Goal: Task Accomplishment & Management: Use online tool/utility

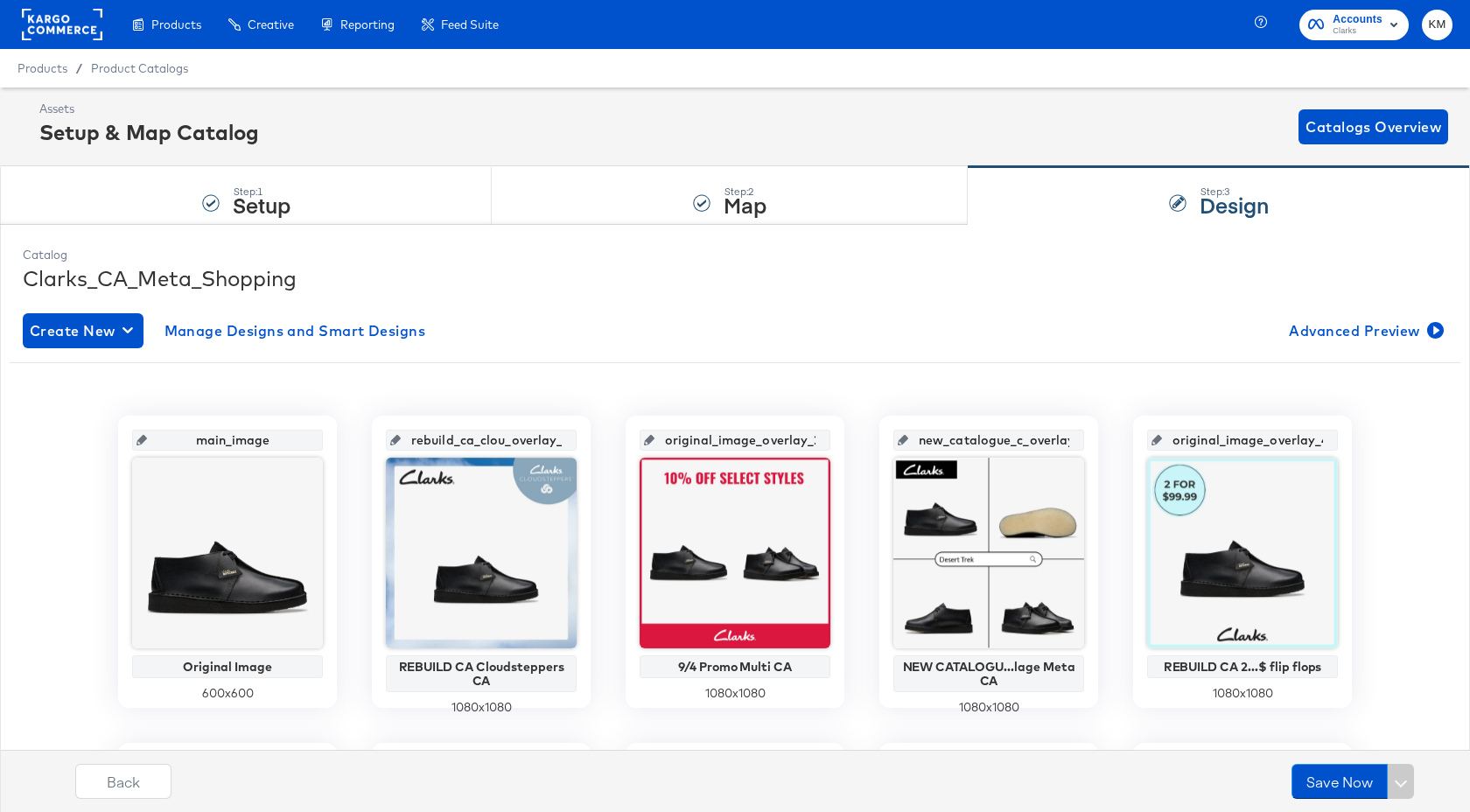
click at [58, 31] on rect at bounding box center [62, 24] width 80 height 32
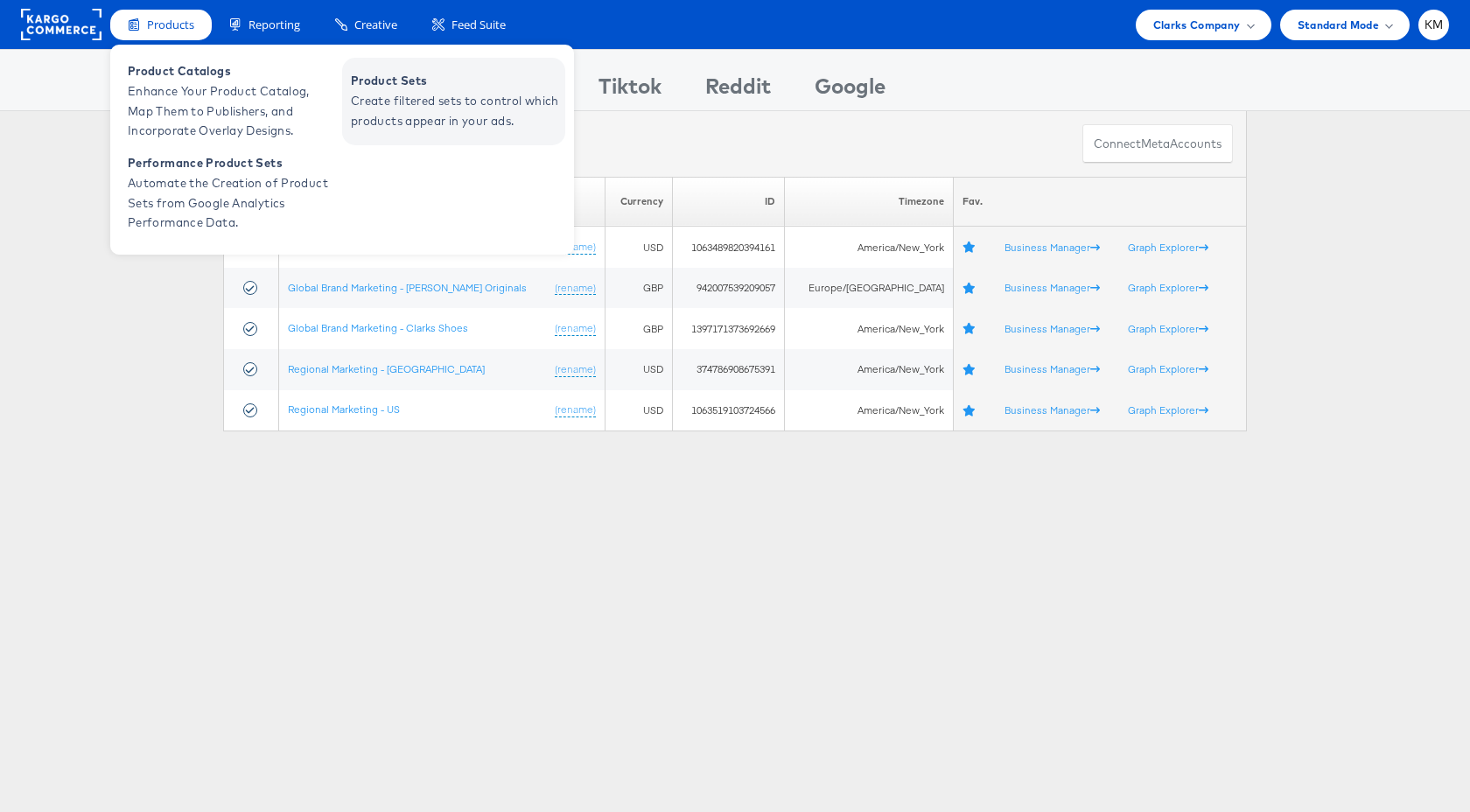
click at [382, 79] on span "Product Sets" at bounding box center [455, 80] width 210 height 20
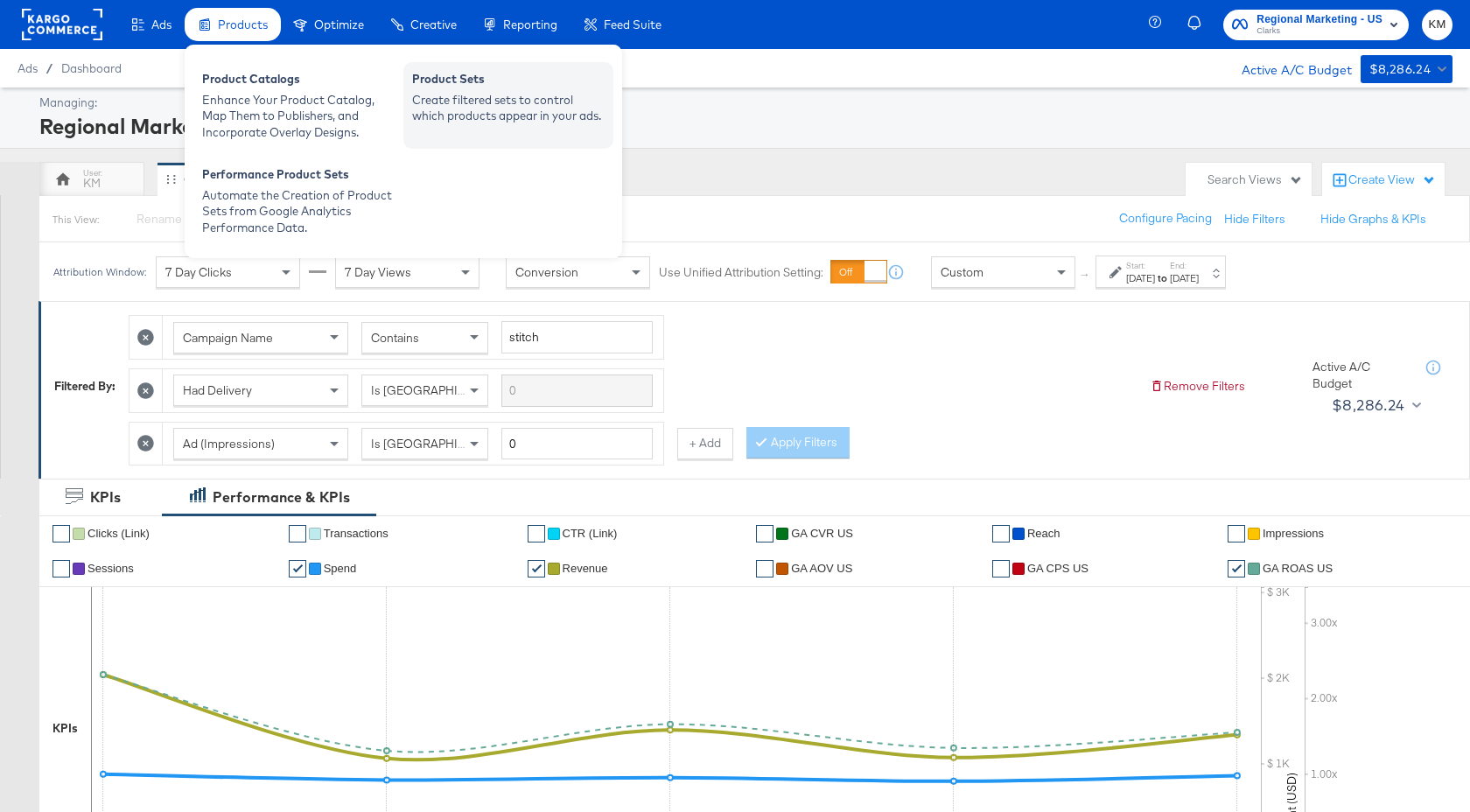
click at [459, 76] on div "Product Sets" at bounding box center [508, 81] width 192 height 21
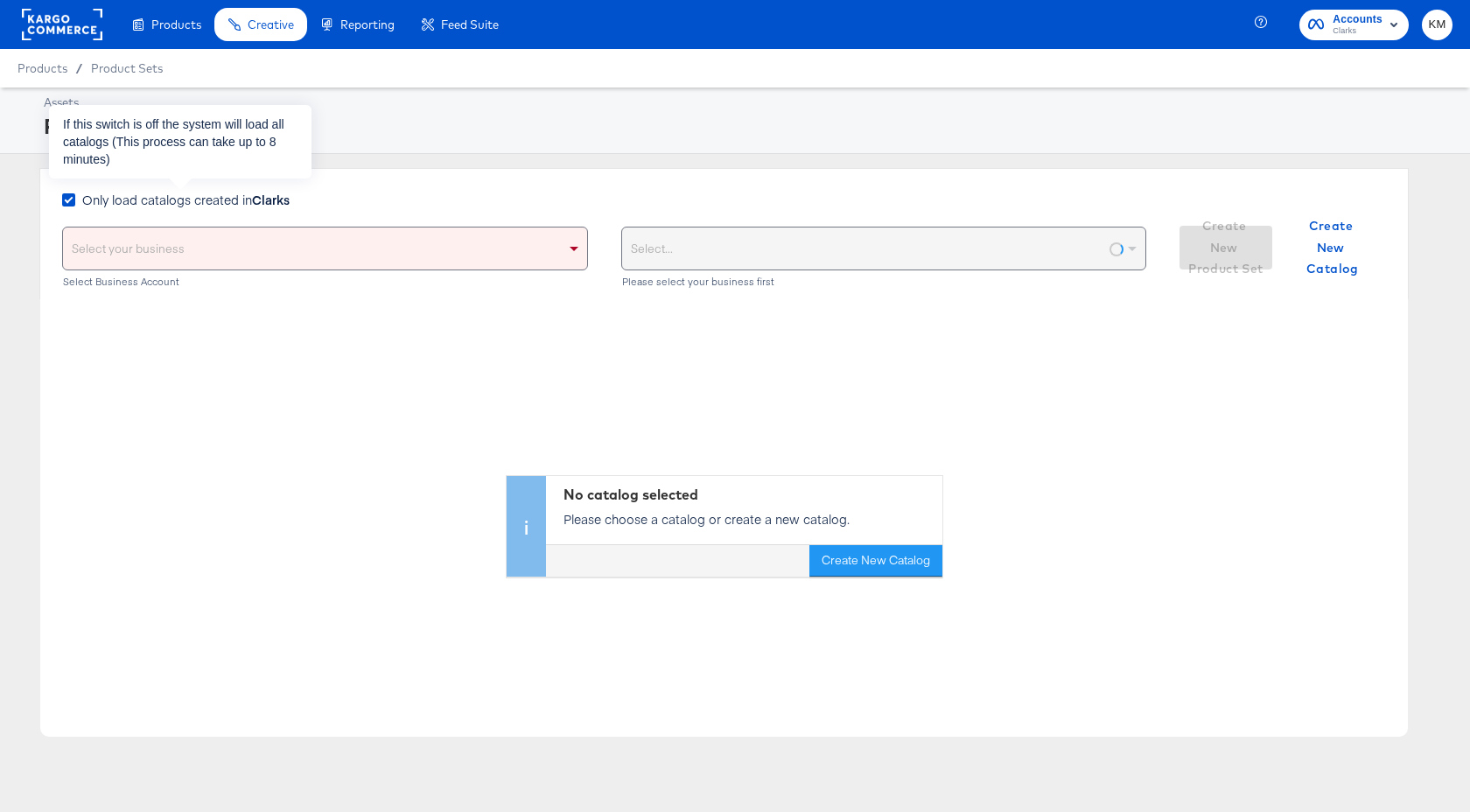
click at [278, 203] on strong "Clarks" at bounding box center [270, 199] width 37 height 17
click at [0, 0] on input "Only load catalogs created in Clarks" at bounding box center [0, 0] width 0 height 0
click at [323, 239] on div "Select your business" at bounding box center [325, 249] width 524 height 42
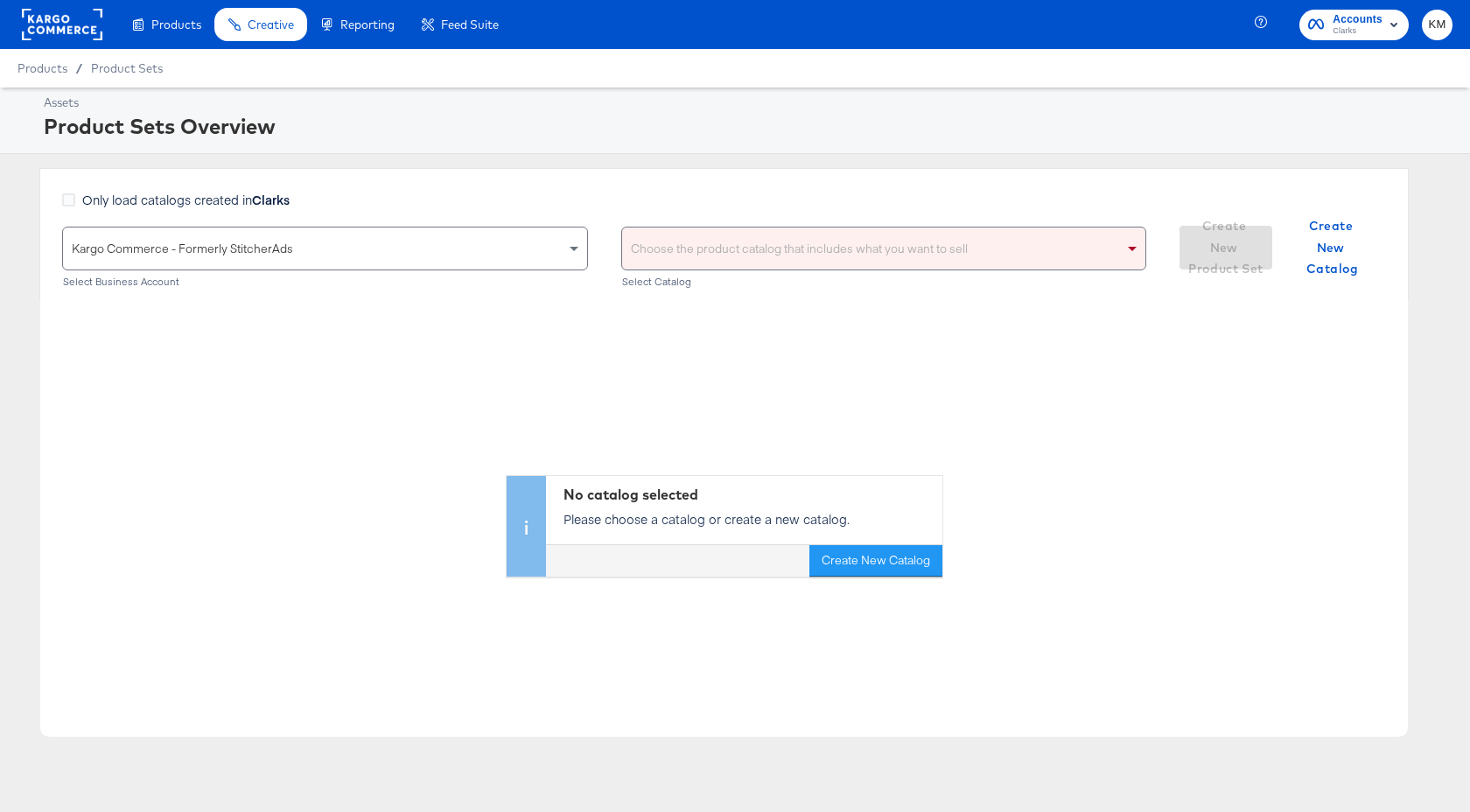
click at [723, 243] on div "Choose the product catalog that includes what you want to sell" at bounding box center [883, 249] width 524 height 42
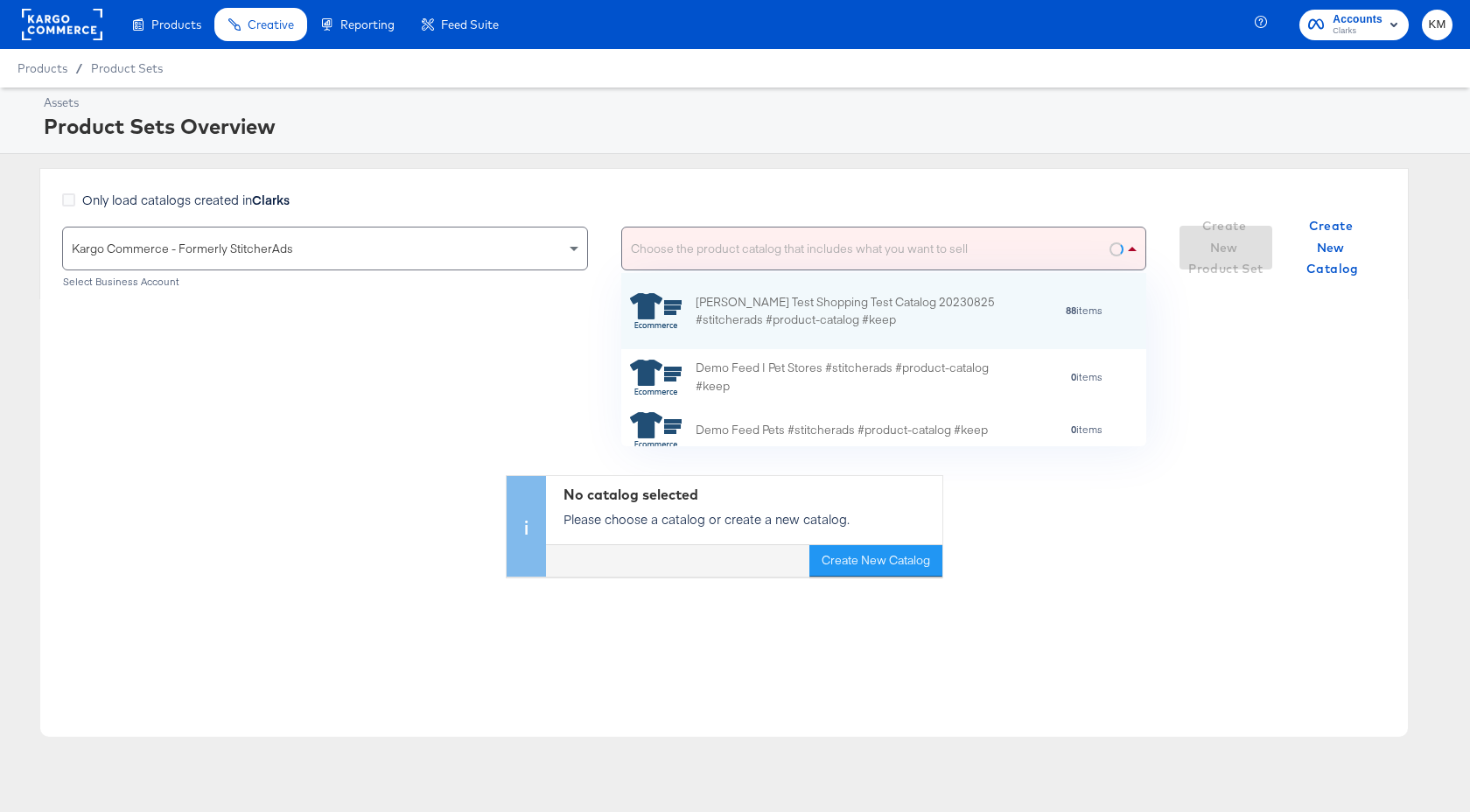
scroll to position [173, 525]
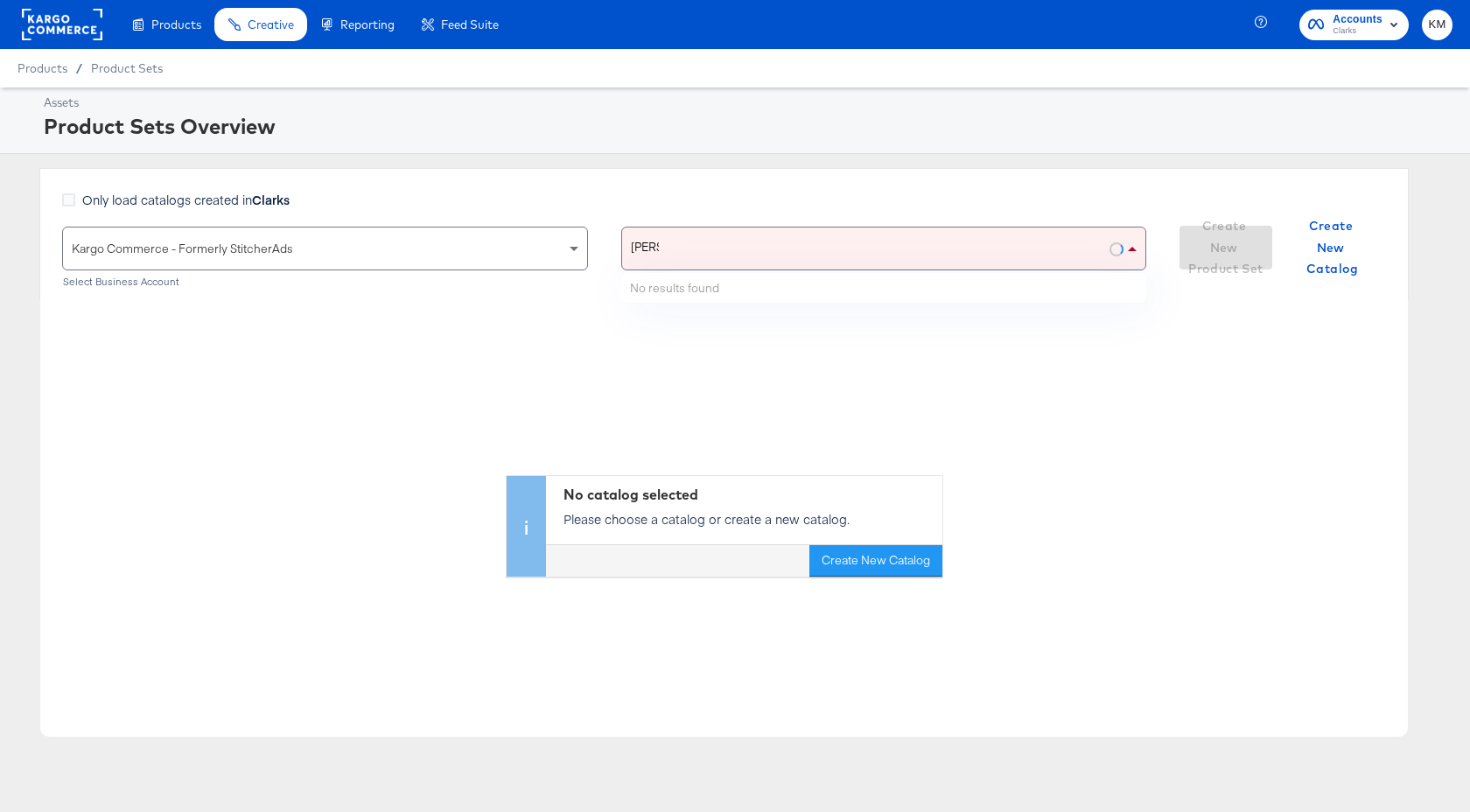
type input "clarks"
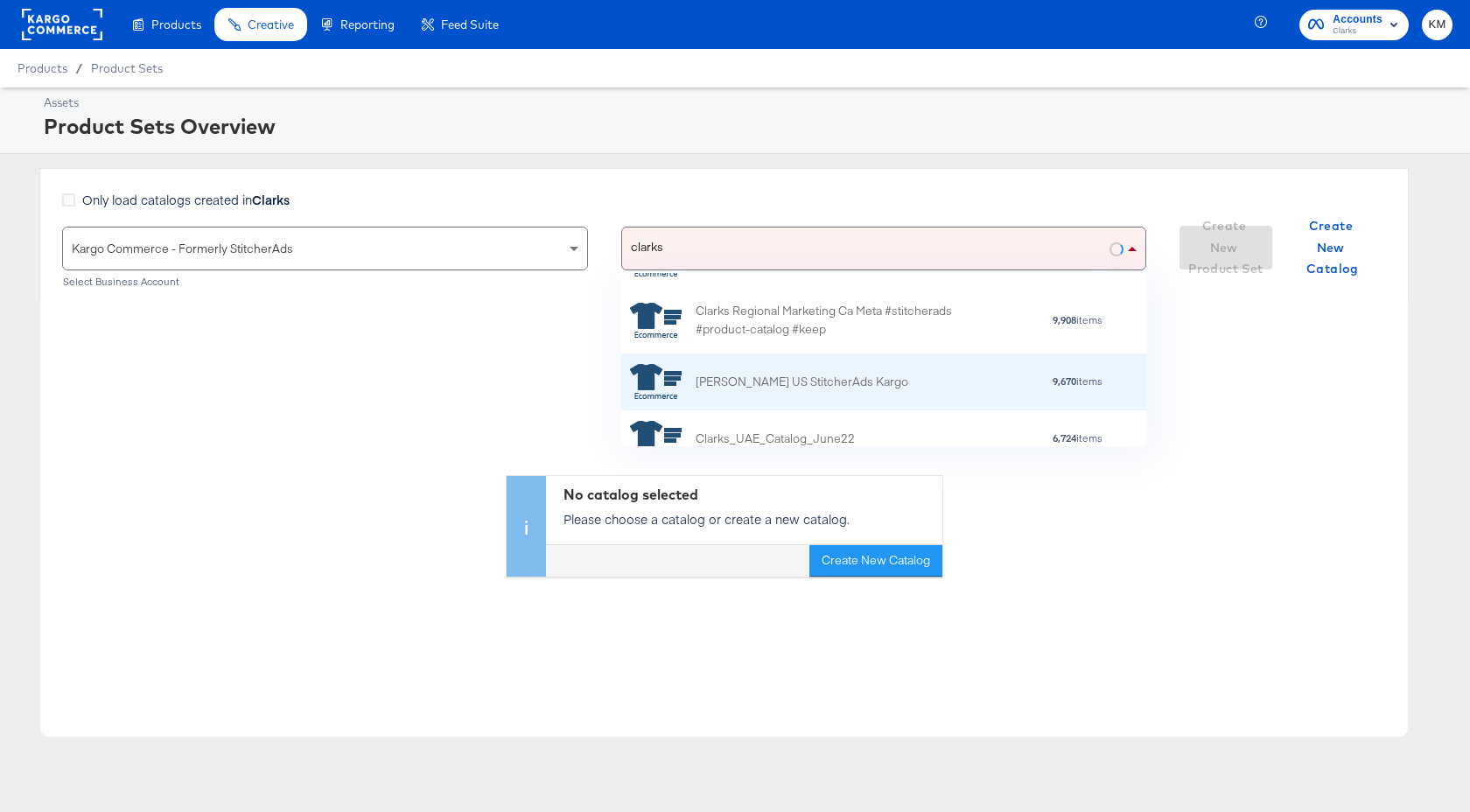
scroll to position [96, 0]
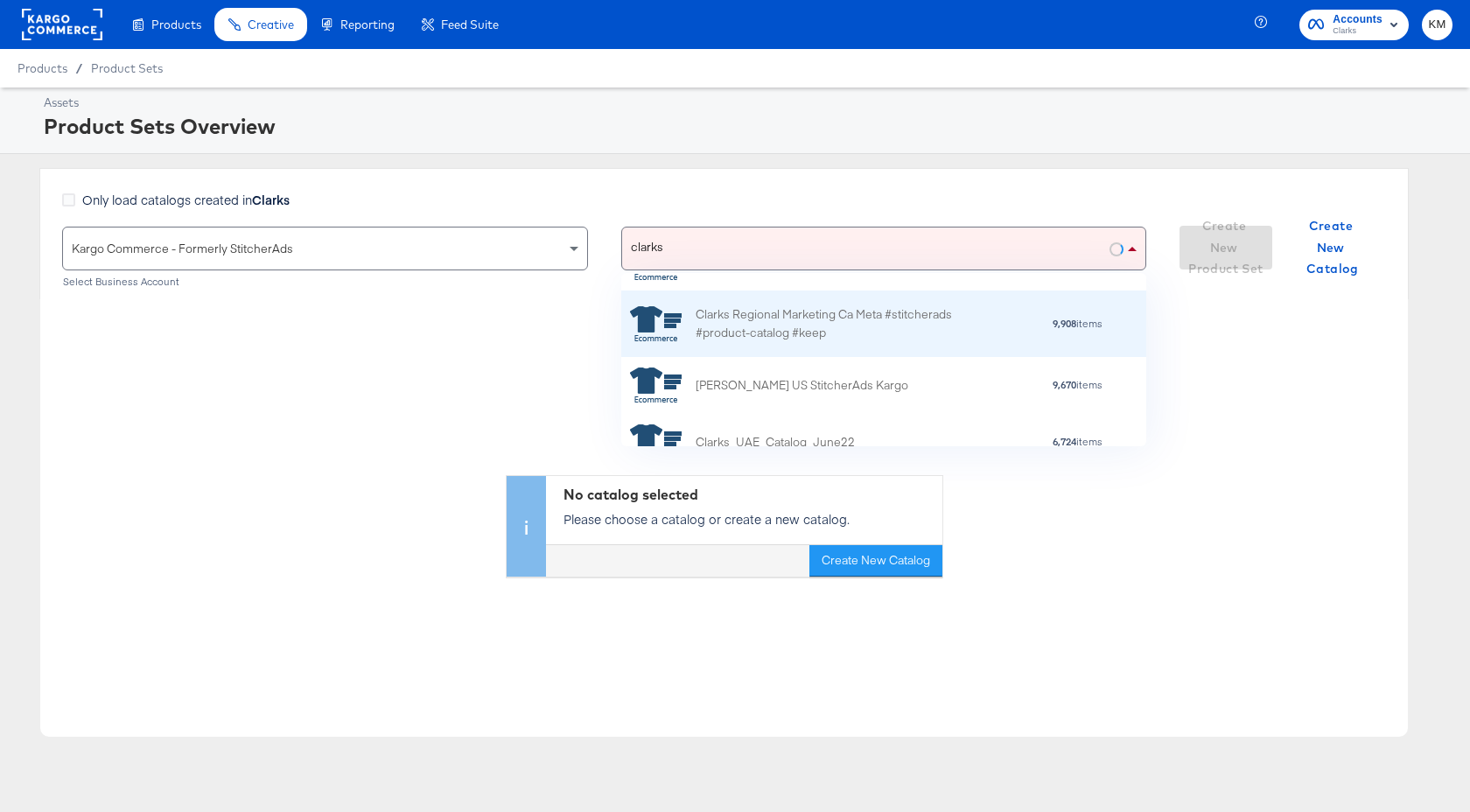
click at [783, 333] on div "Clarks Regional Marketing Ca Meta #stitcherads #product-catalog #keep" at bounding box center [848, 324] width 306 height 36
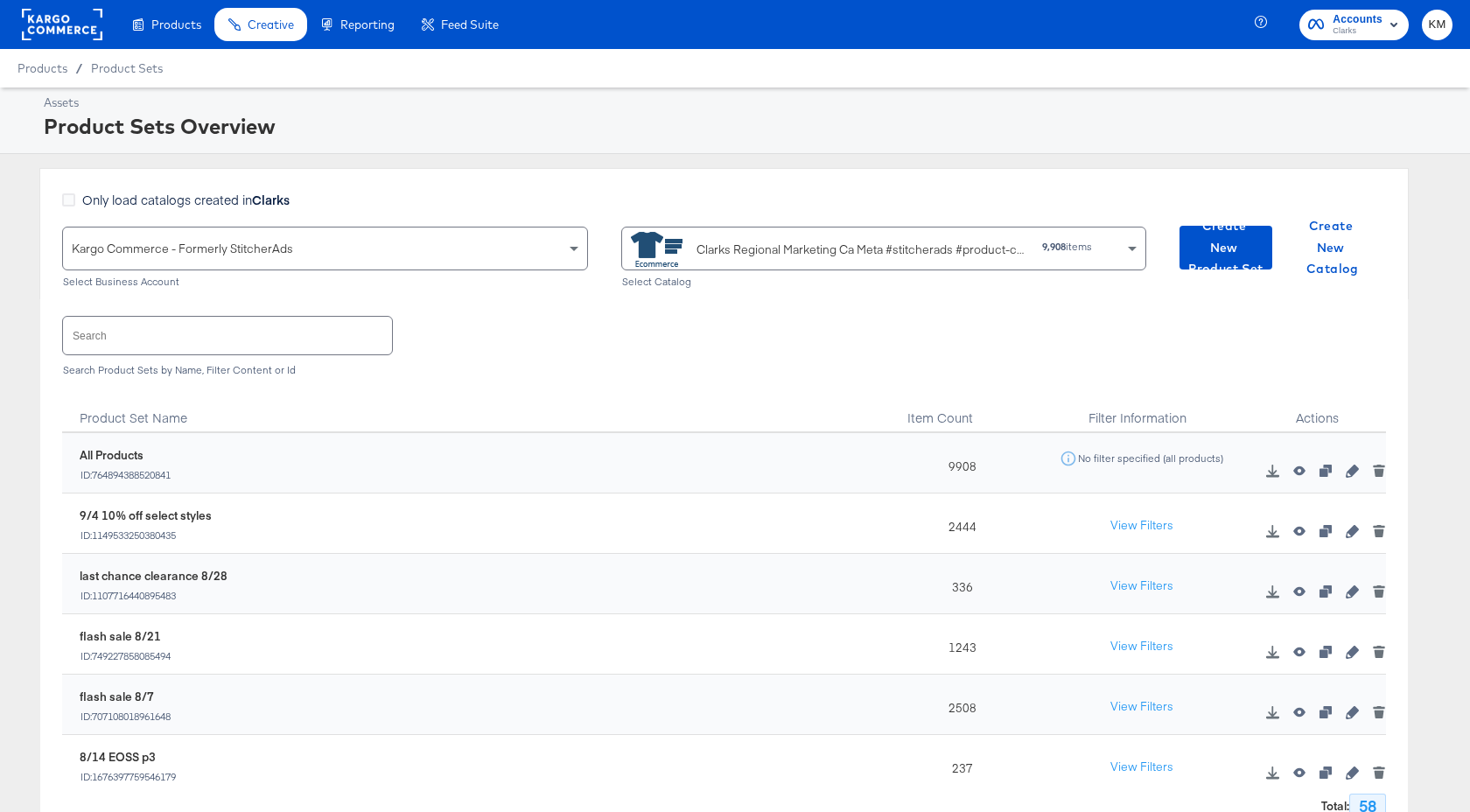
click at [302, 332] on input "text" at bounding box center [227, 335] width 328 height 37
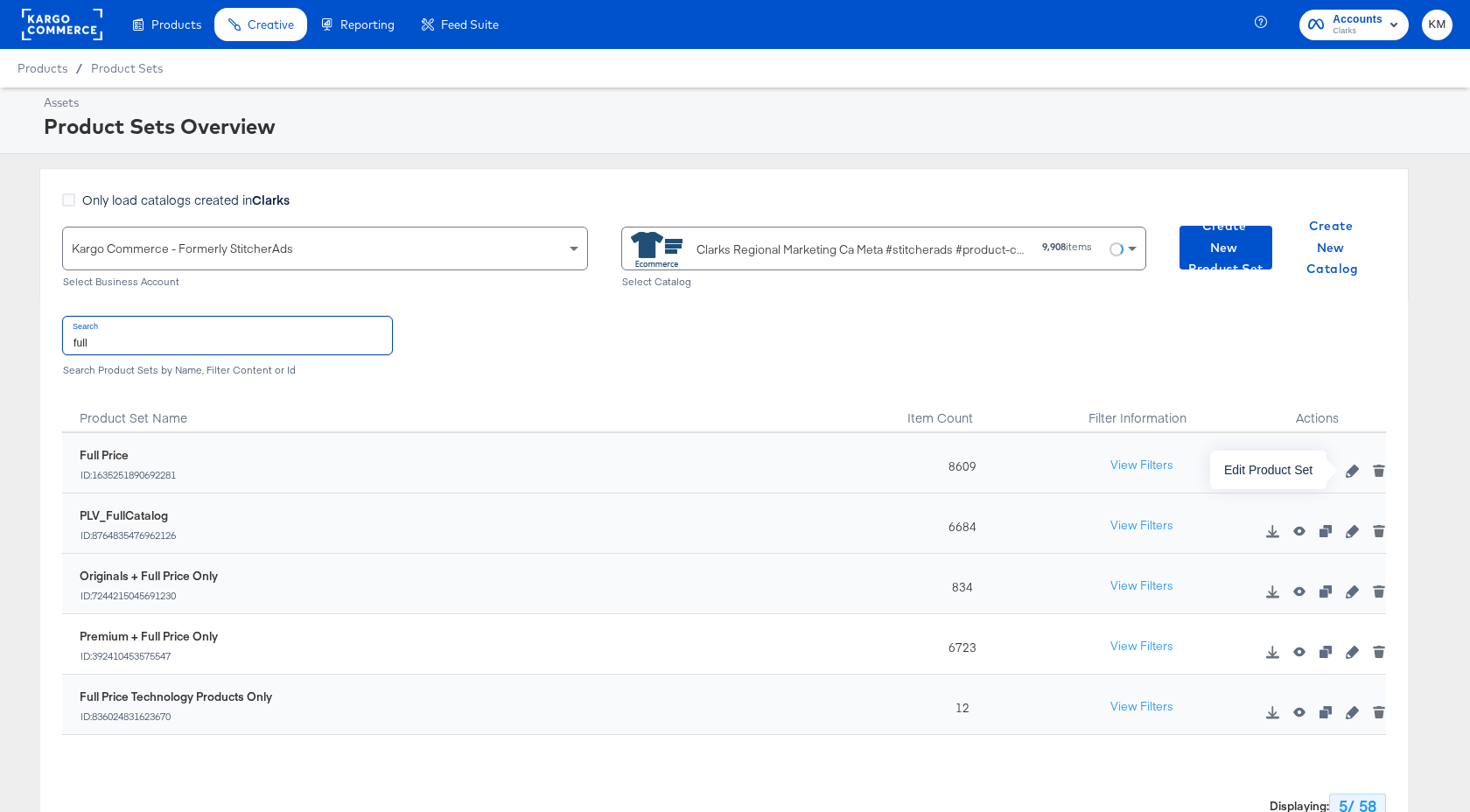
type input "full"
click at [1346, 471] on icon "button" at bounding box center [1351, 470] width 12 height 12
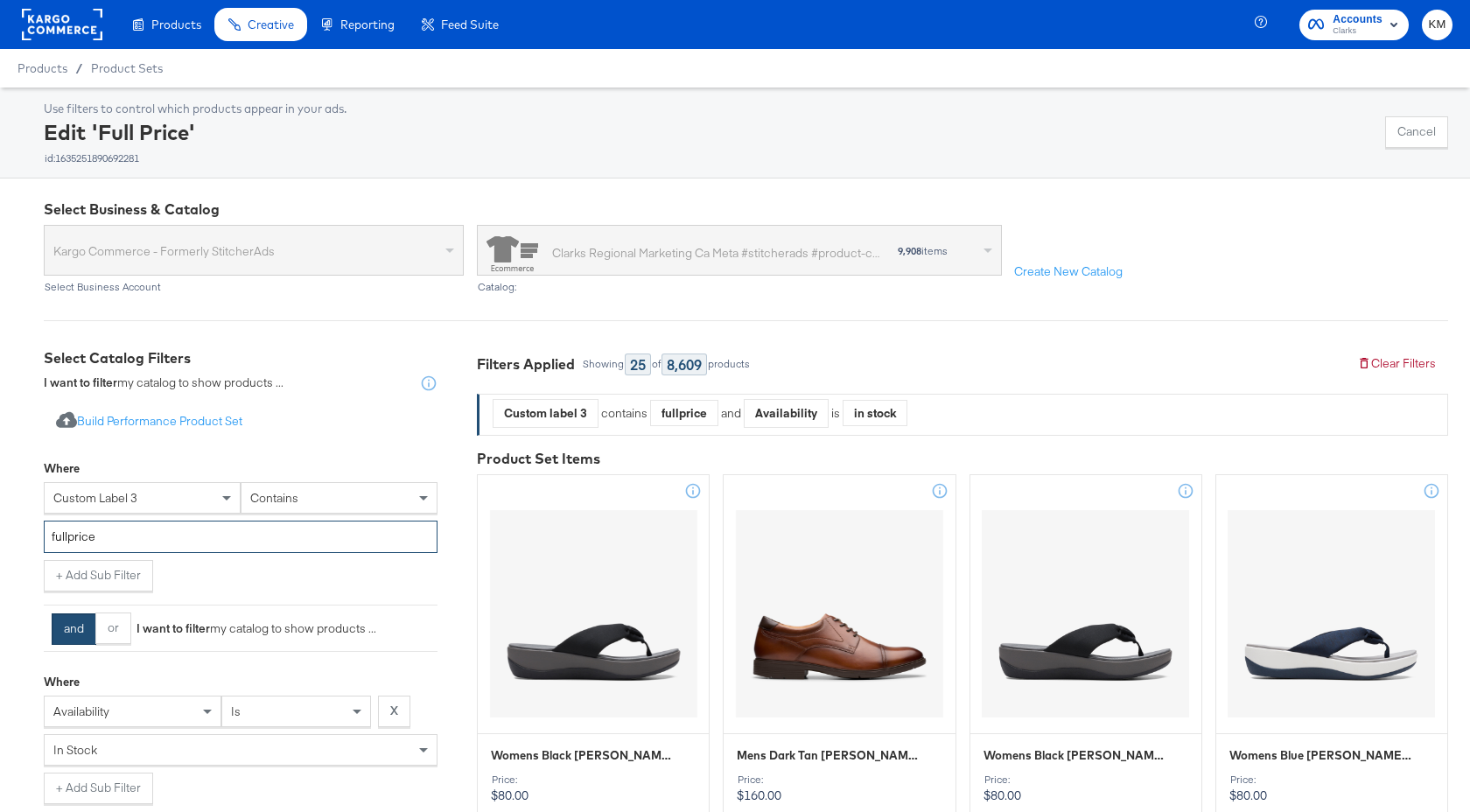
drag, startPoint x: 99, startPoint y: 538, endPoint x: 40, endPoint y: 538, distance: 59.0
click at [55, 34] on rect at bounding box center [62, 24] width 80 height 32
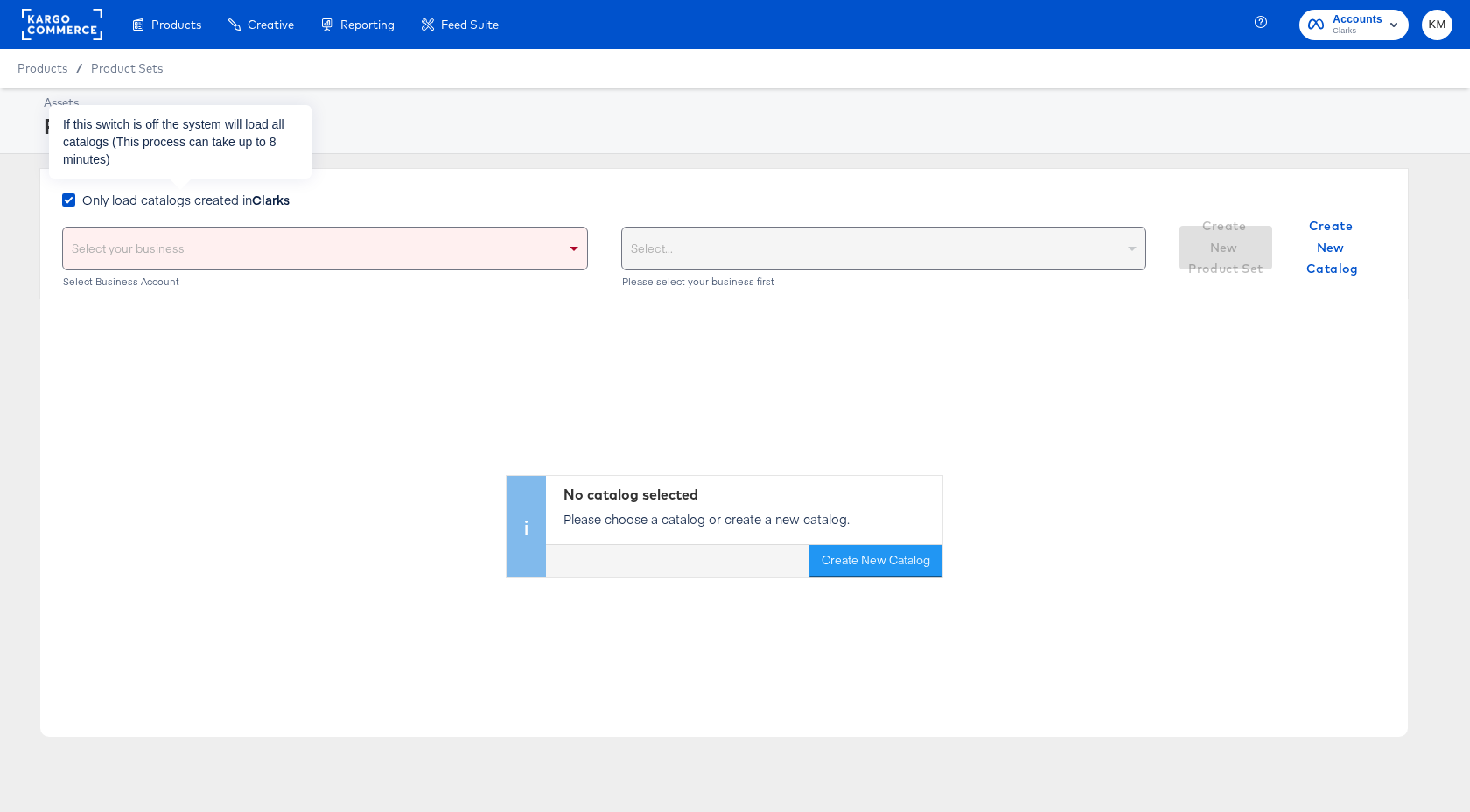
click at [244, 203] on span "Only load catalogs created in Clarks" at bounding box center [186, 199] width 207 height 17
click at [0, 0] on input "Only load catalogs created in Clarks" at bounding box center [0, 0] width 0 height 0
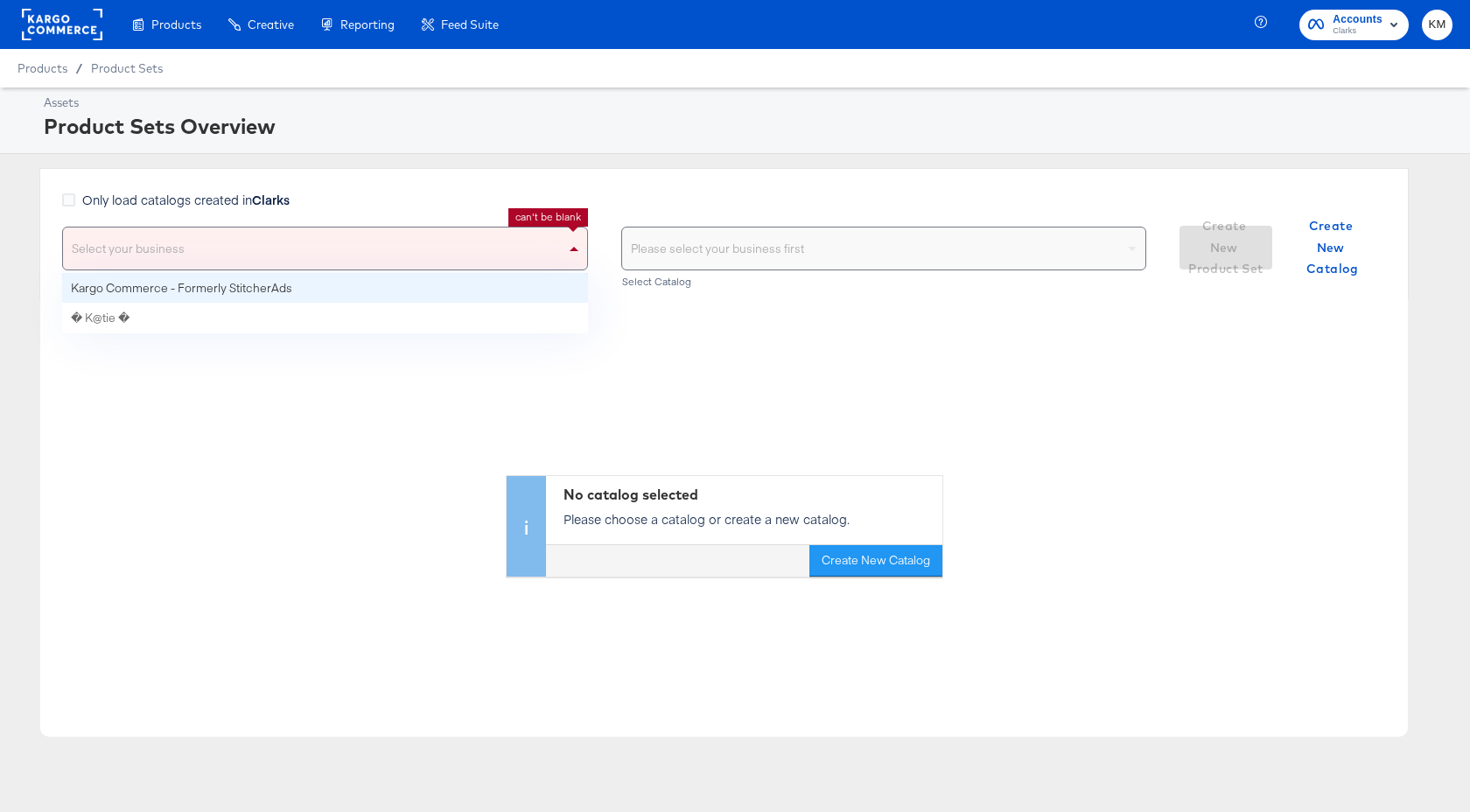
click at [250, 236] on div "Select your business" at bounding box center [325, 249] width 524 height 42
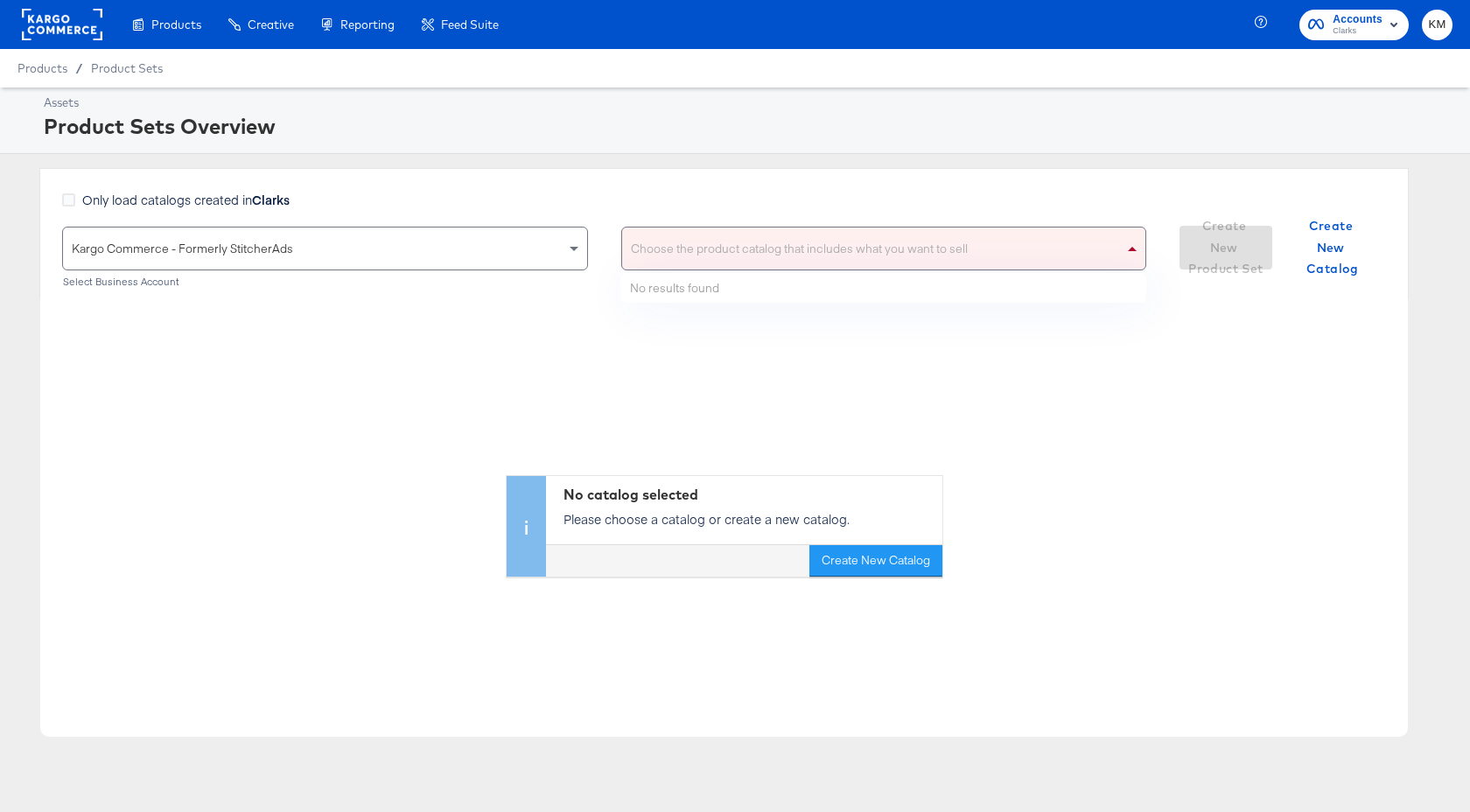
click at [706, 251] on div "Choose the product catalog that includes what you want to sell" at bounding box center [883, 249] width 524 height 42
type input "clarks"
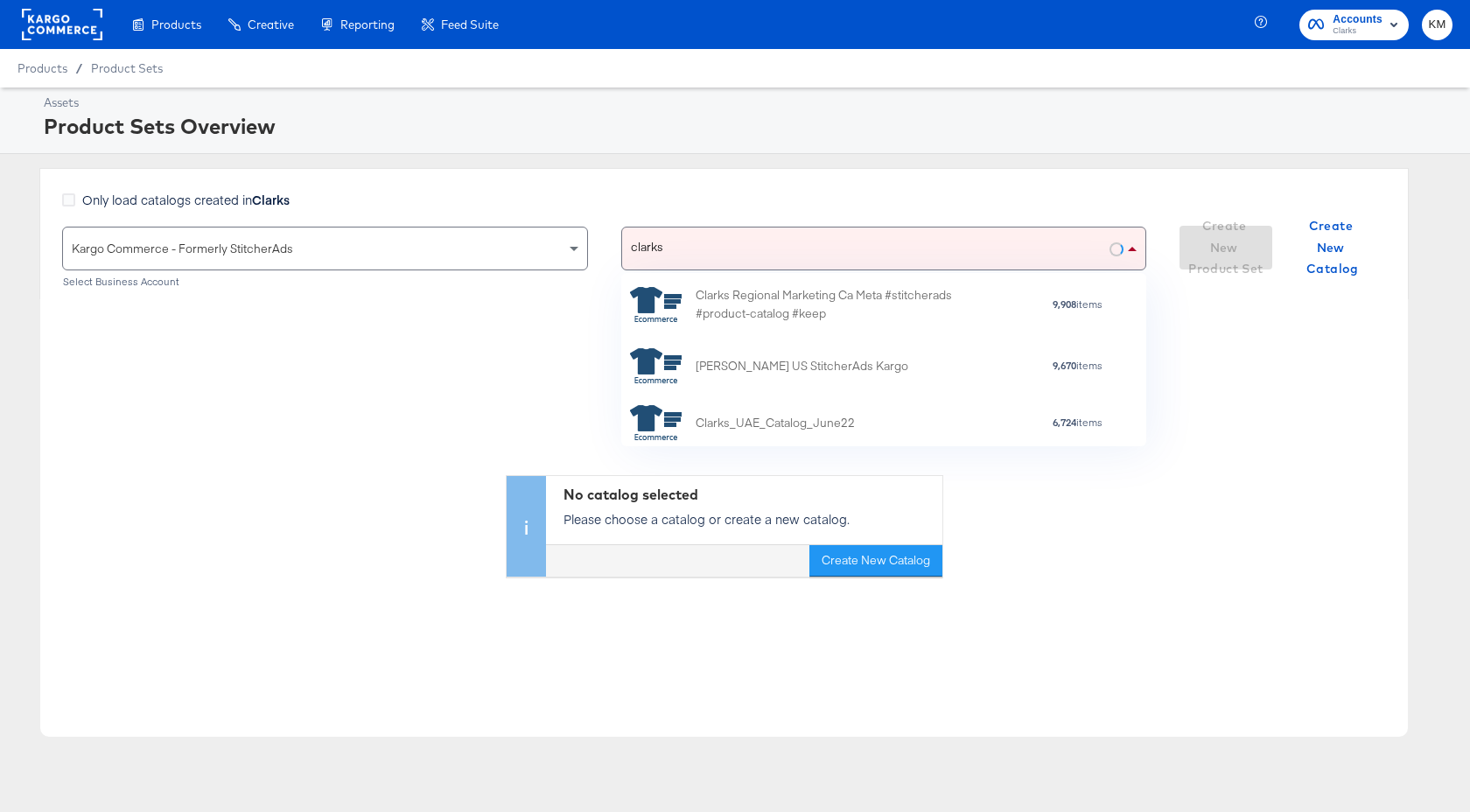
scroll to position [144, 0]
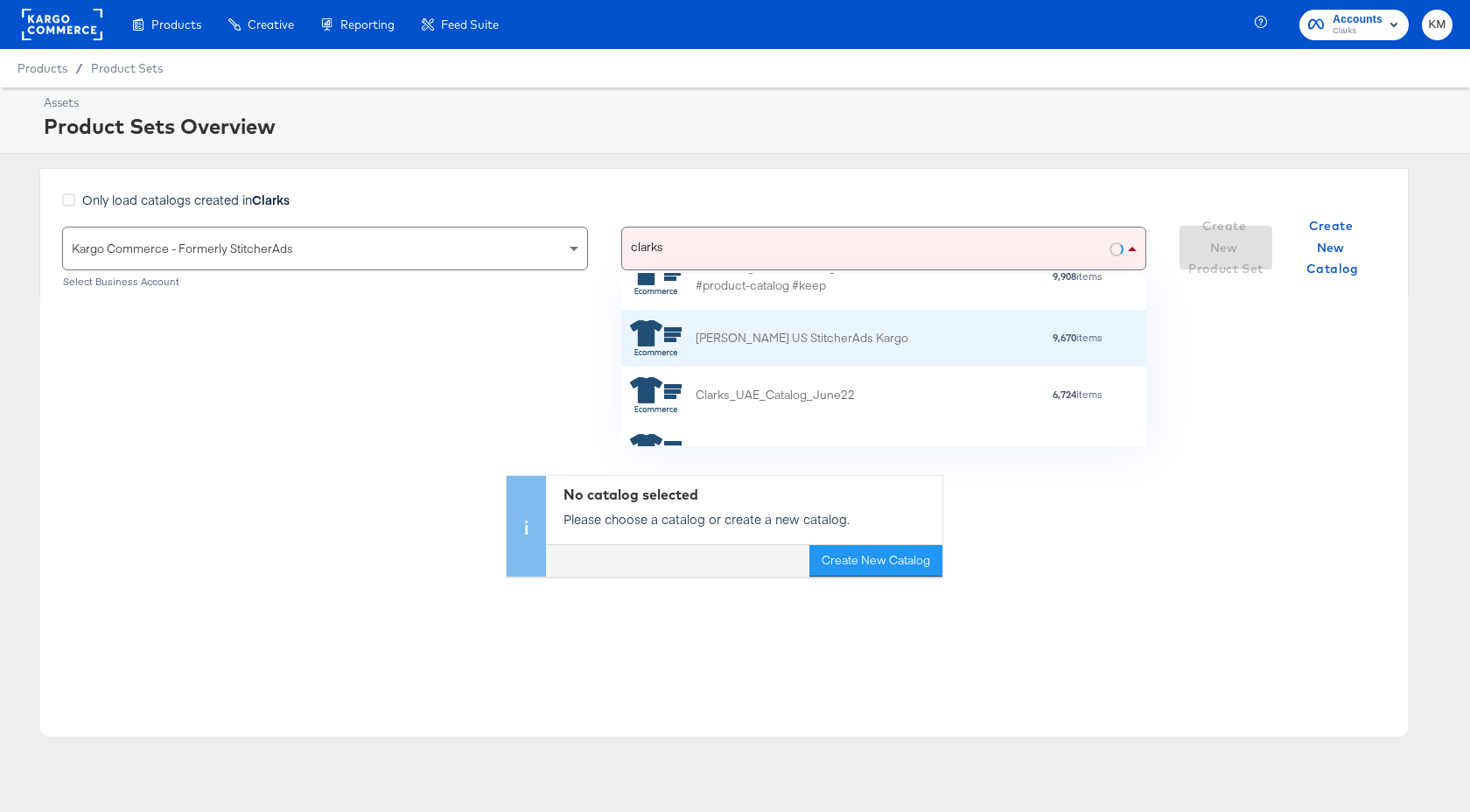
click at [784, 341] on div "[PERSON_NAME] US StitcherAds Kargo" at bounding box center [802, 337] width 213 height 18
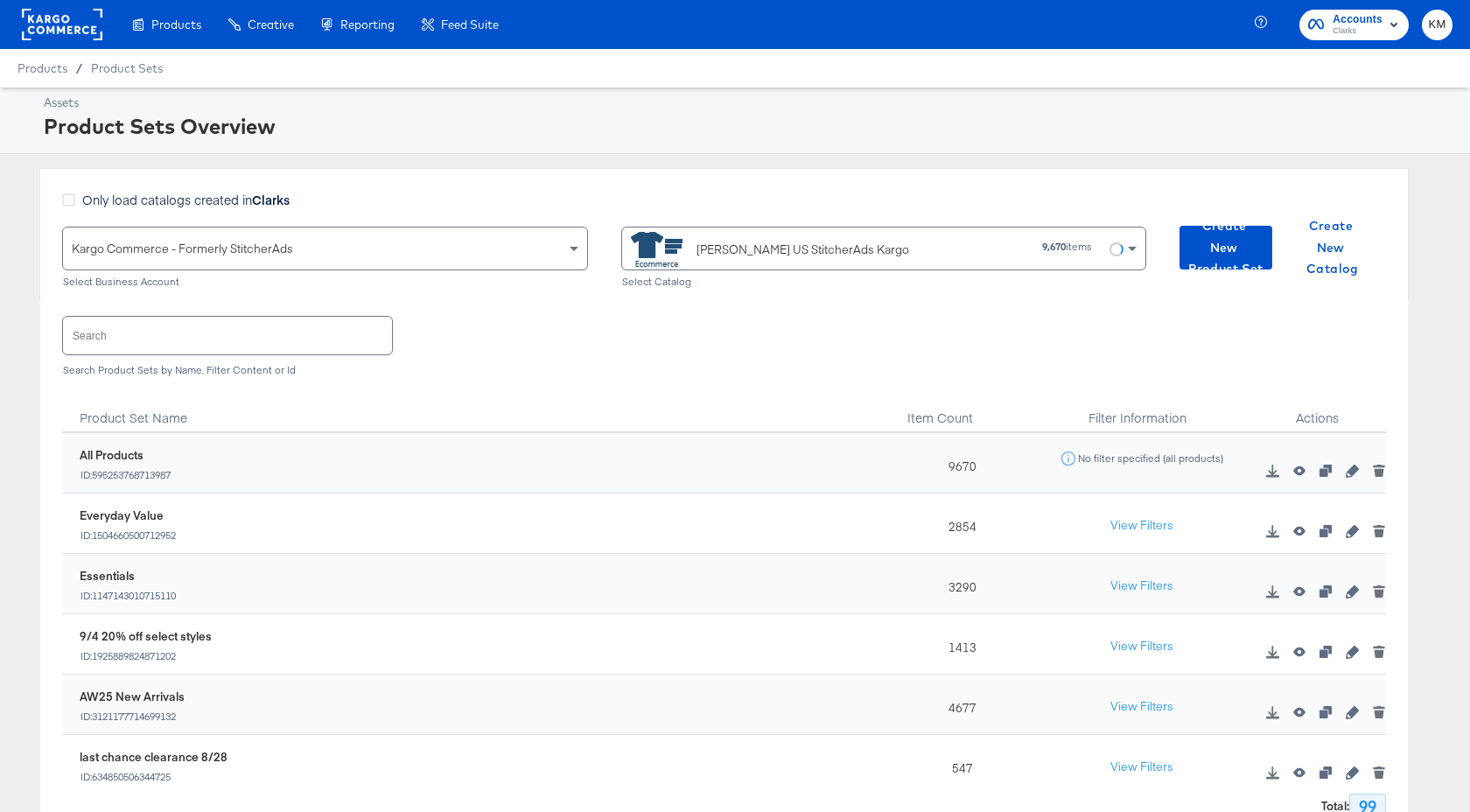
click at [332, 335] on input "text" at bounding box center [227, 335] width 328 height 37
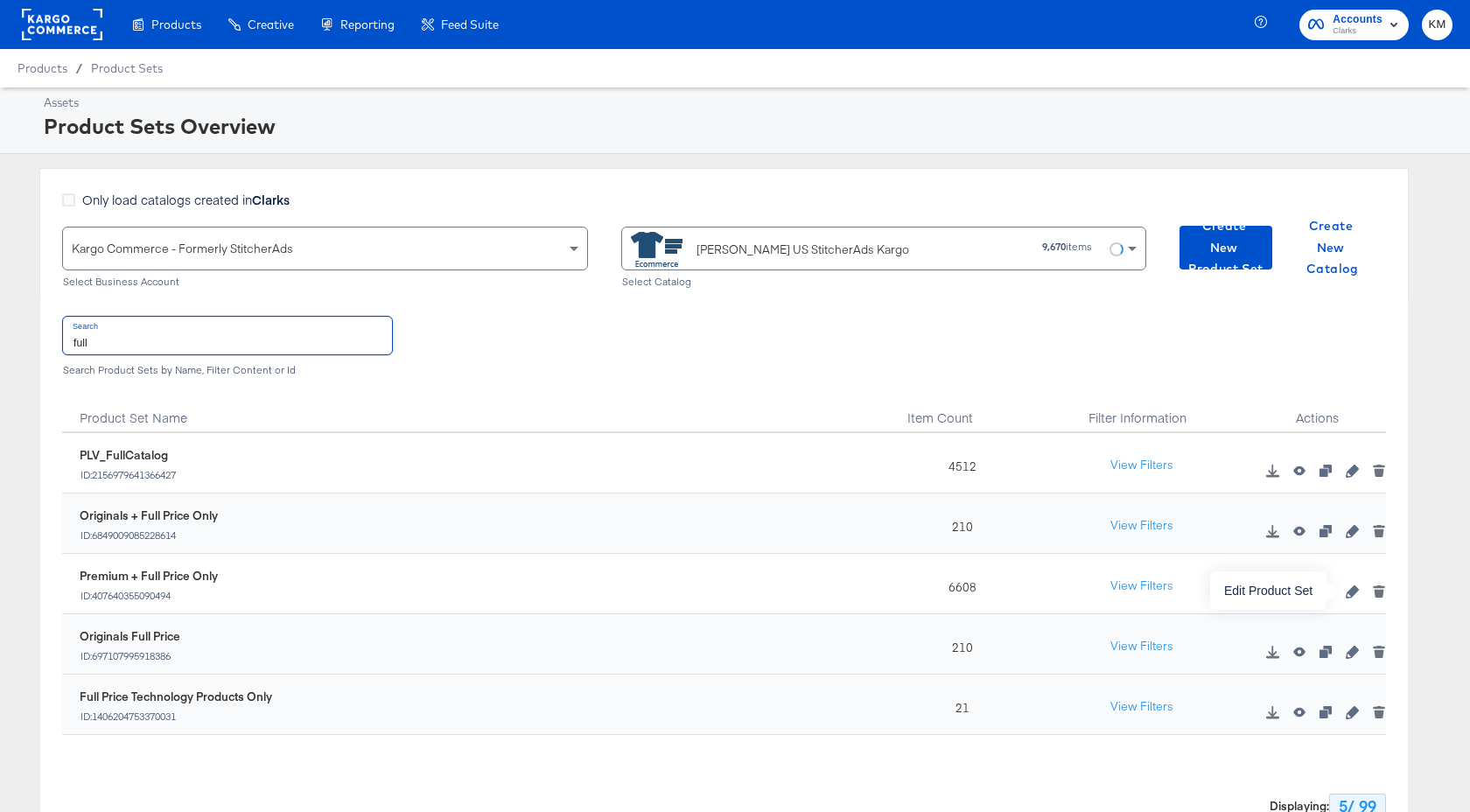
type input "full"
click at [1354, 590] on icon "button" at bounding box center [1351, 591] width 12 height 12
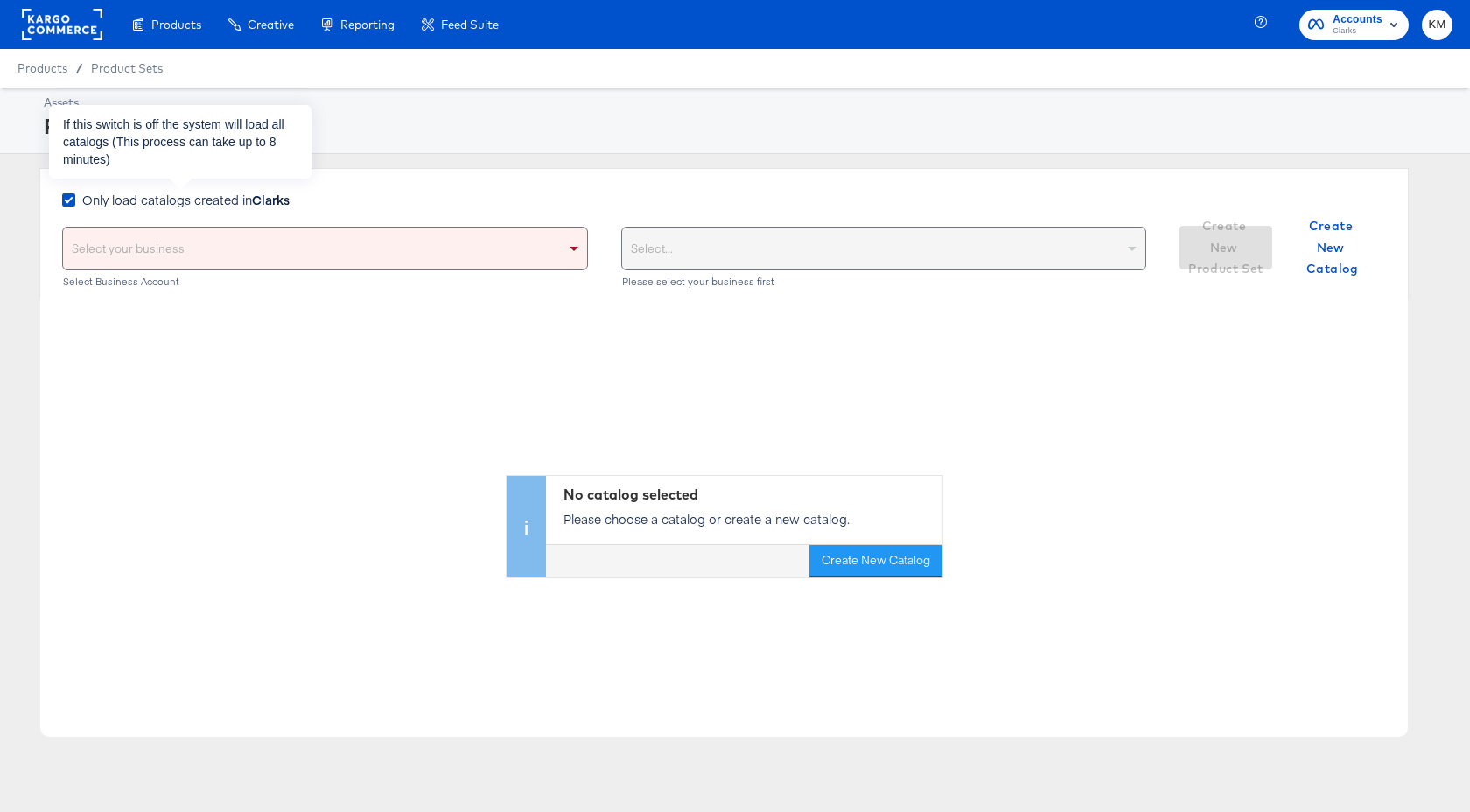
click at [187, 205] on span "Only load catalogs created in Clarks" at bounding box center [186, 199] width 207 height 17
click at [0, 0] on input "Only load catalogs created in Clarks" at bounding box center [0, 0] width 0 height 0
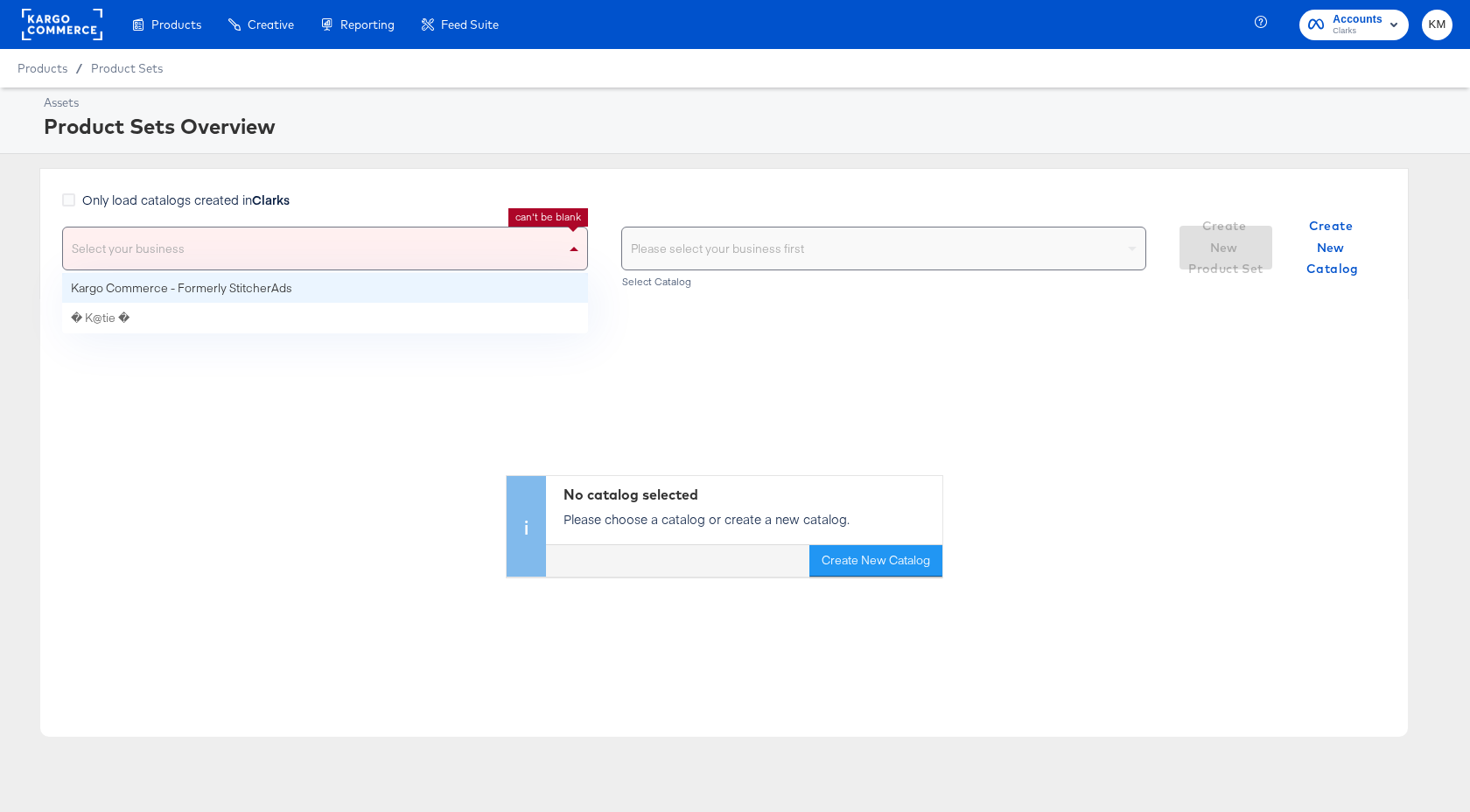
click at [200, 239] on div "Select your business" at bounding box center [325, 249] width 524 height 42
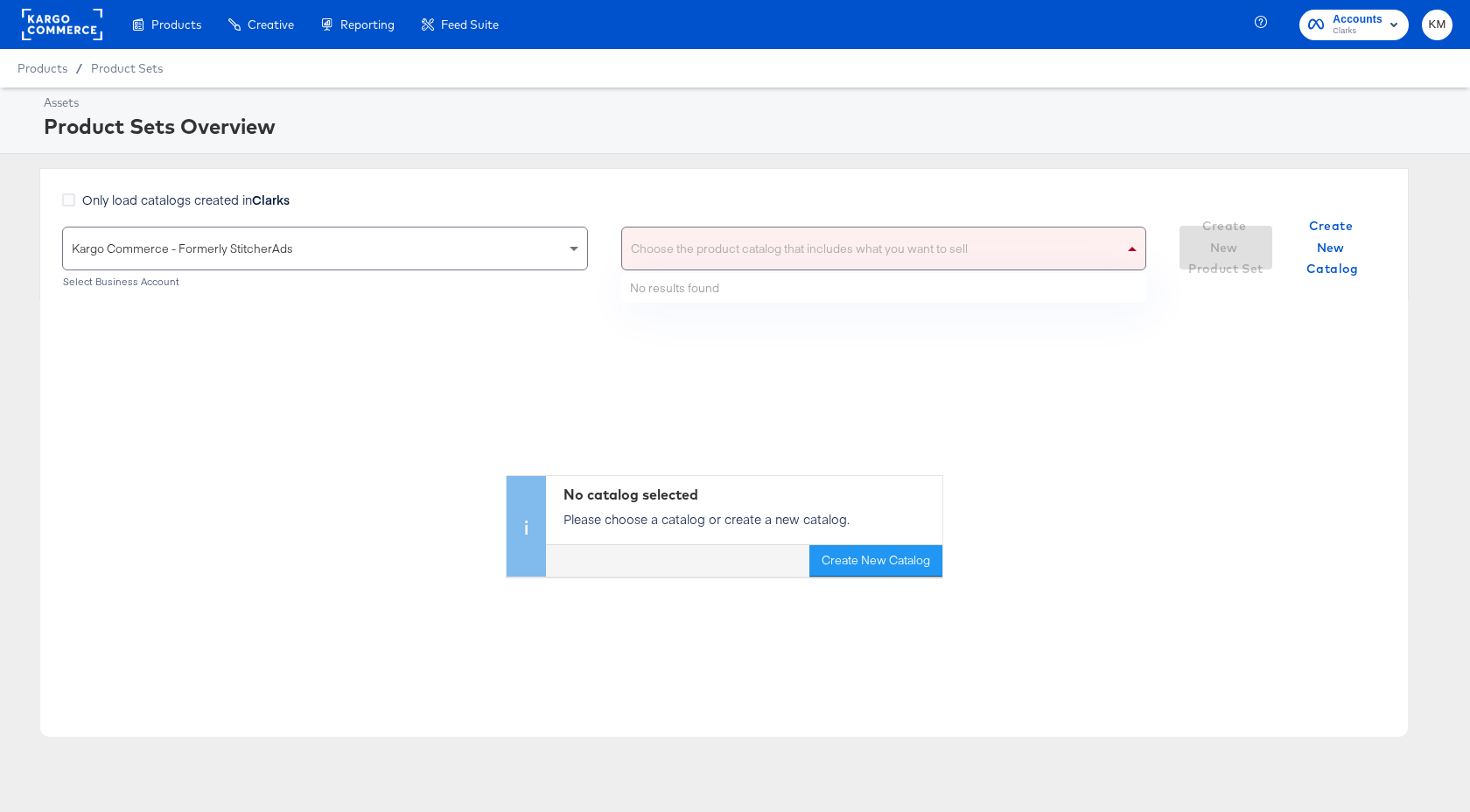
click at [709, 258] on div "Choose the product catalog that includes what you want to sell" at bounding box center [883, 249] width 524 height 42
type input "clarks"
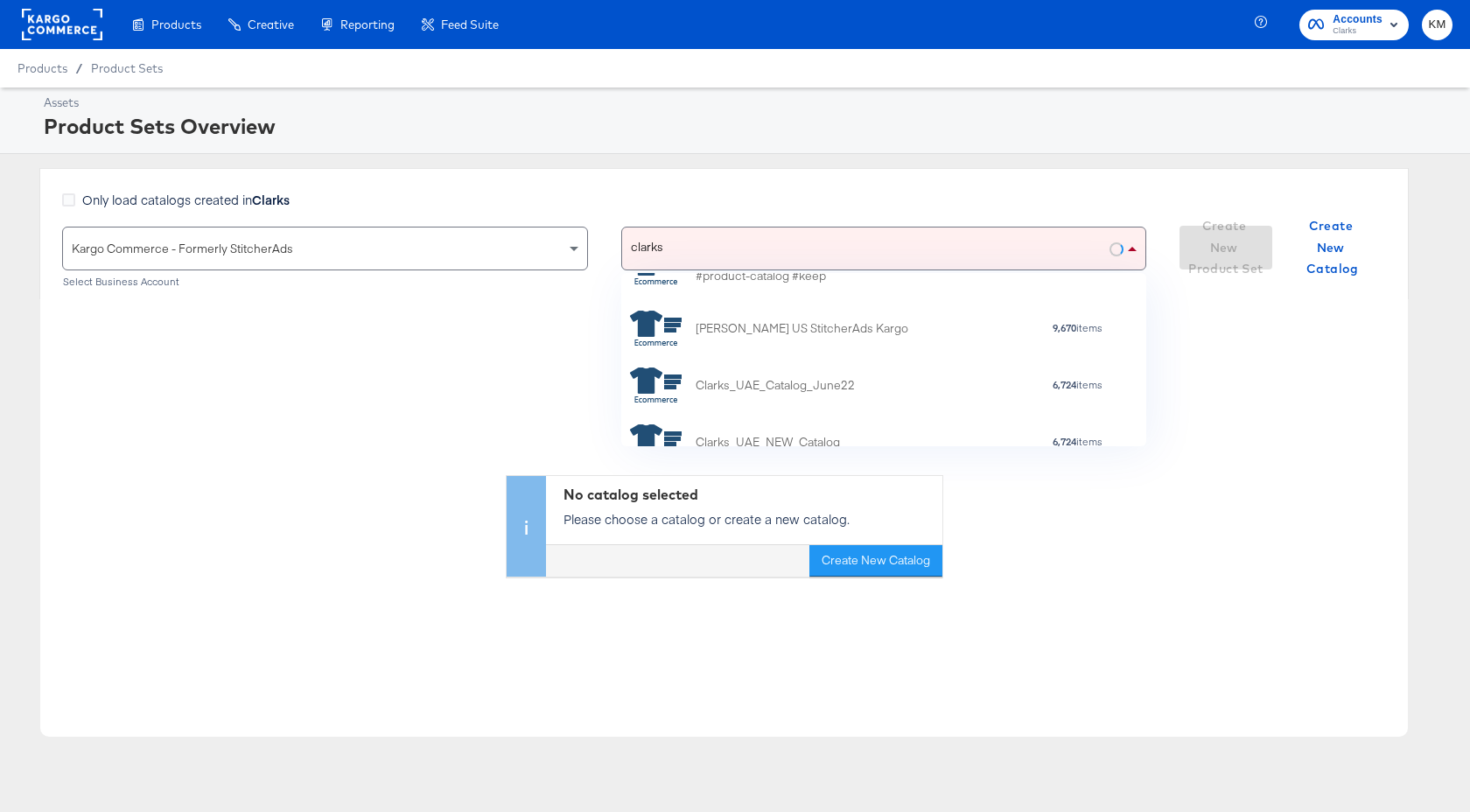
scroll to position [172, 0]
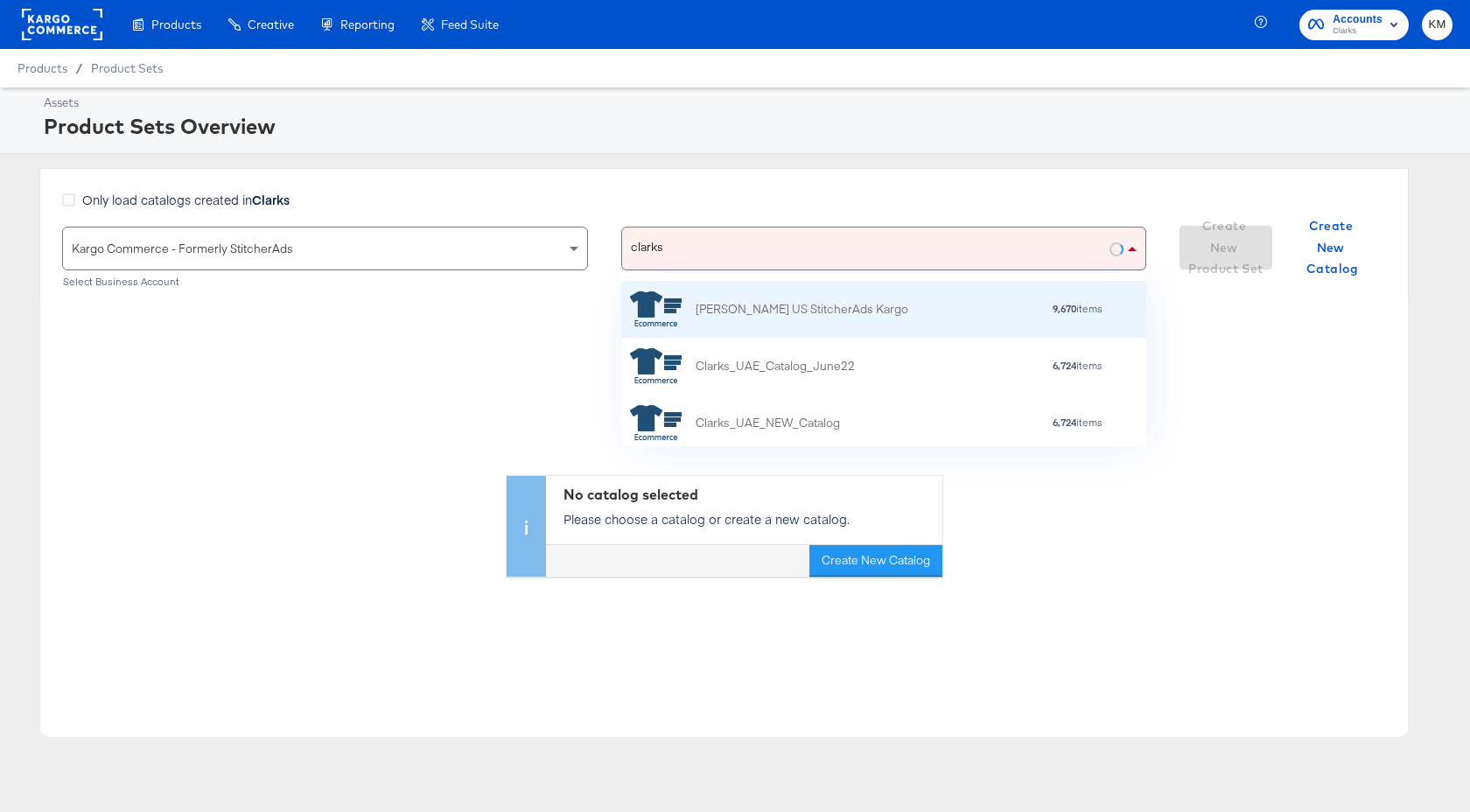
click at [823, 314] on div "[PERSON_NAME] US StitcherAds Kargo" at bounding box center [802, 308] width 213 height 18
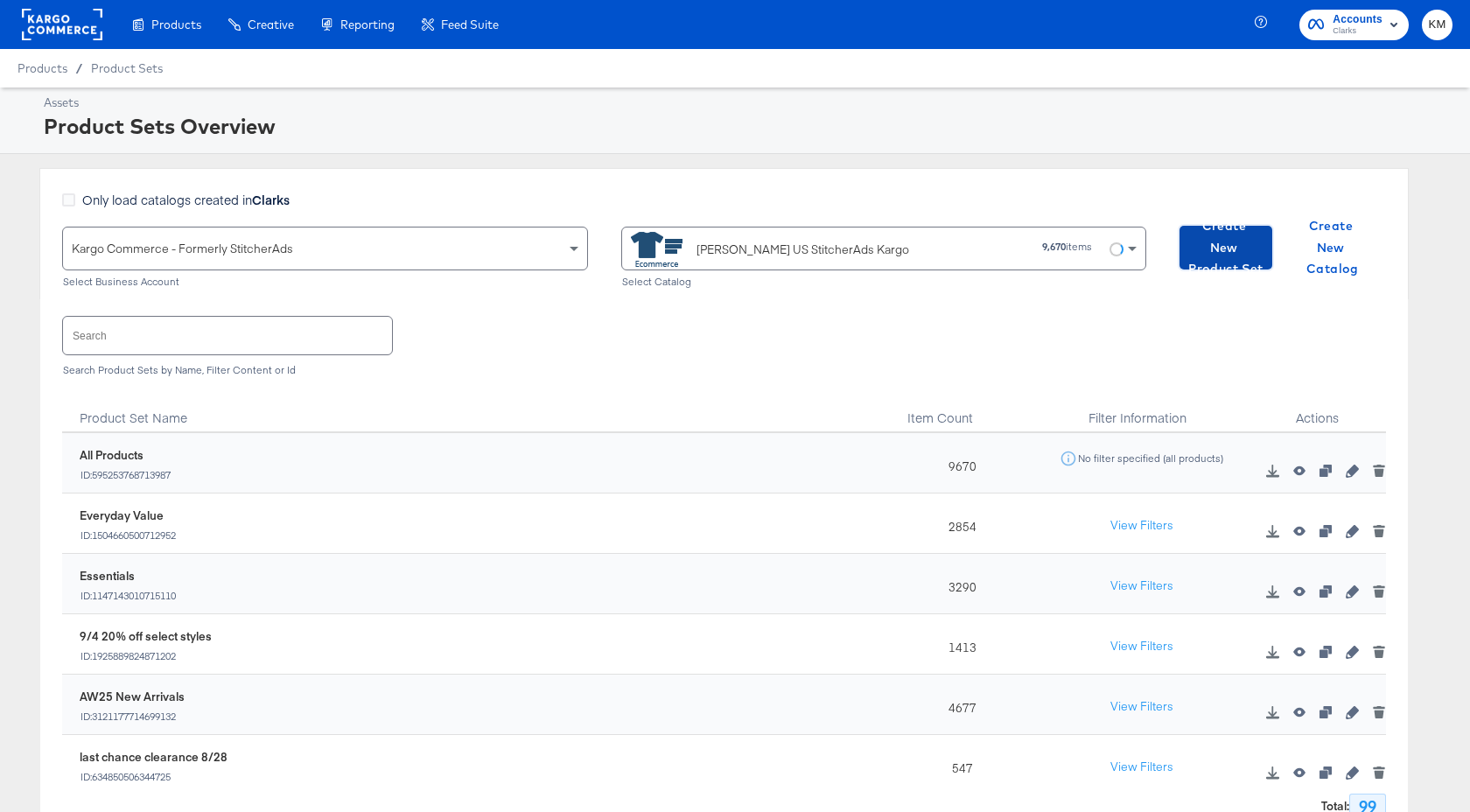
click at [1195, 249] on span "Create New Product Set" at bounding box center [1226, 248] width 79 height 65
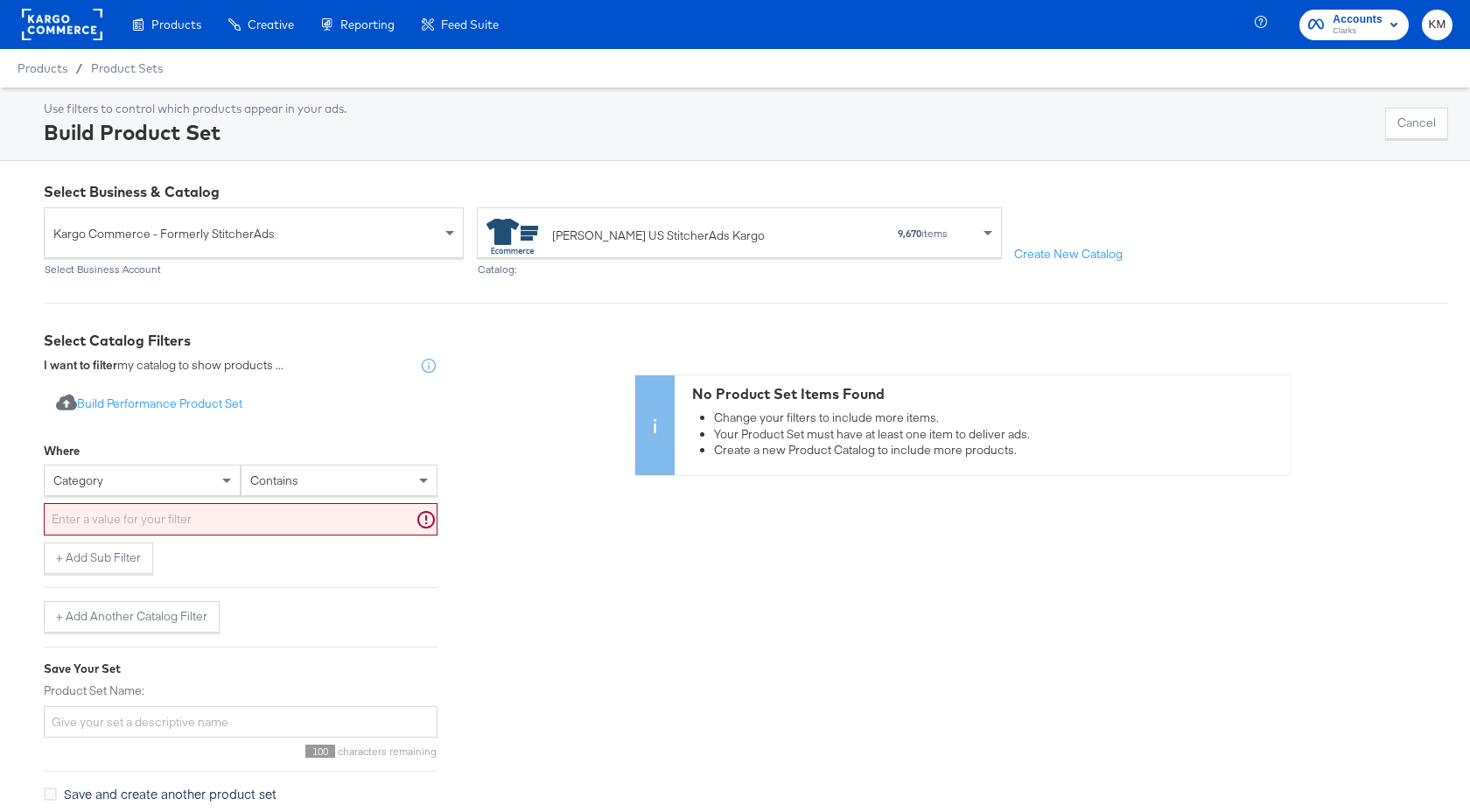
click at [175, 485] on div "category" at bounding box center [143, 480] width 195 height 30
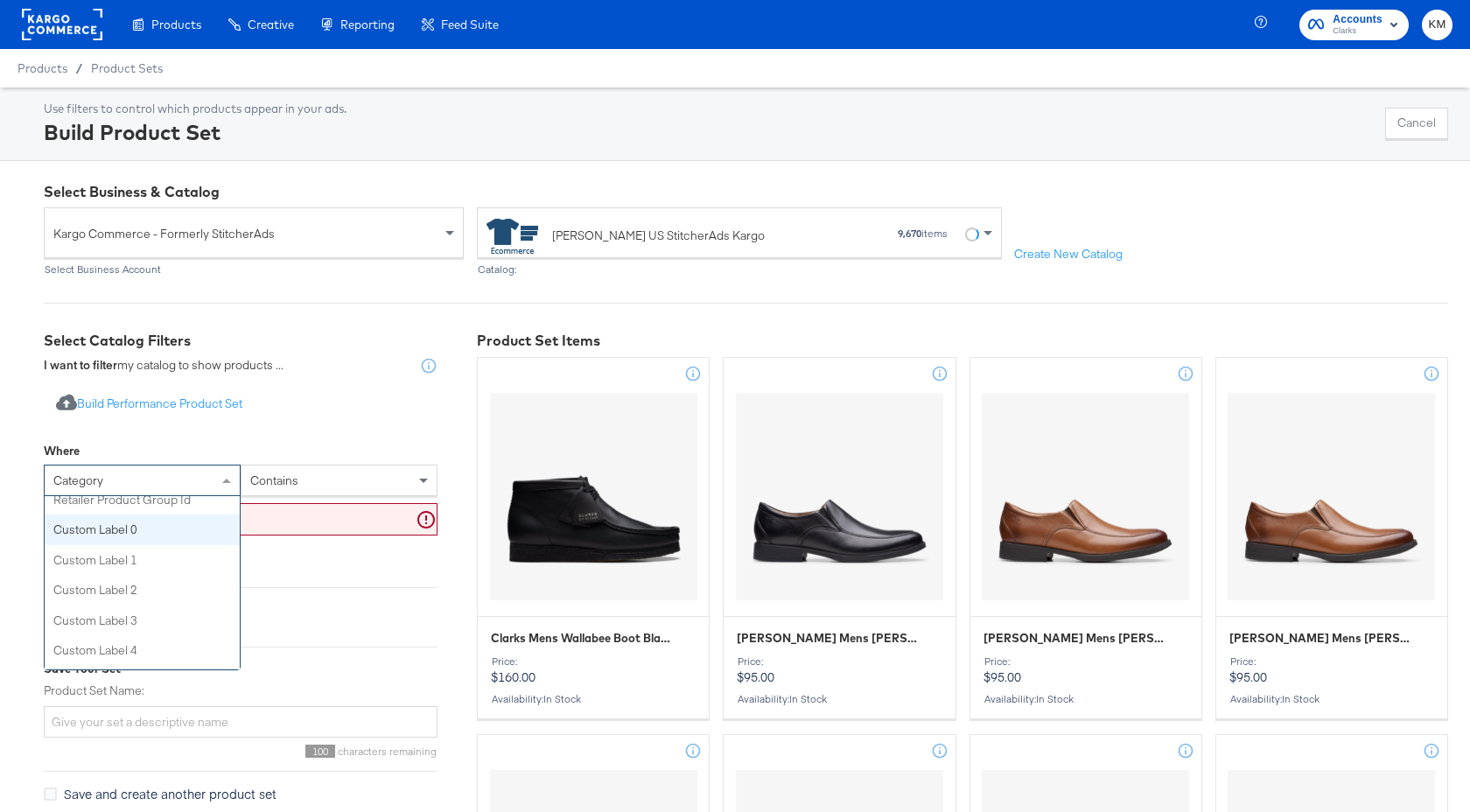
scroll to position [558, 0]
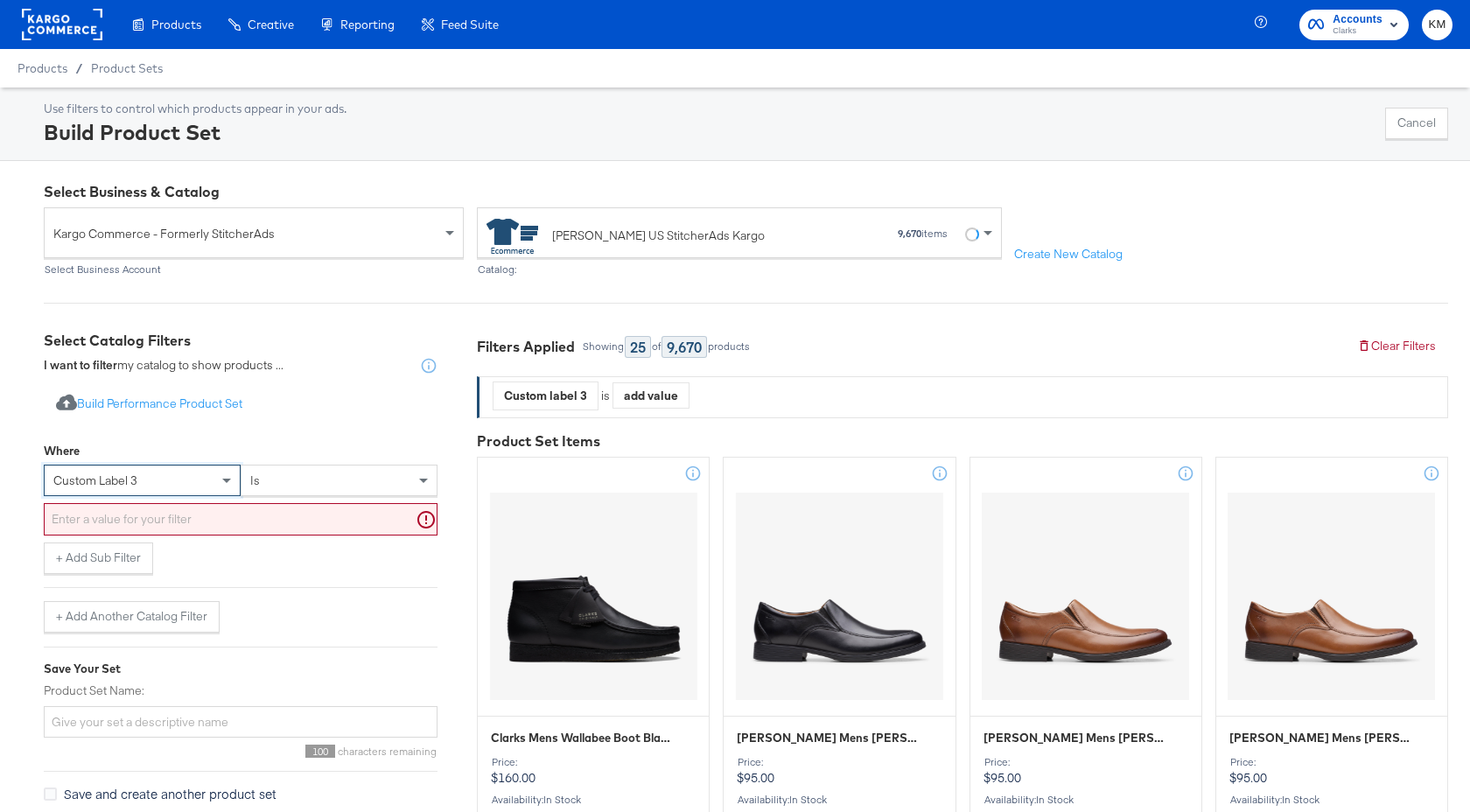
click at [301, 462] on div "Where" at bounding box center [240, 453] width 394 height 22
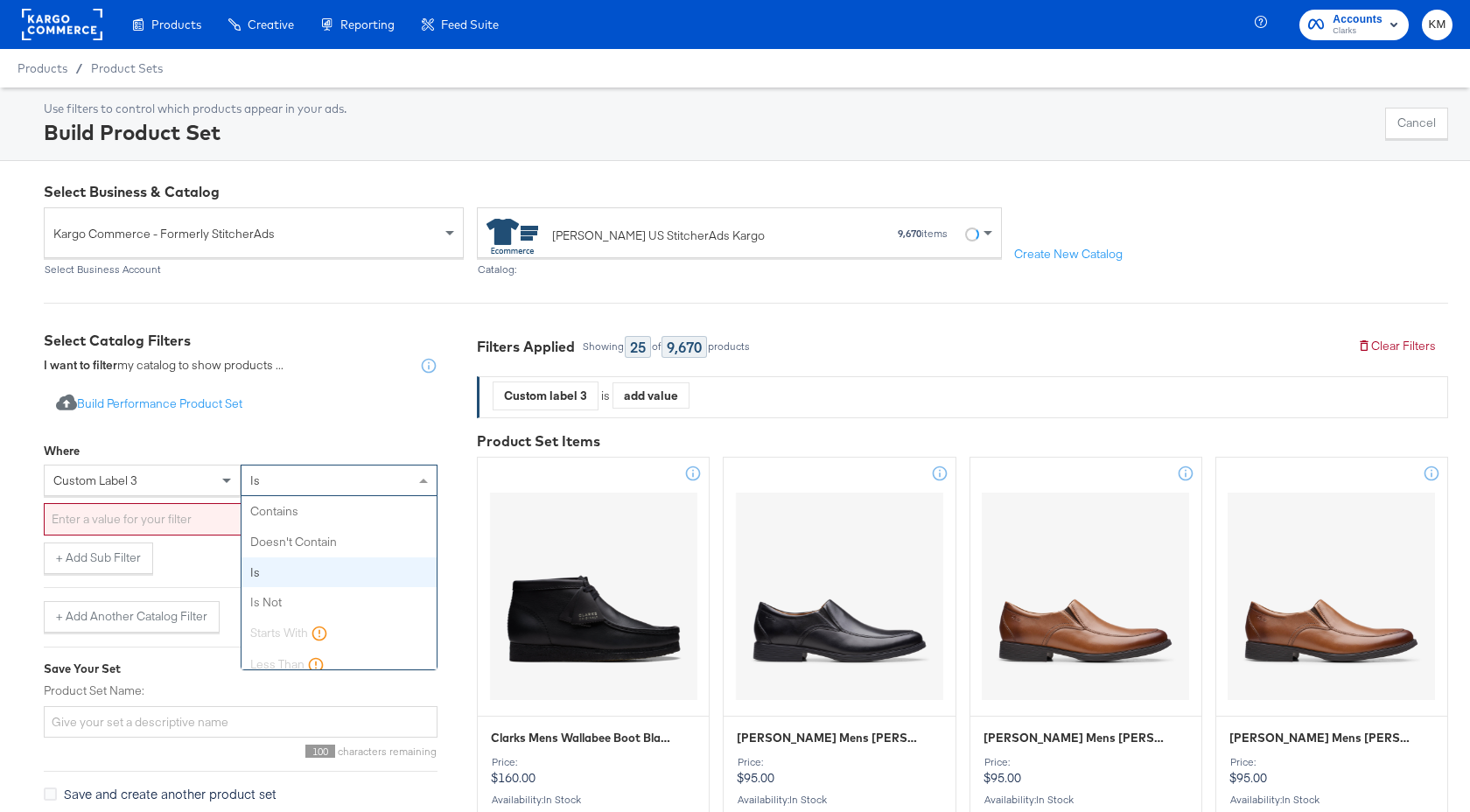
click at [299, 482] on div "is" at bounding box center [339, 480] width 195 height 30
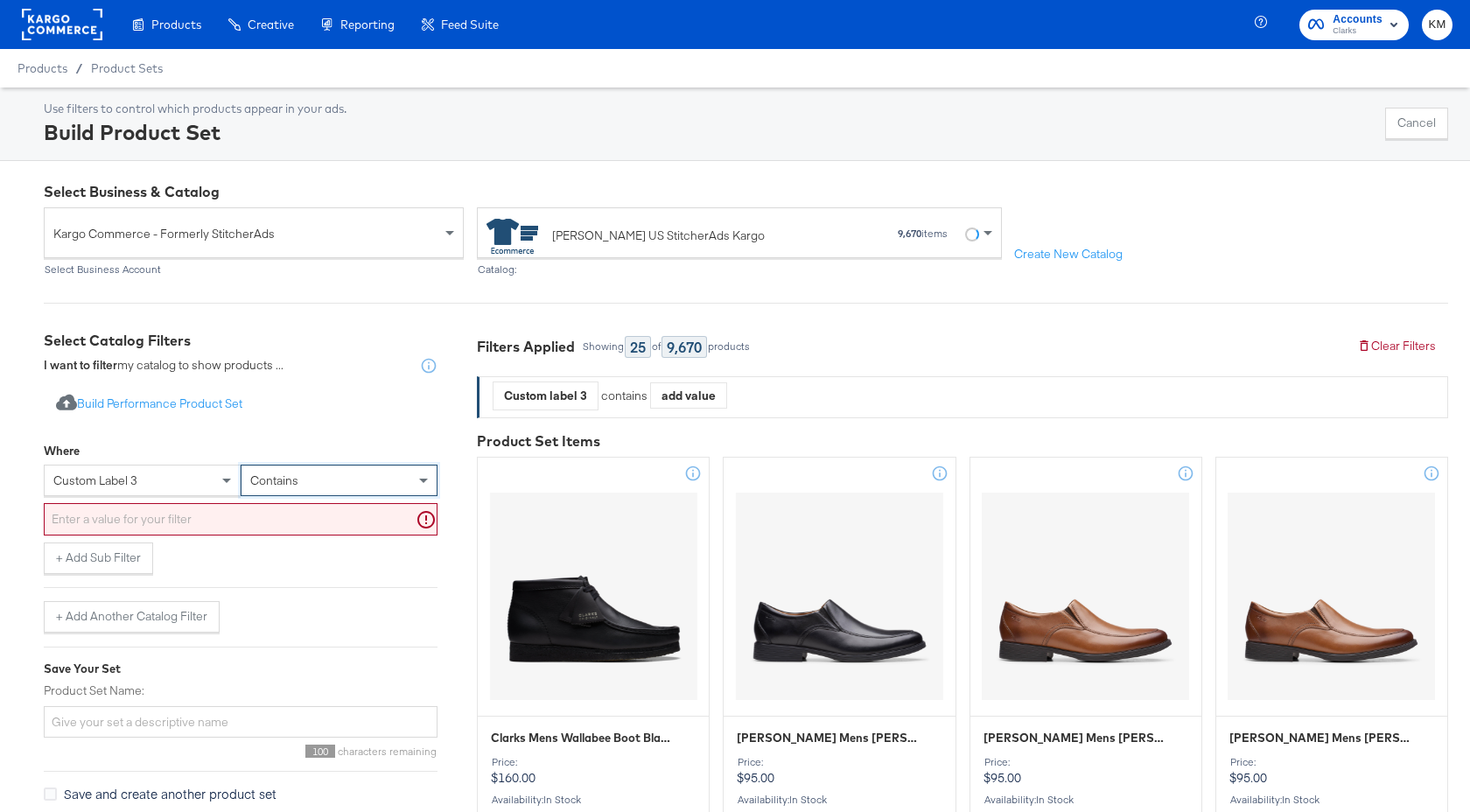
click at [241, 516] on input "text" at bounding box center [240, 519] width 394 height 33
paste input "fullprice"
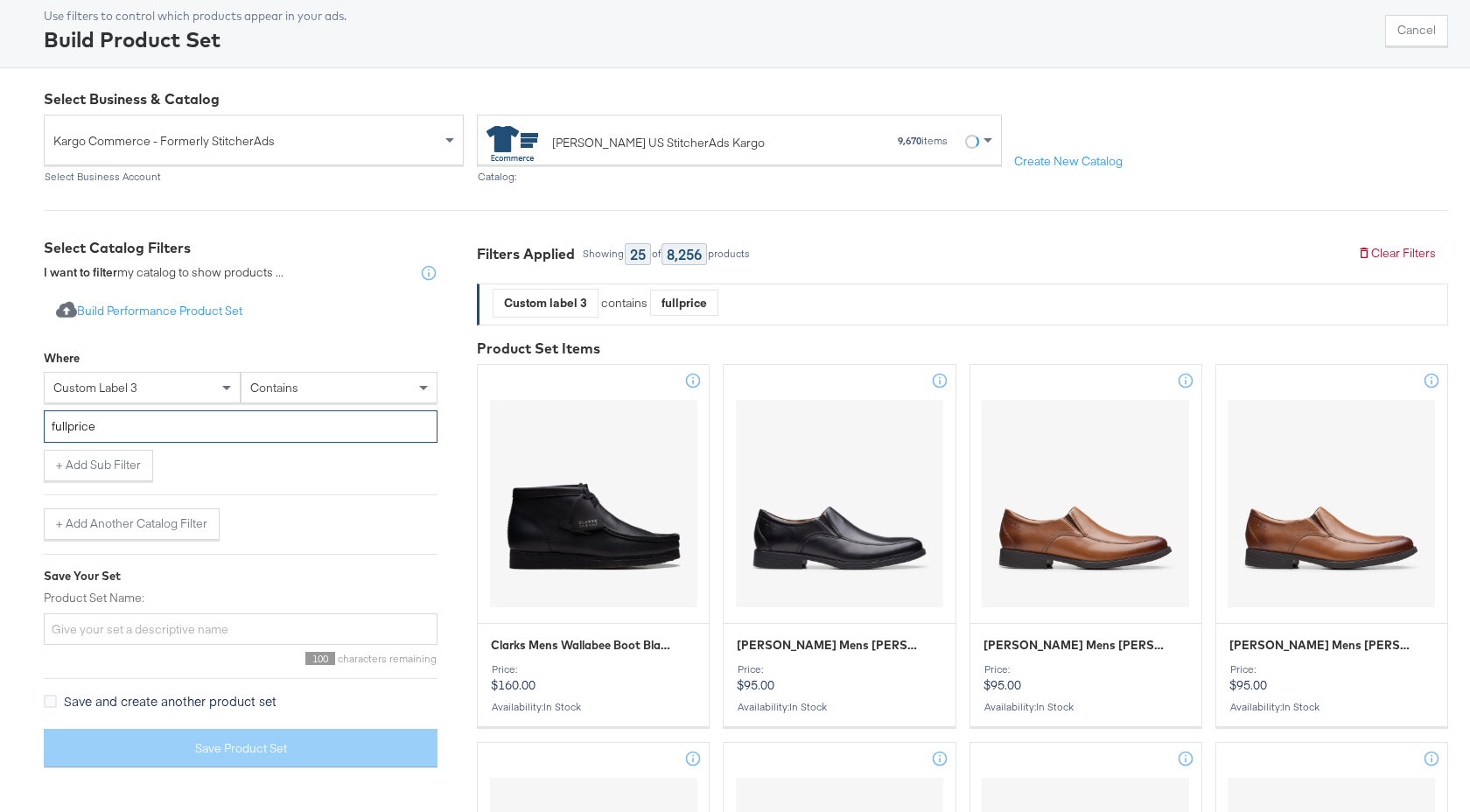
scroll to position [310, 0]
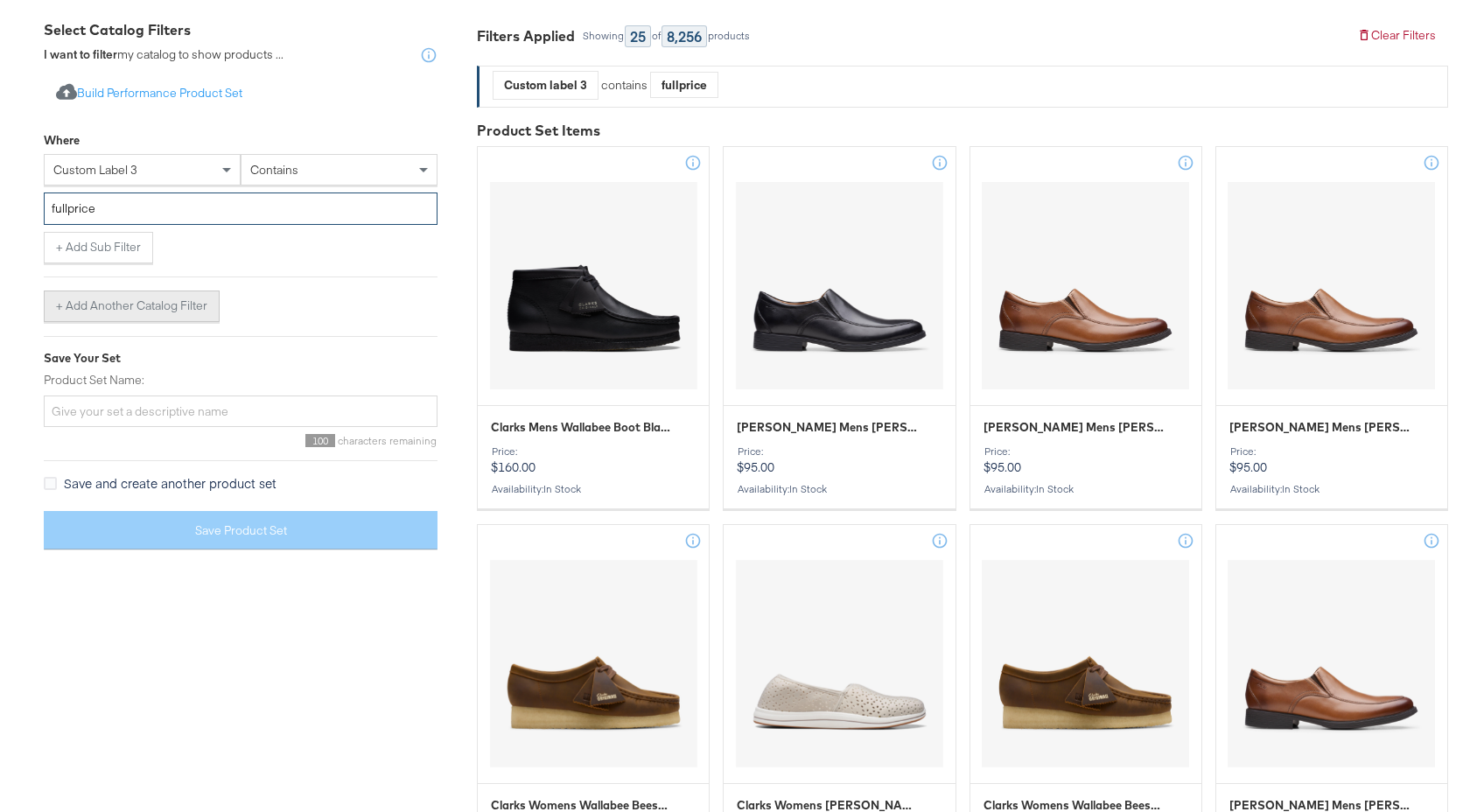
type input "fullprice"
click at [179, 303] on button "+ Add Another Catalog Filter" at bounding box center [132, 305] width 176 height 32
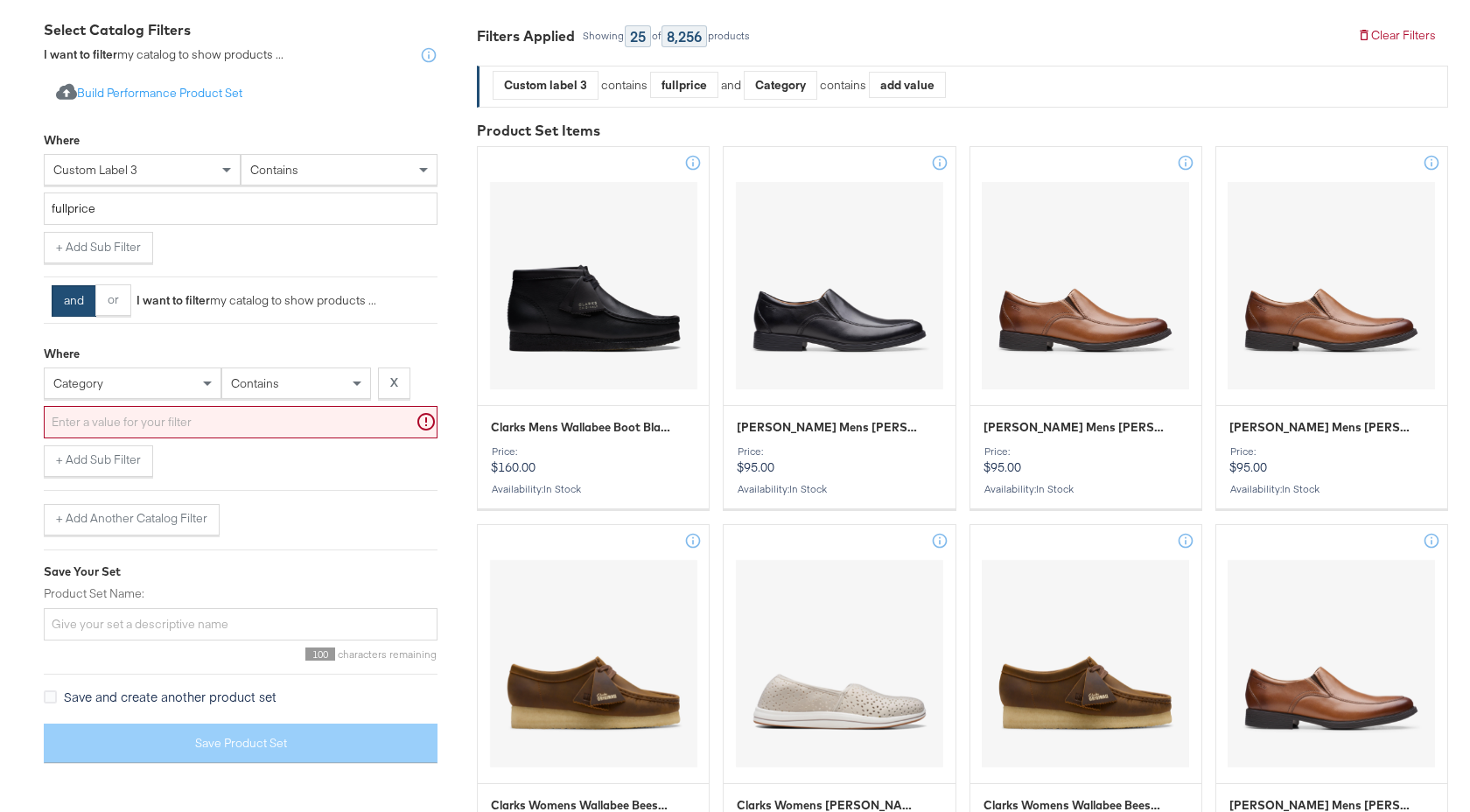
click at [110, 377] on div "category" at bounding box center [133, 383] width 176 height 30
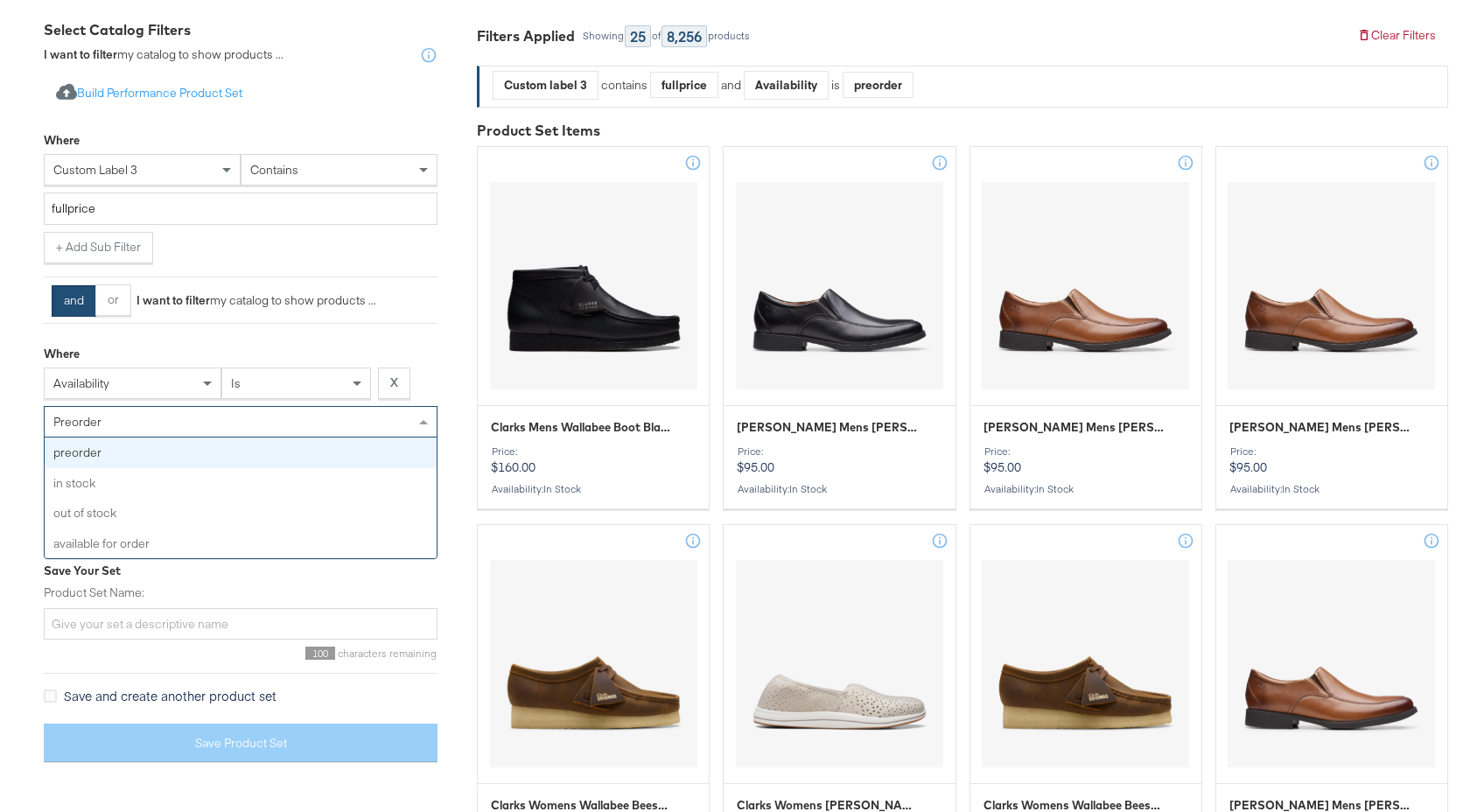
click at [196, 416] on div "preorder" at bounding box center [240, 421] width 392 height 30
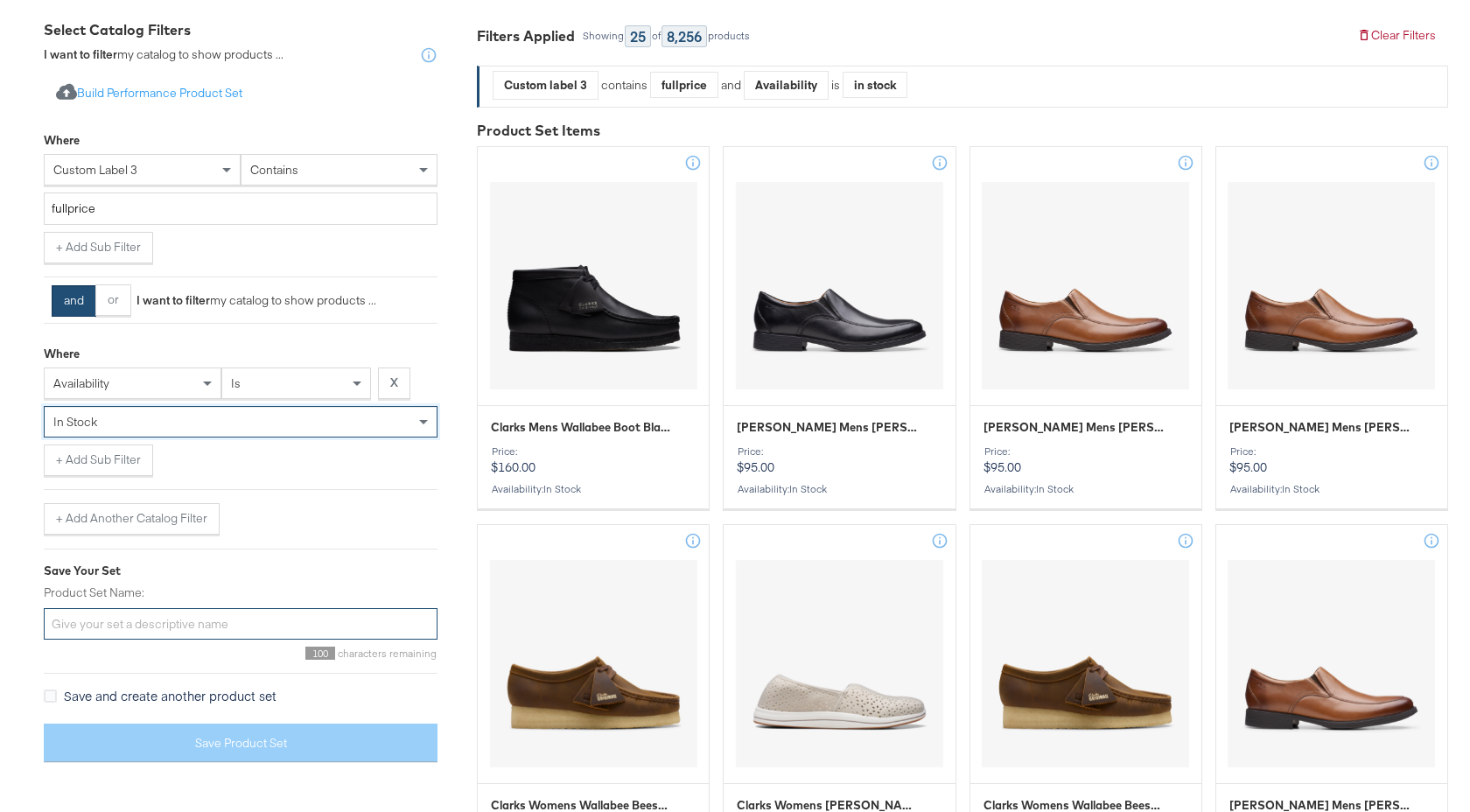
click at [173, 621] on input "Product Set Name:" at bounding box center [240, 624] width 394 height 33
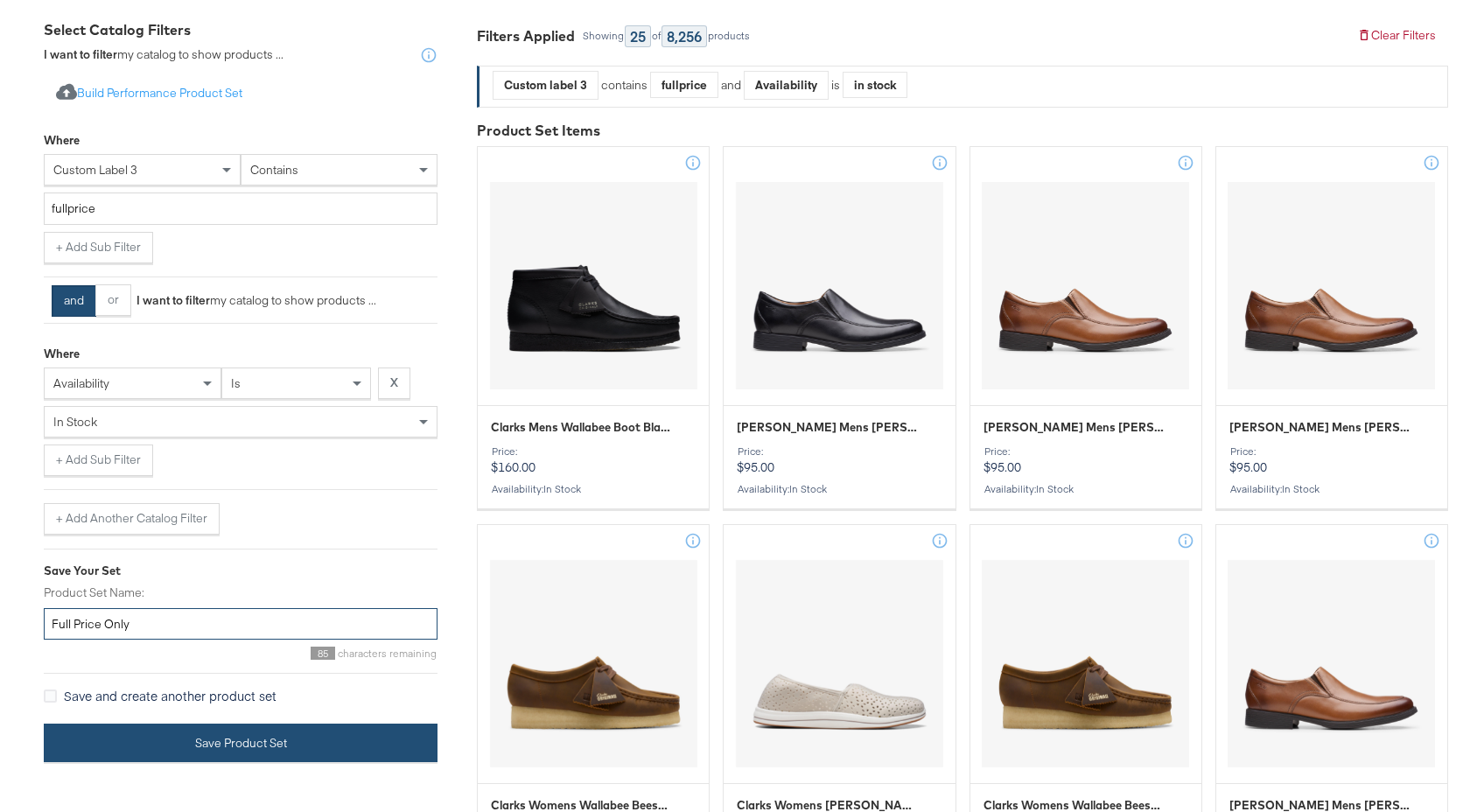
type input "Full Price Only"
click at [285, 734] on button "Save Product Set" at bounding box center [240, 742] width 394 height 39
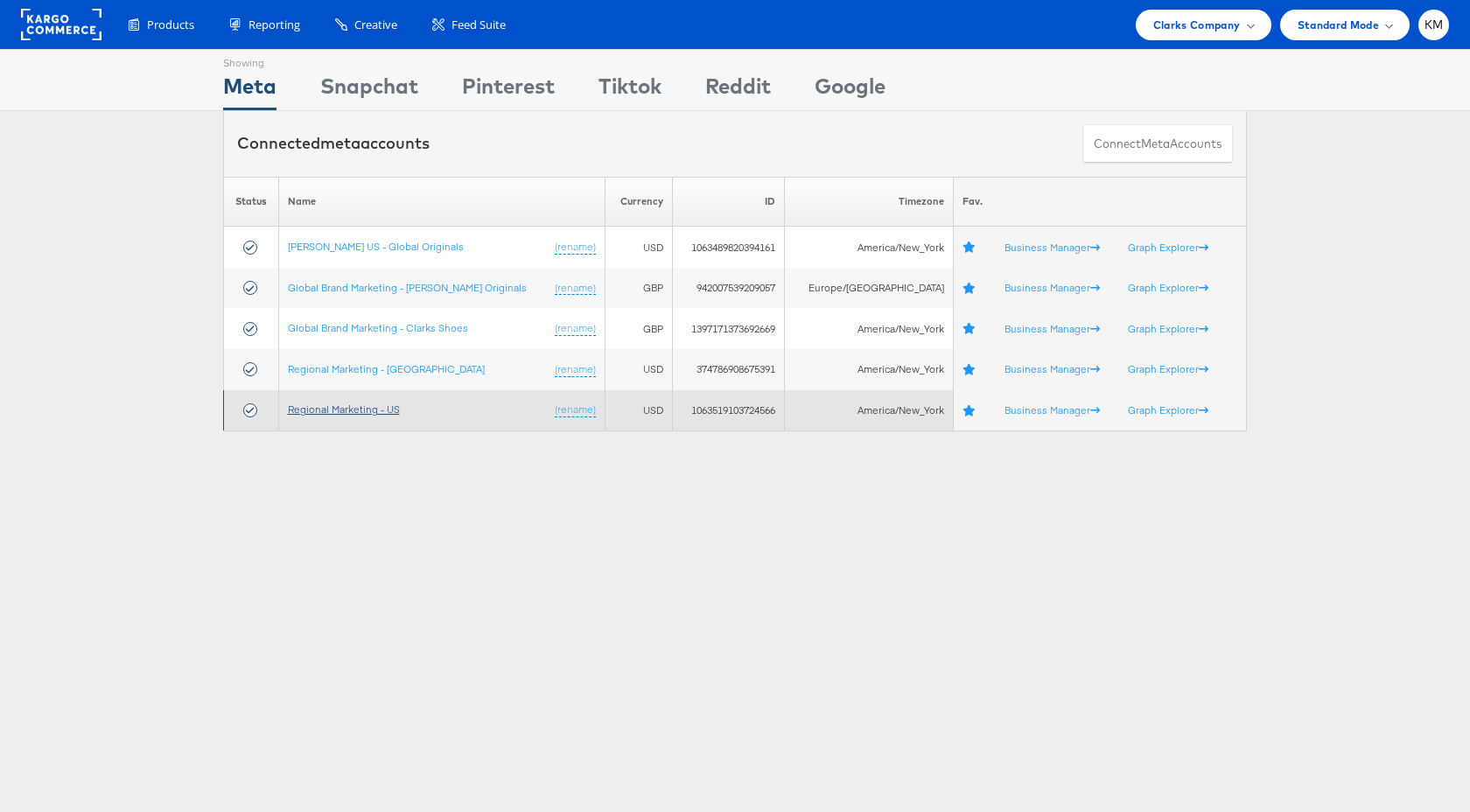
click at [386, 413] on link "Regional Marketing - US" at bounding box center [344, 409] width 112 height 13
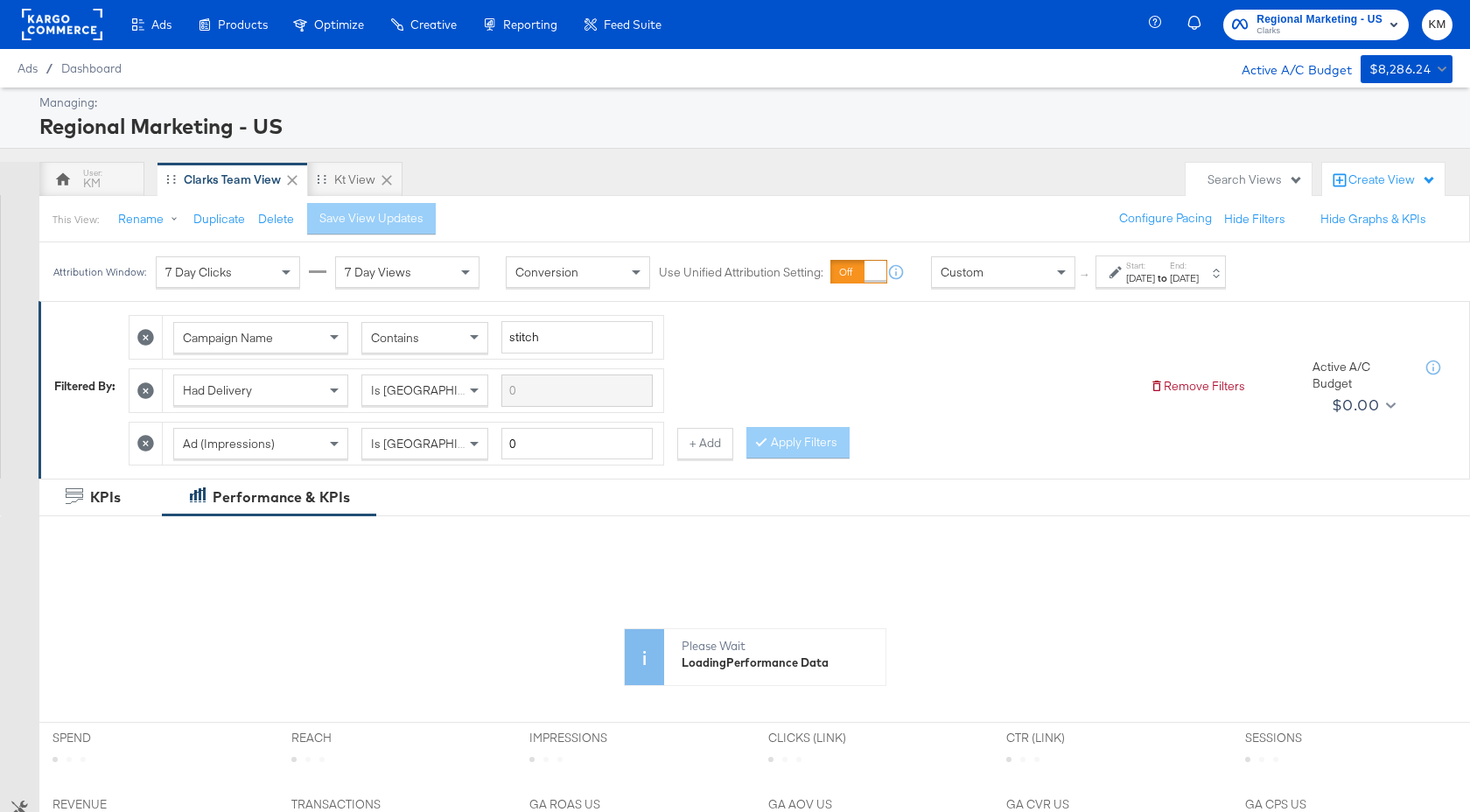
click at [1045, 282] on div "Custom" at bounding box center [1003, 272] width 143 height 30
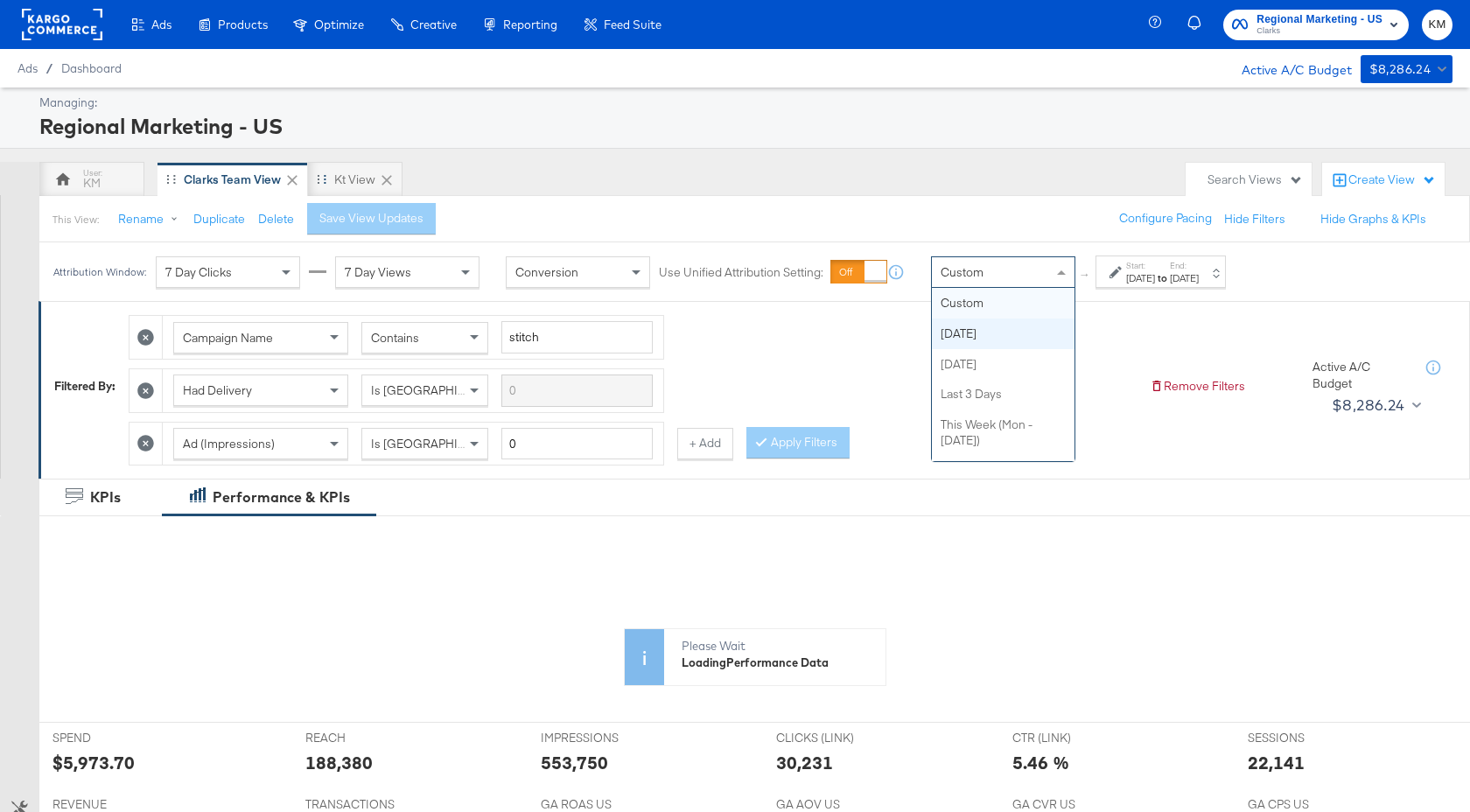
click at [319, 177] on div "Drag to reorder tab" at bounding box center [322, 179] width 10 height 10
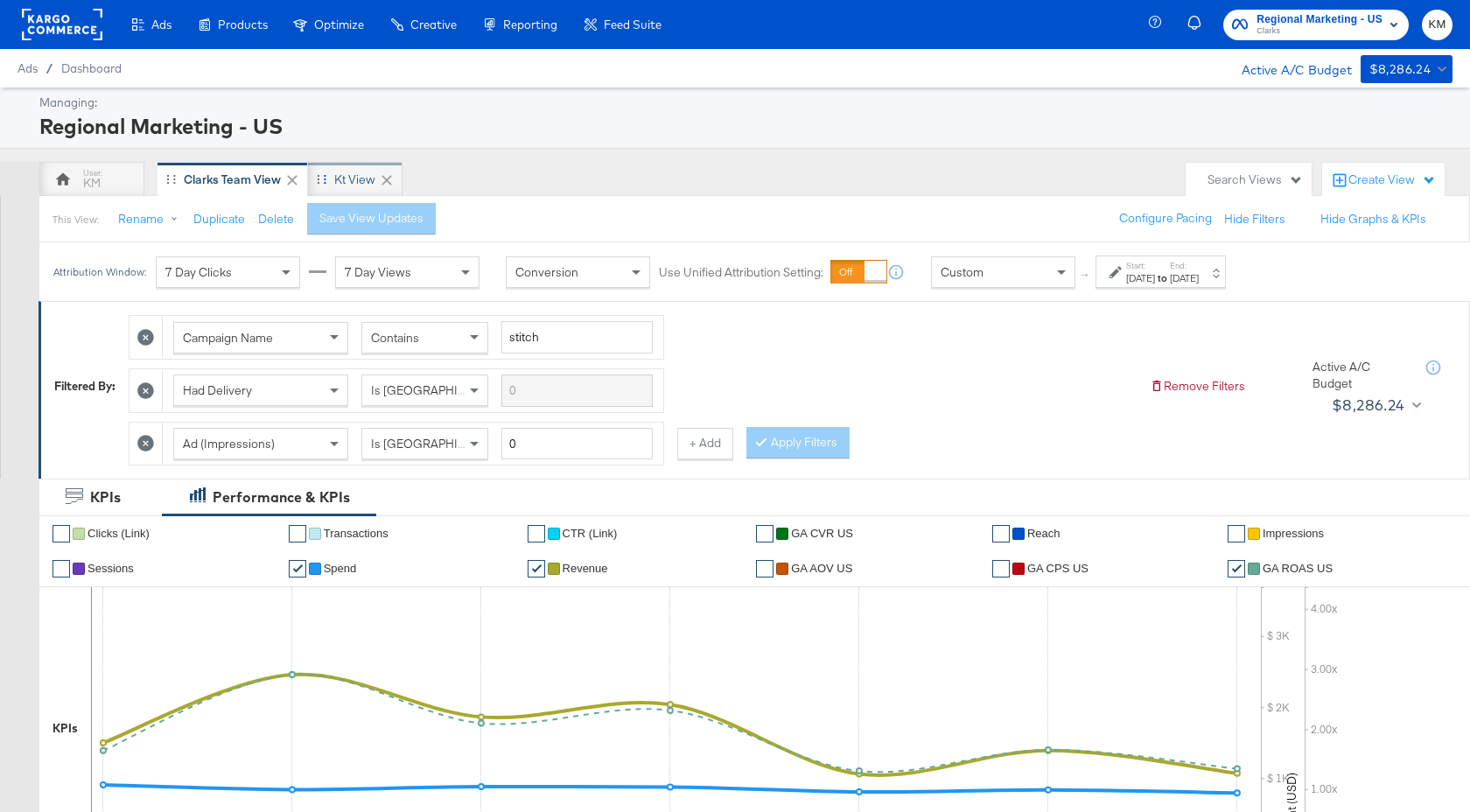
click at [349, 192] on div "kt View" at bounding box center [355, 179] width 95 height 35
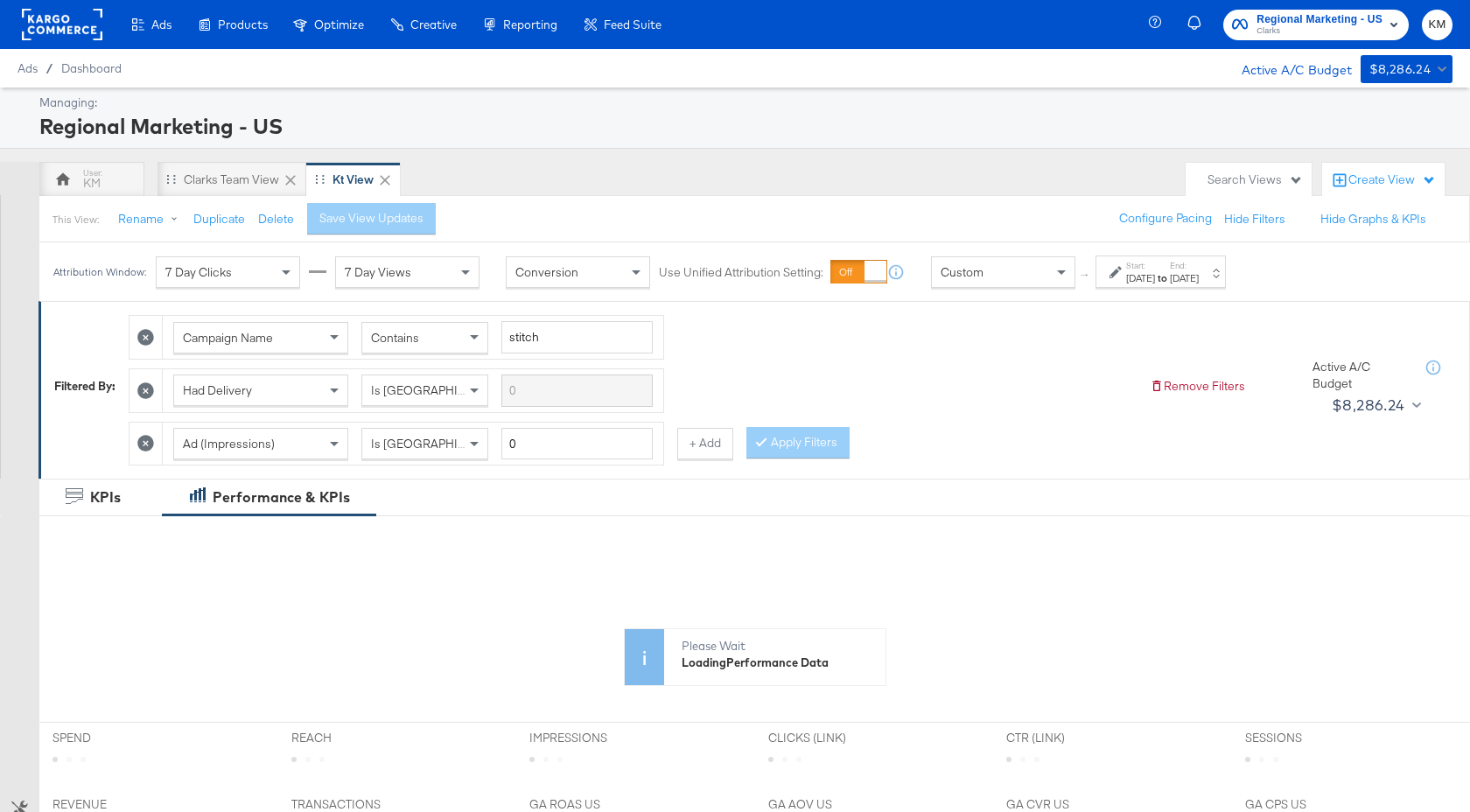
click at [981, 279] on span "Custom" at bounding box center [961, 272] width 43 height 15
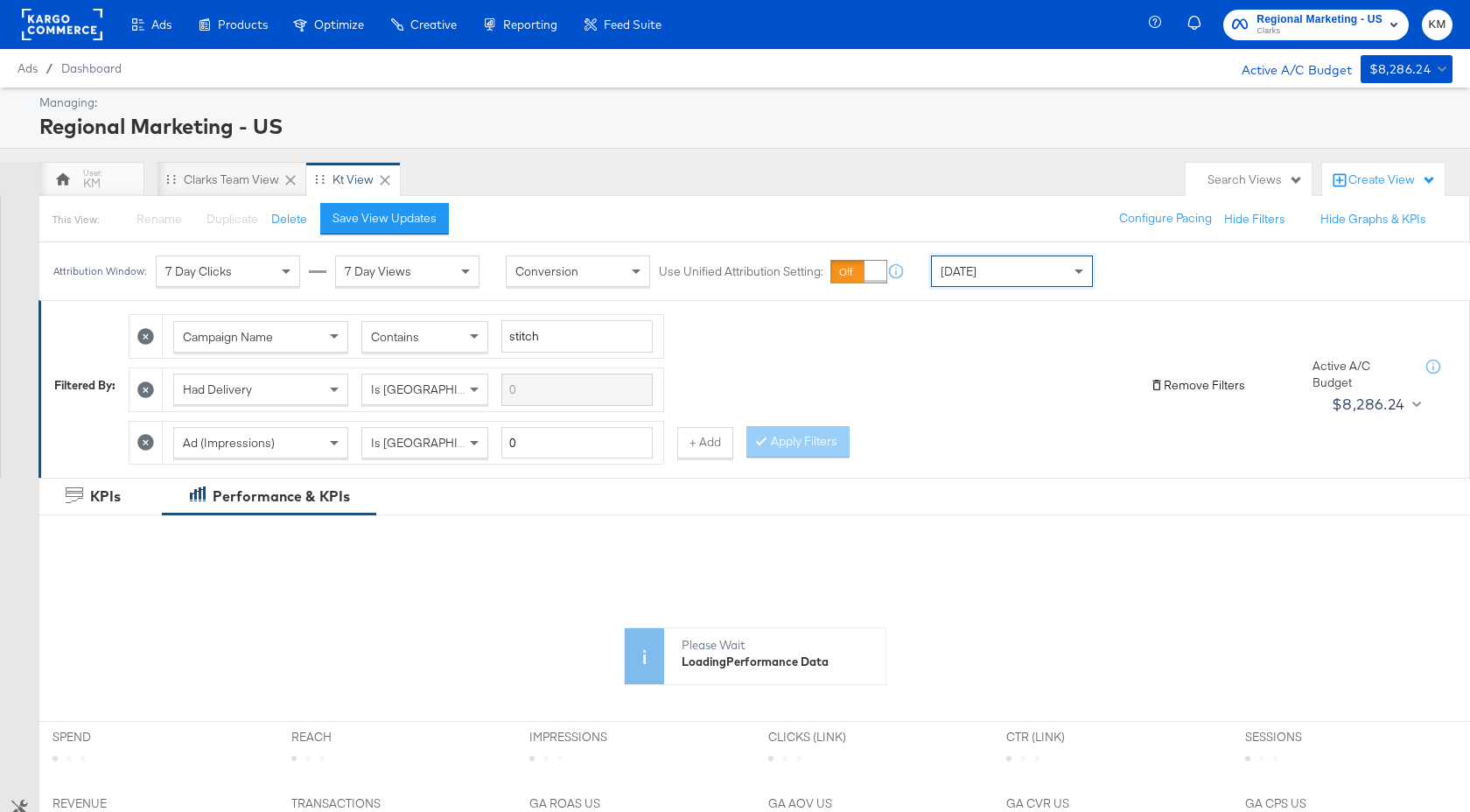
click at [1166, 386] on button "Remove Filters" at bounding box center [1197, 385] width 96 height 16
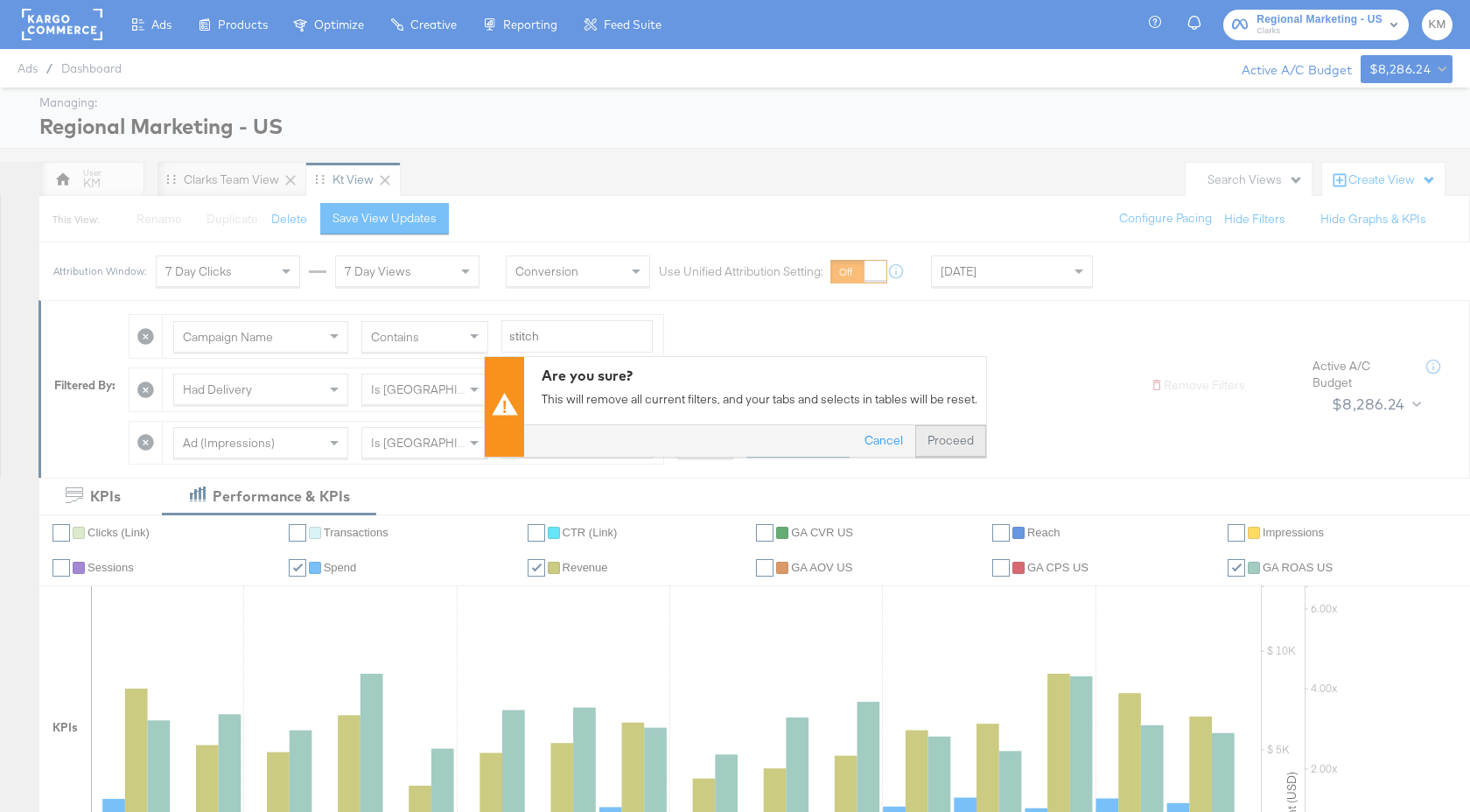
click at [955, 436] on button "Proceed" at bounding box center [950, 440] width 71 height 32
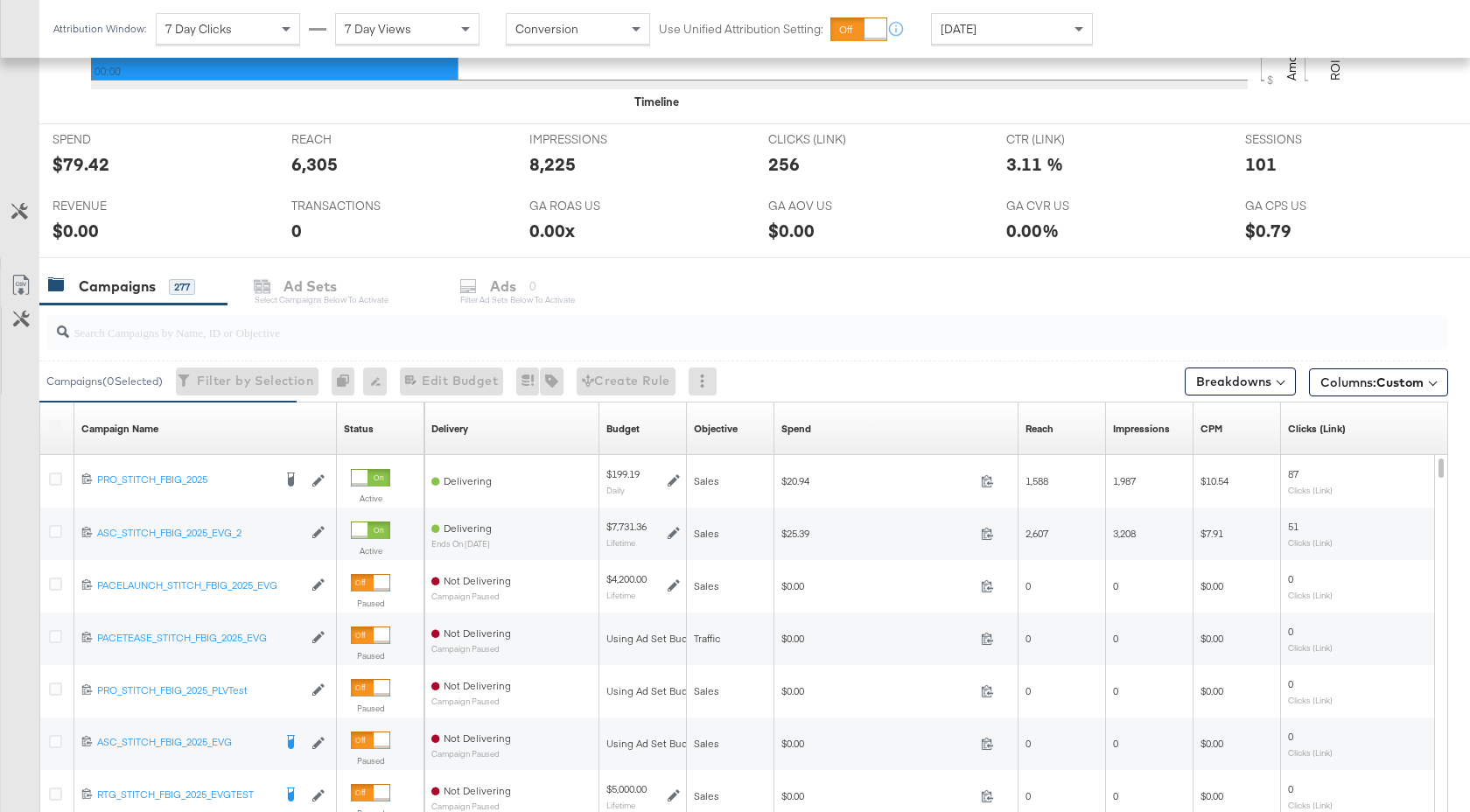
scroll to position [826, 0]
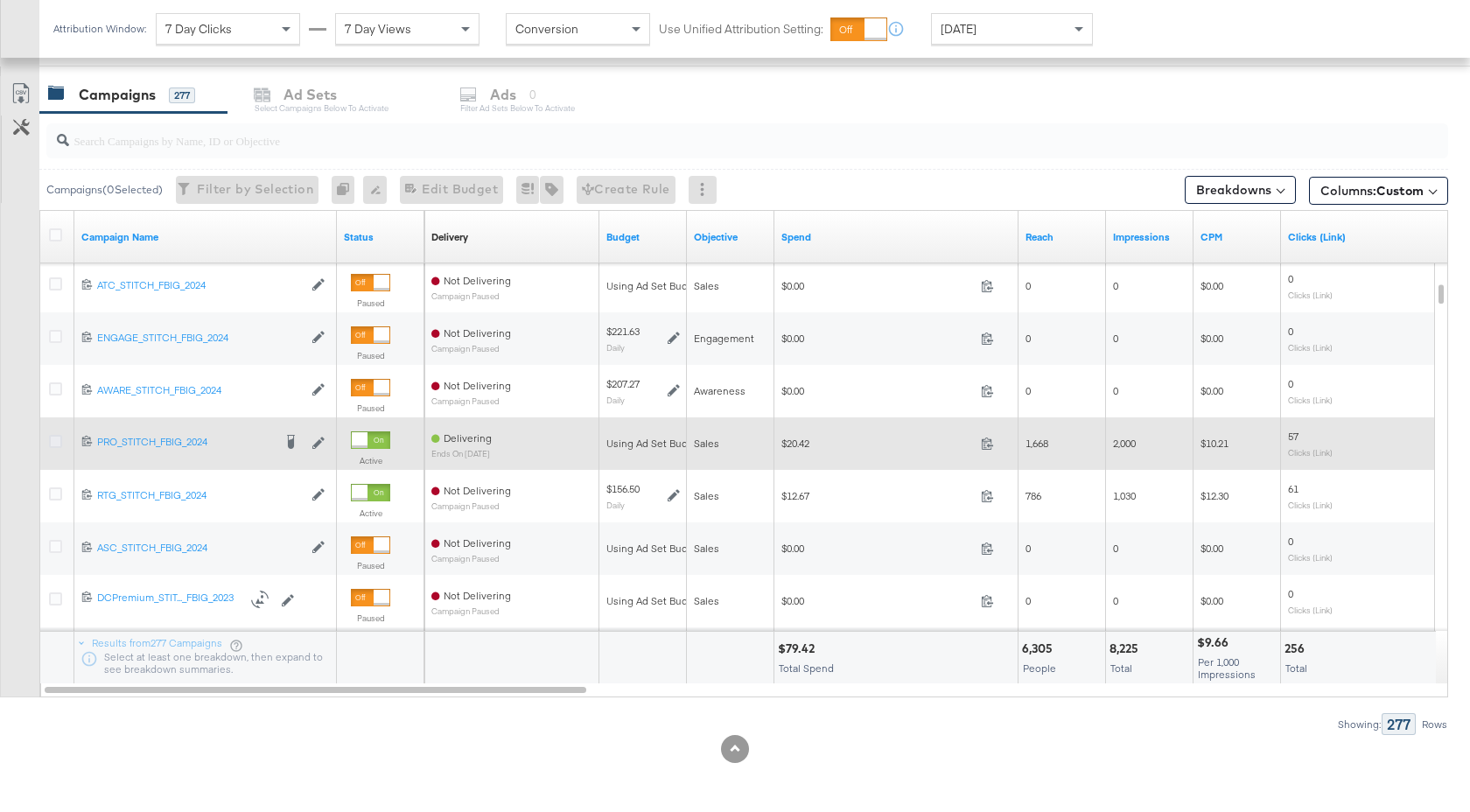
click at [51, 440] on icon at bounding box center [56, 441] width 13 height 13
click at [0, 0] on input "checkbox" at bounding box center [0, 0] width 0 height 0
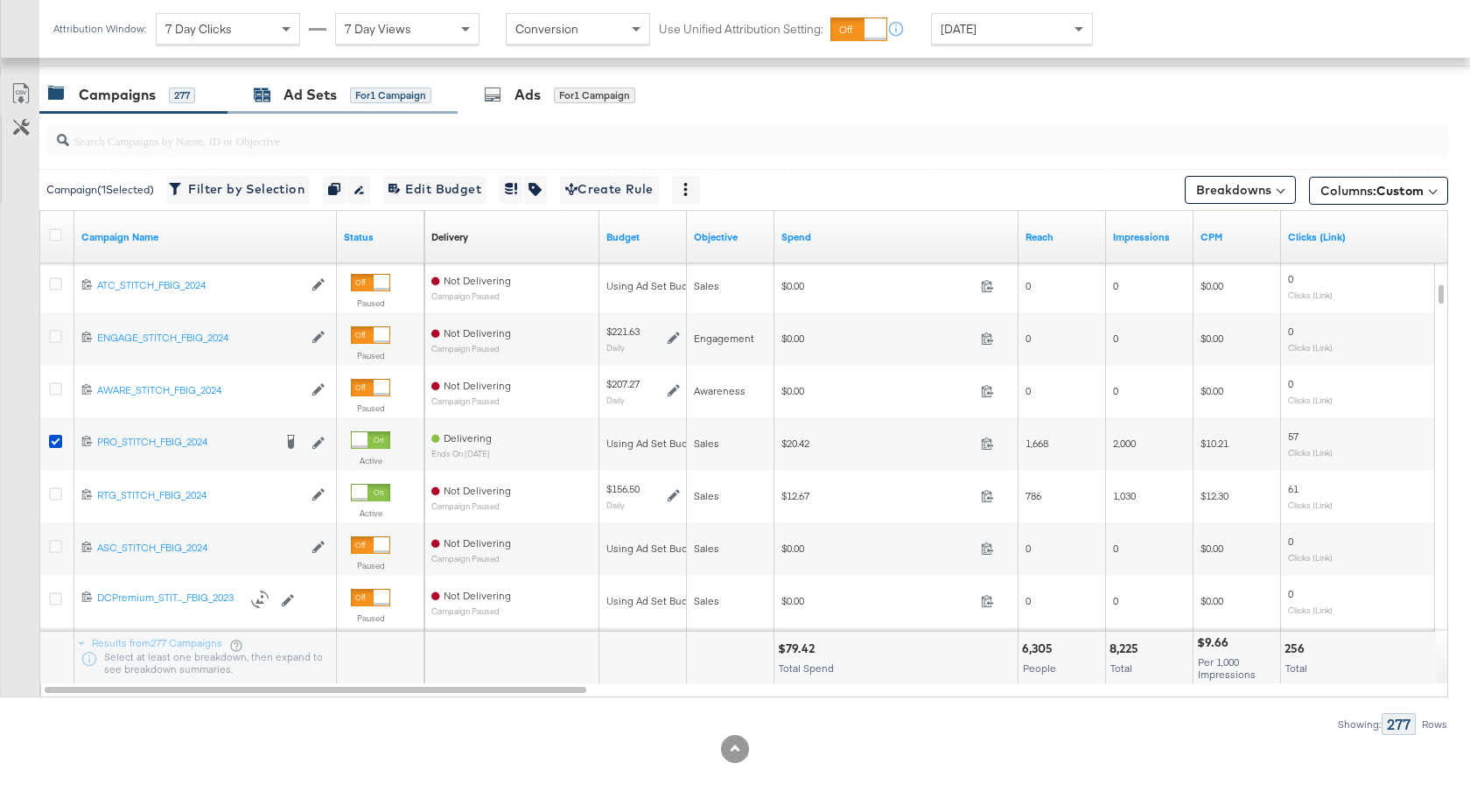
click at [328, 88] on div "Ad Sets" at bounding box center [310, 95] width 54 height 20
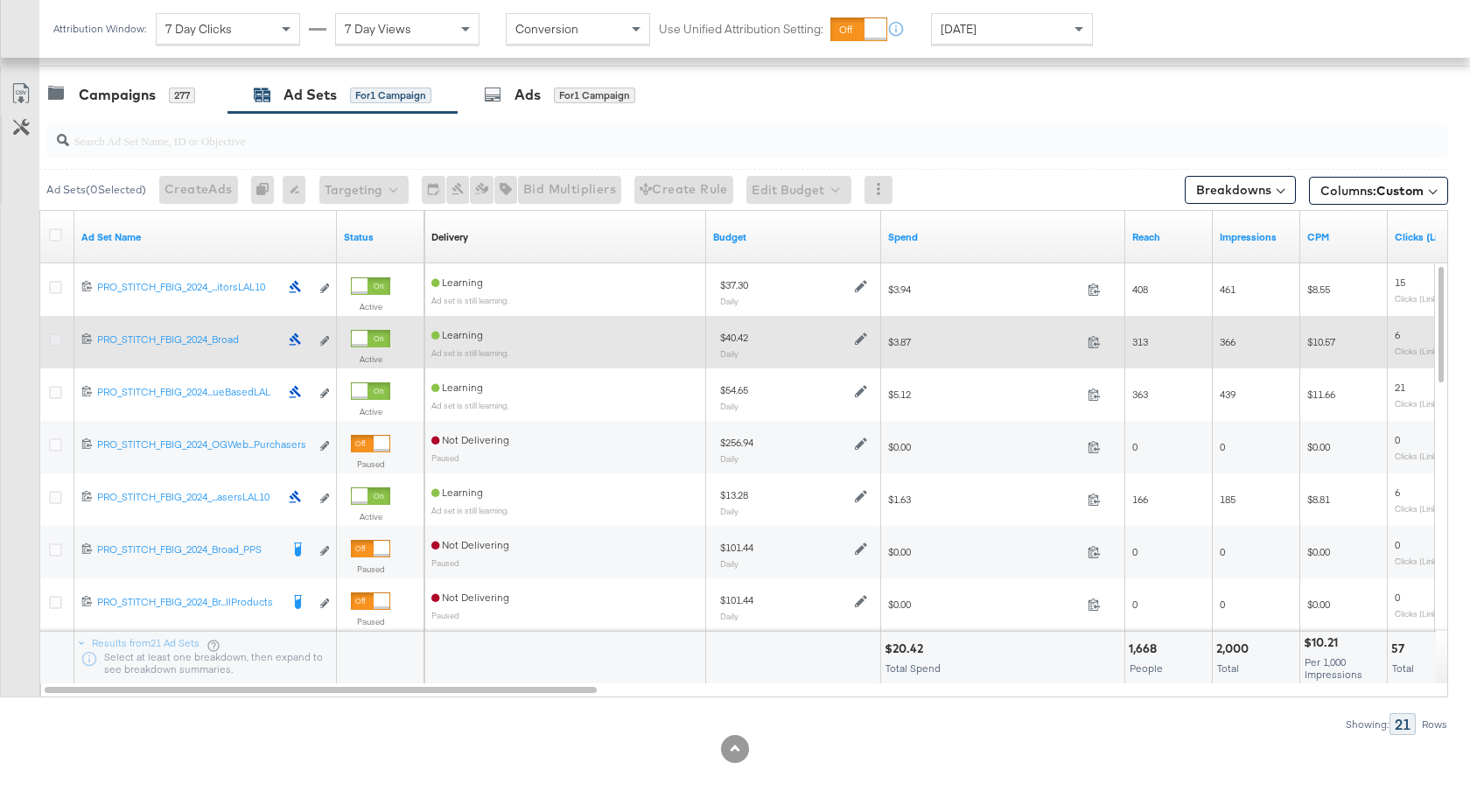
click at [53, 339] on icon at bounding box center [56, 340] width 13 height 13
click at [0, 0] on input "checkbox" at bounding box center [0, 0] width 0 height 0
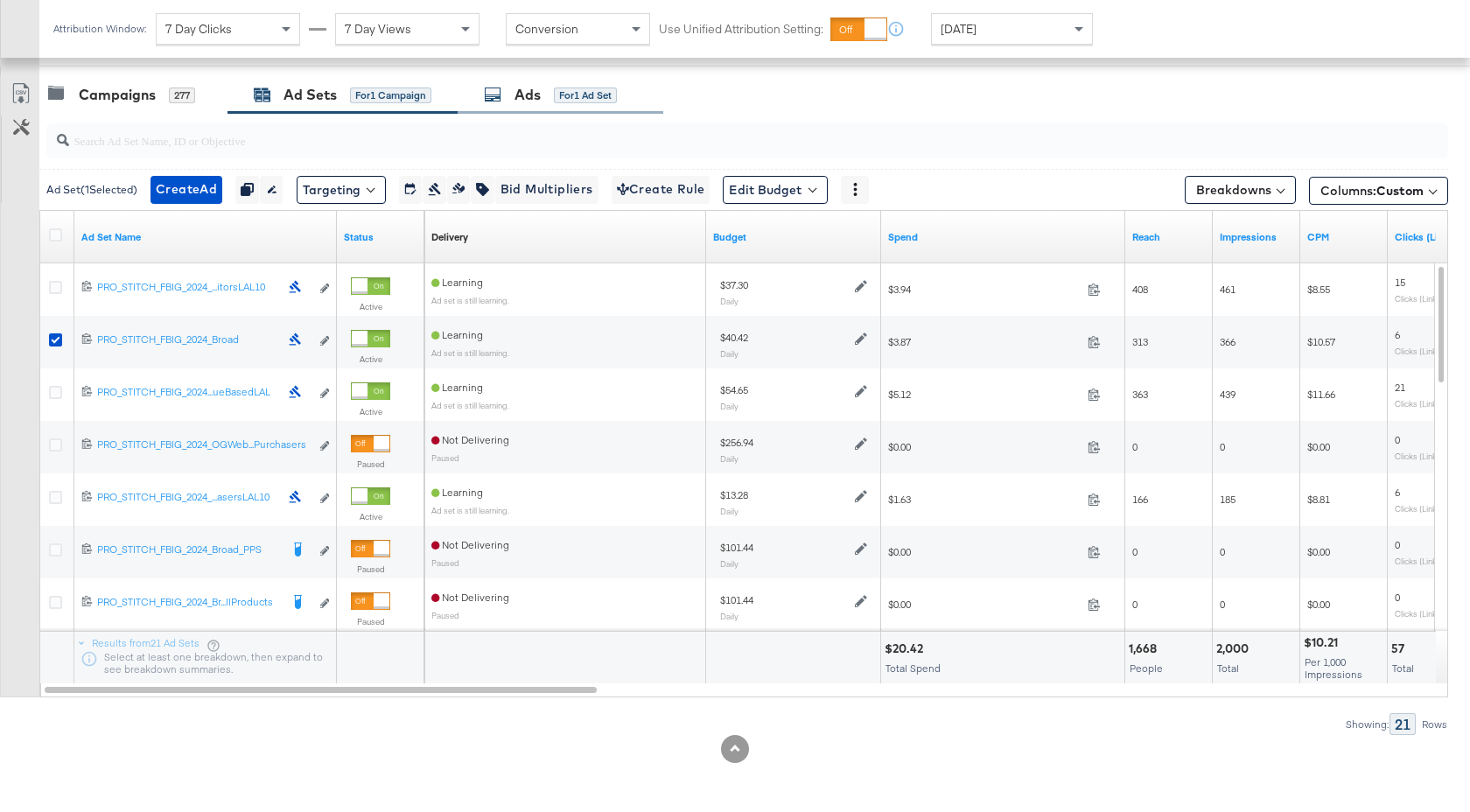
click at [536, 95] on div "Ads" at bounding box center [527, 95] width 26 height 20
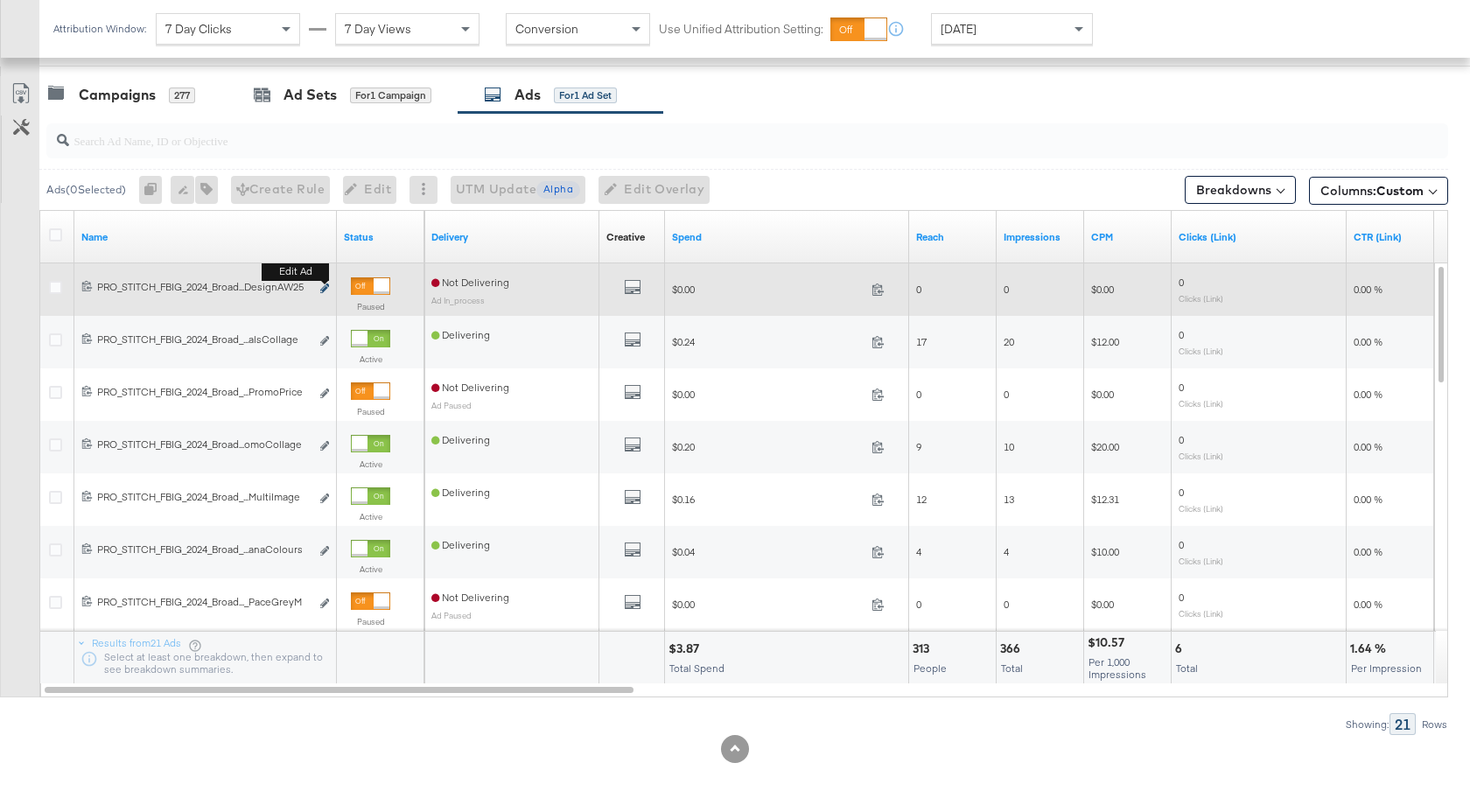
click at [324, 287] on icon "link" at bounding box center [324, 288] width 9 height 10
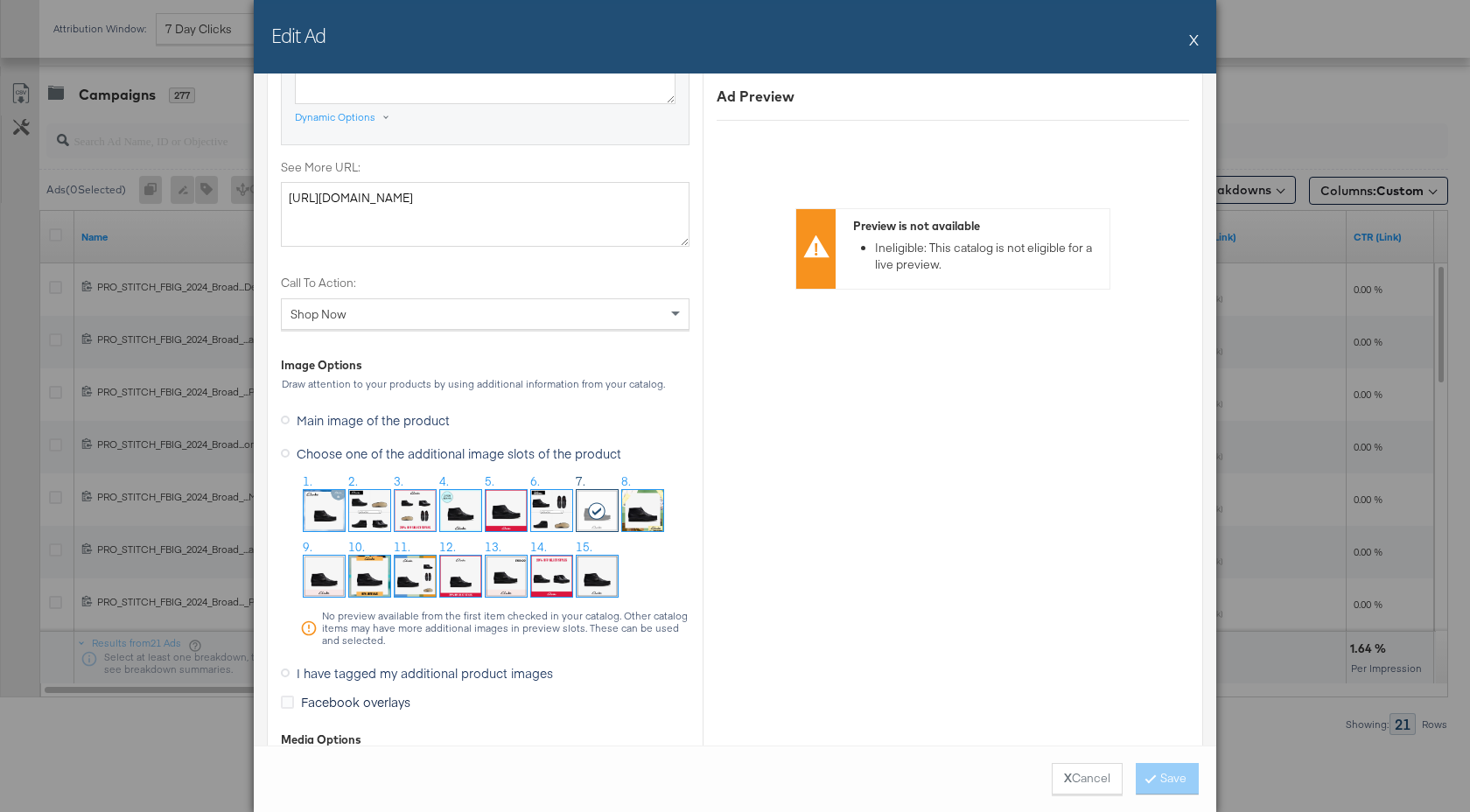
scroll to position [1646, 0]
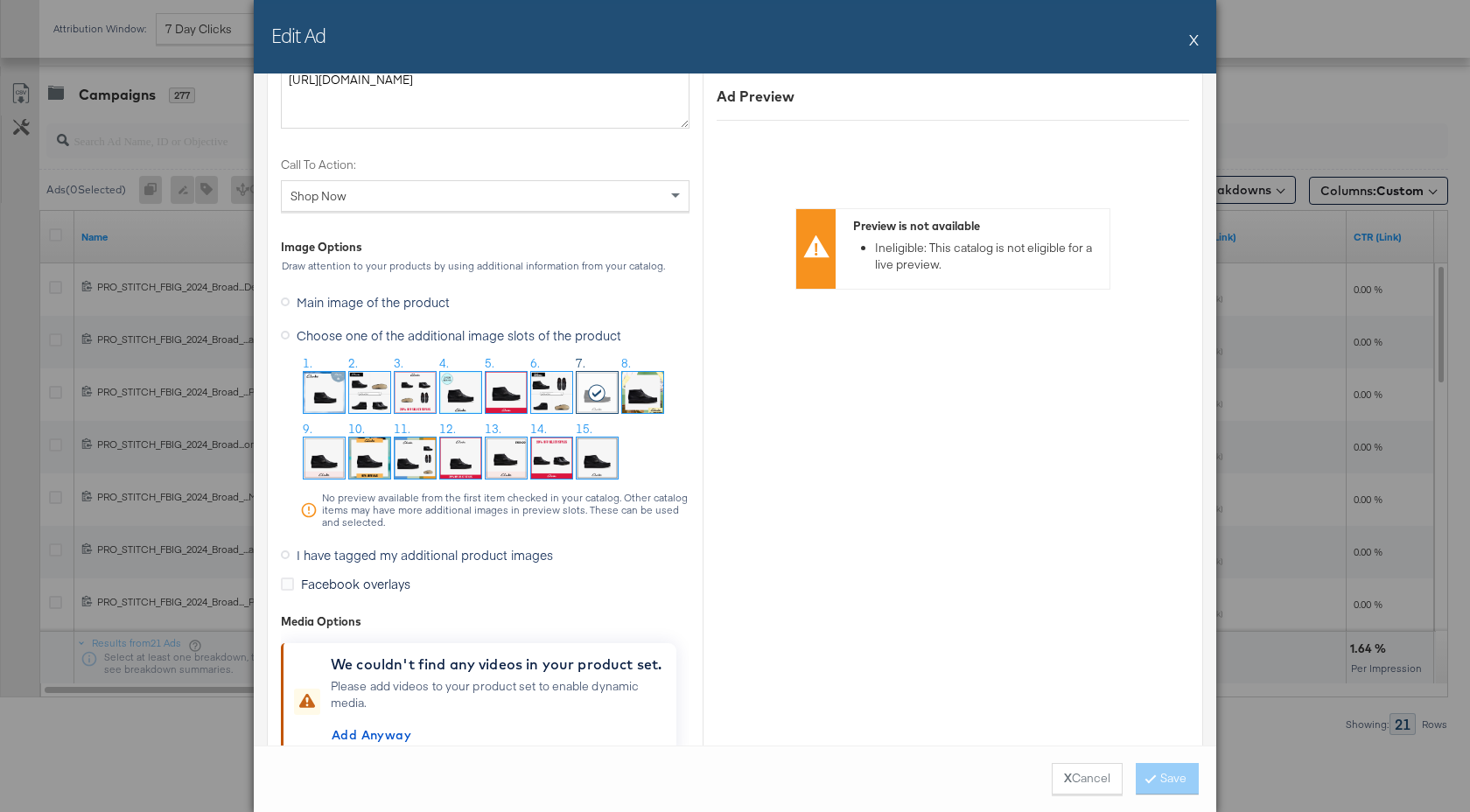
click at [422, 462] on img at bounding box center [415, 458] width 41 height 41
click at [1165, 781] on button "Save" at bounding box center [1167, 778] width 63 height 32
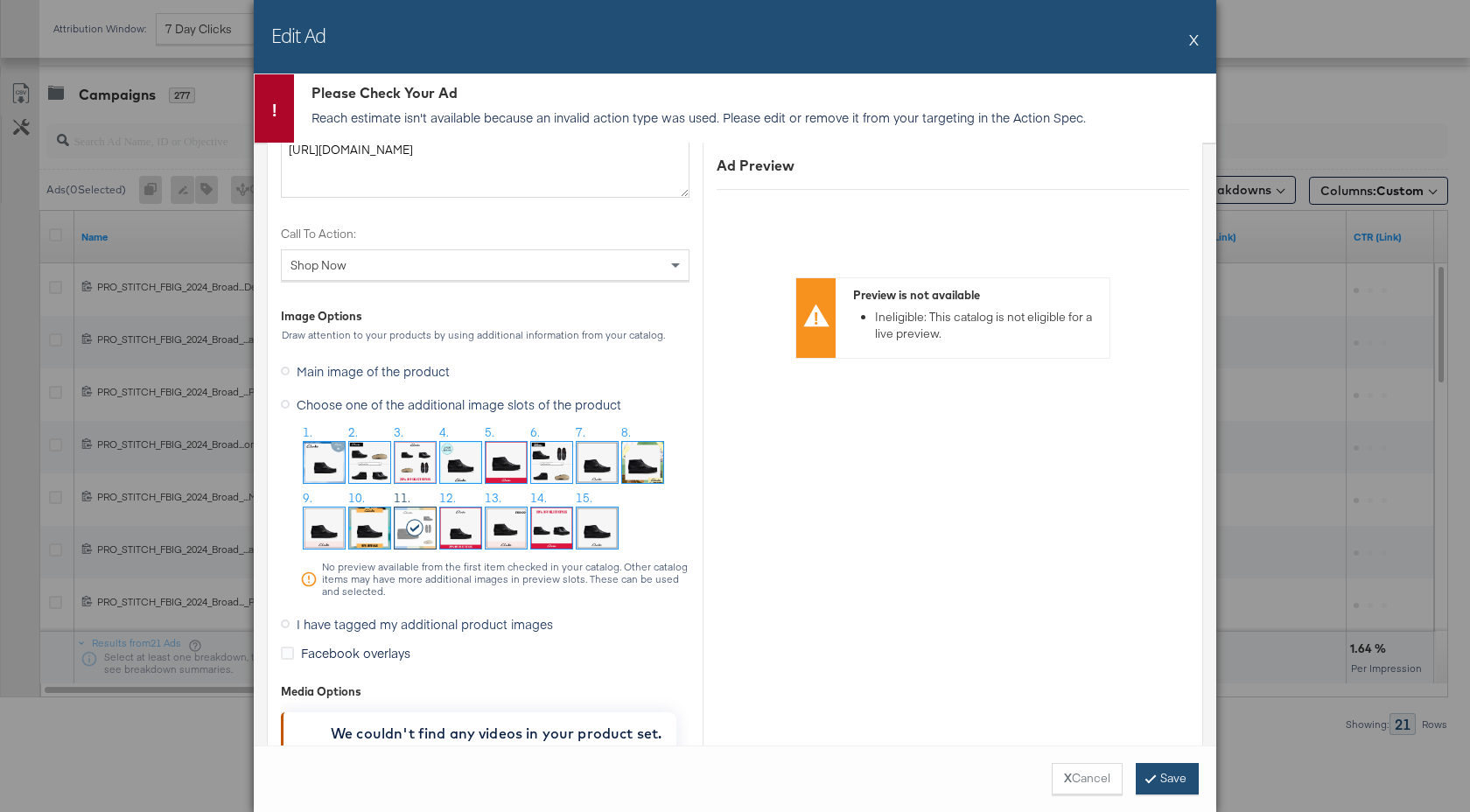
click at [1147, 781] on icon at bounding box center [1149, 778] width 5 height 11
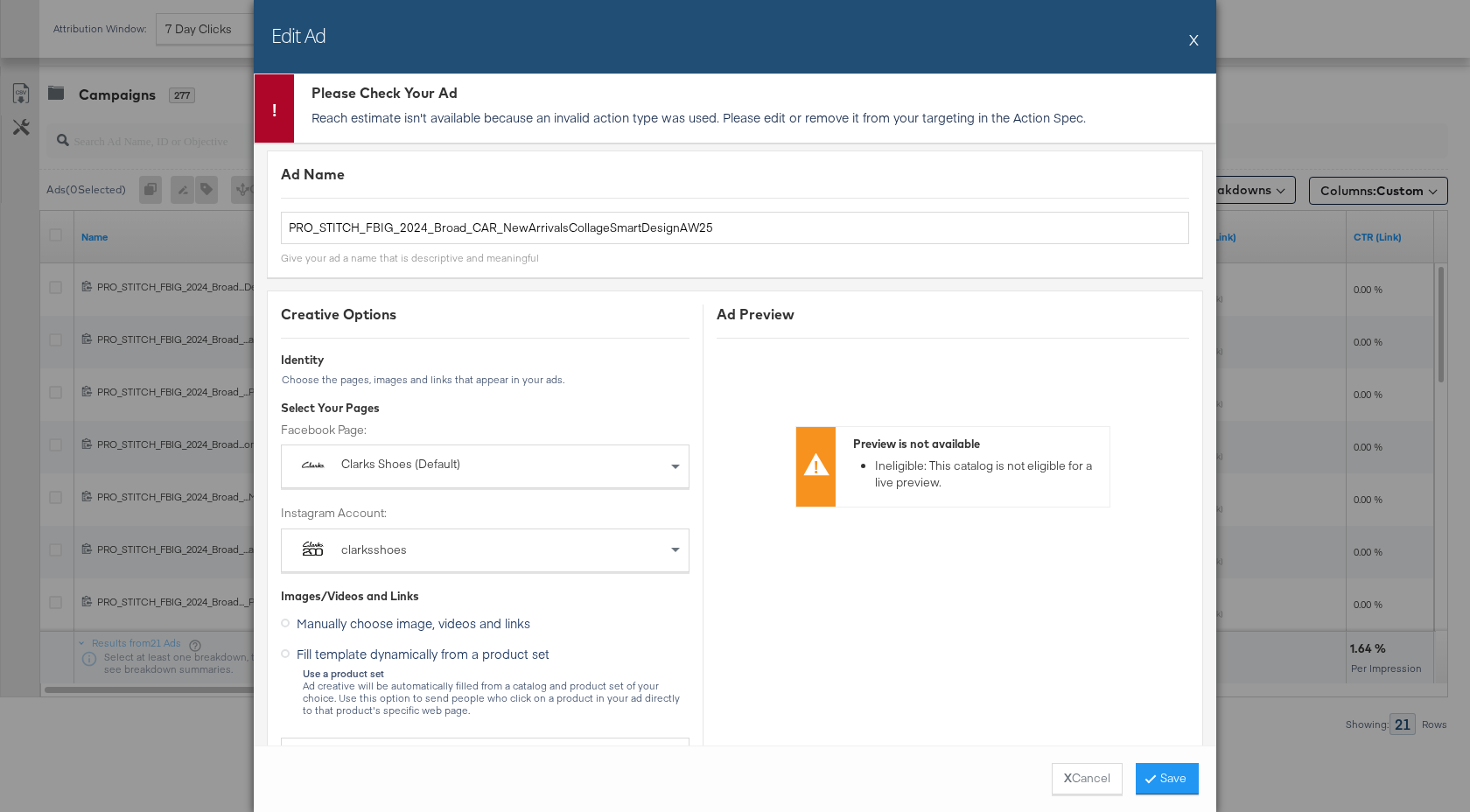
scroll to position [6, 0]
click at [408, 621] on span "Manually choose image, videos and links" at bounding box center [414, 621] width 234 height 17
click at [0, 0] on input "Manually choose image, videos and links" at bounding box center [0, 0] width 0 height 0
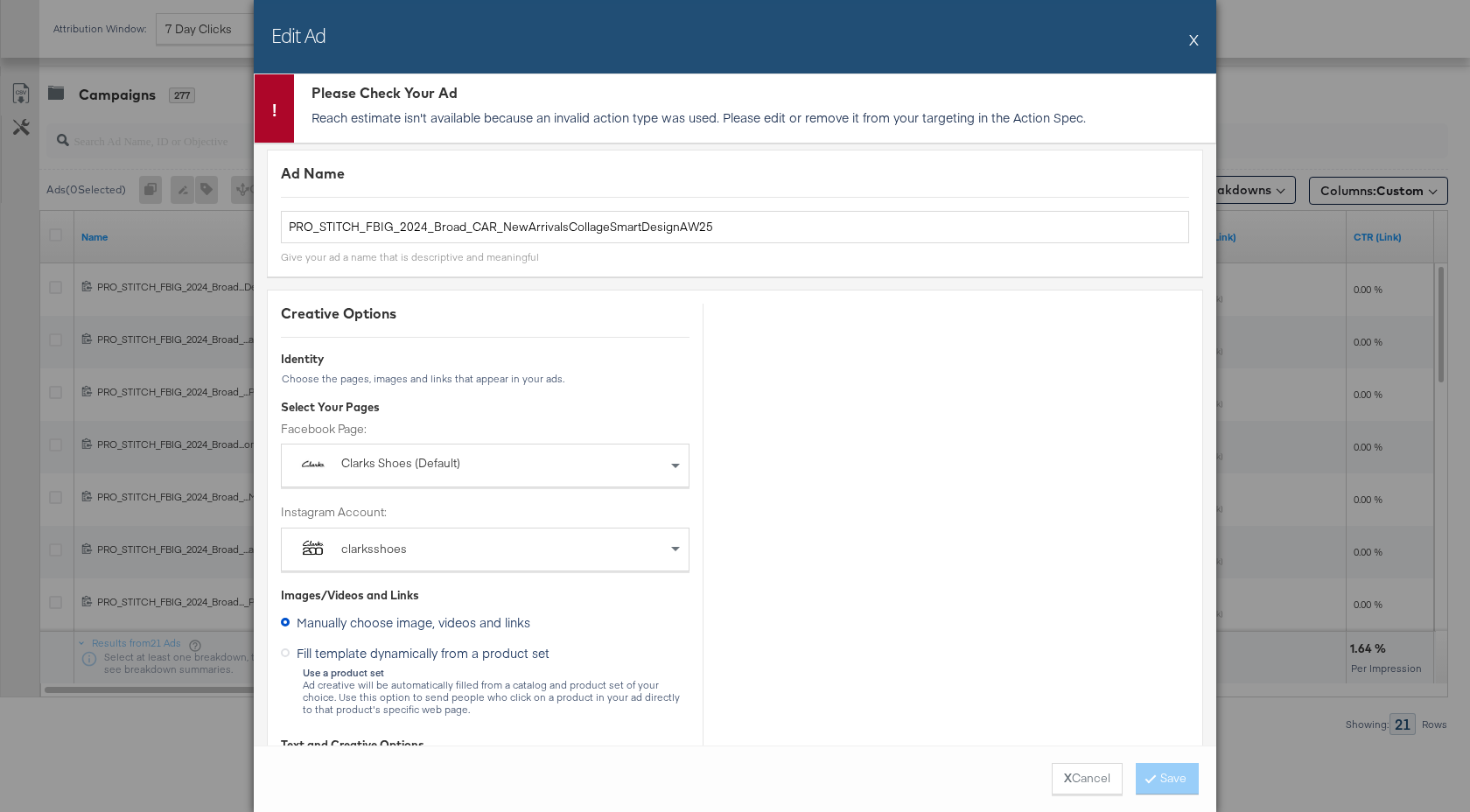
click at [400, 652] on span "Fill template dynamically from a product set" at bounding box center [423, 652] width 253 height 17
click at [0, 0] on input "Fill template dynamically from a product set" at bounding box center [0, 0] width 0 height 0
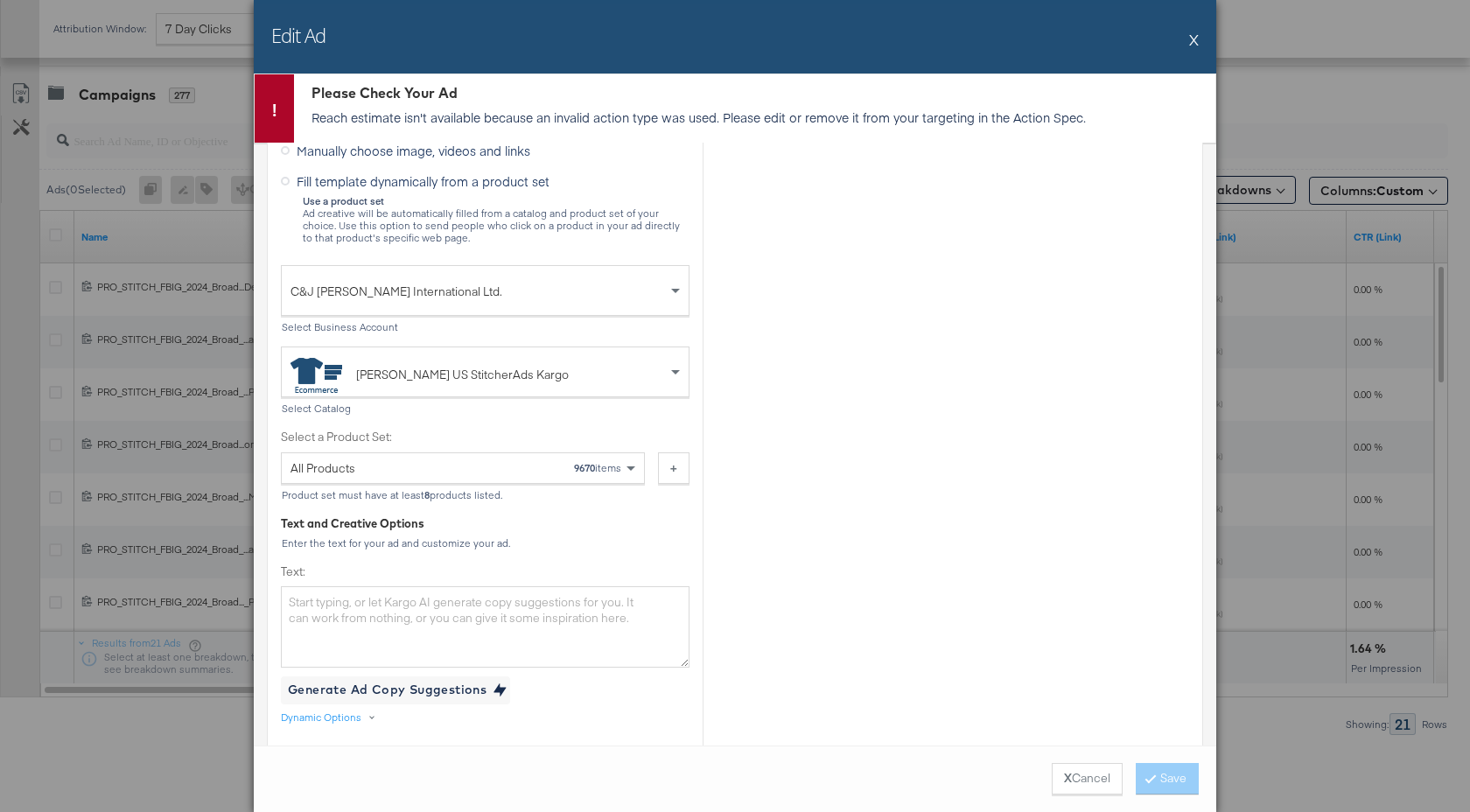
scroll to position [586, 0]
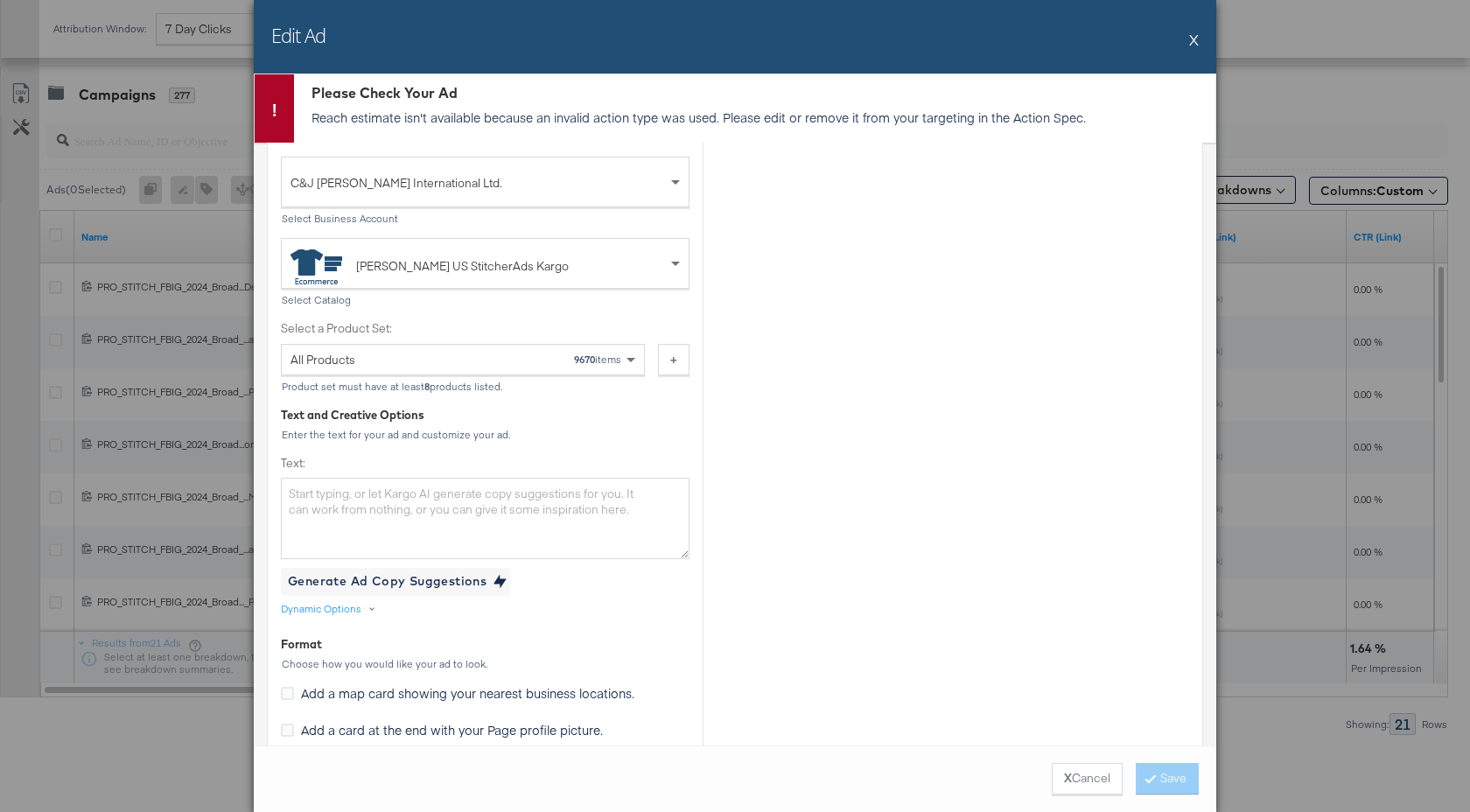
click at [1196, 38] on button "X" at bounding box center [1193, 39] width 10 height 35
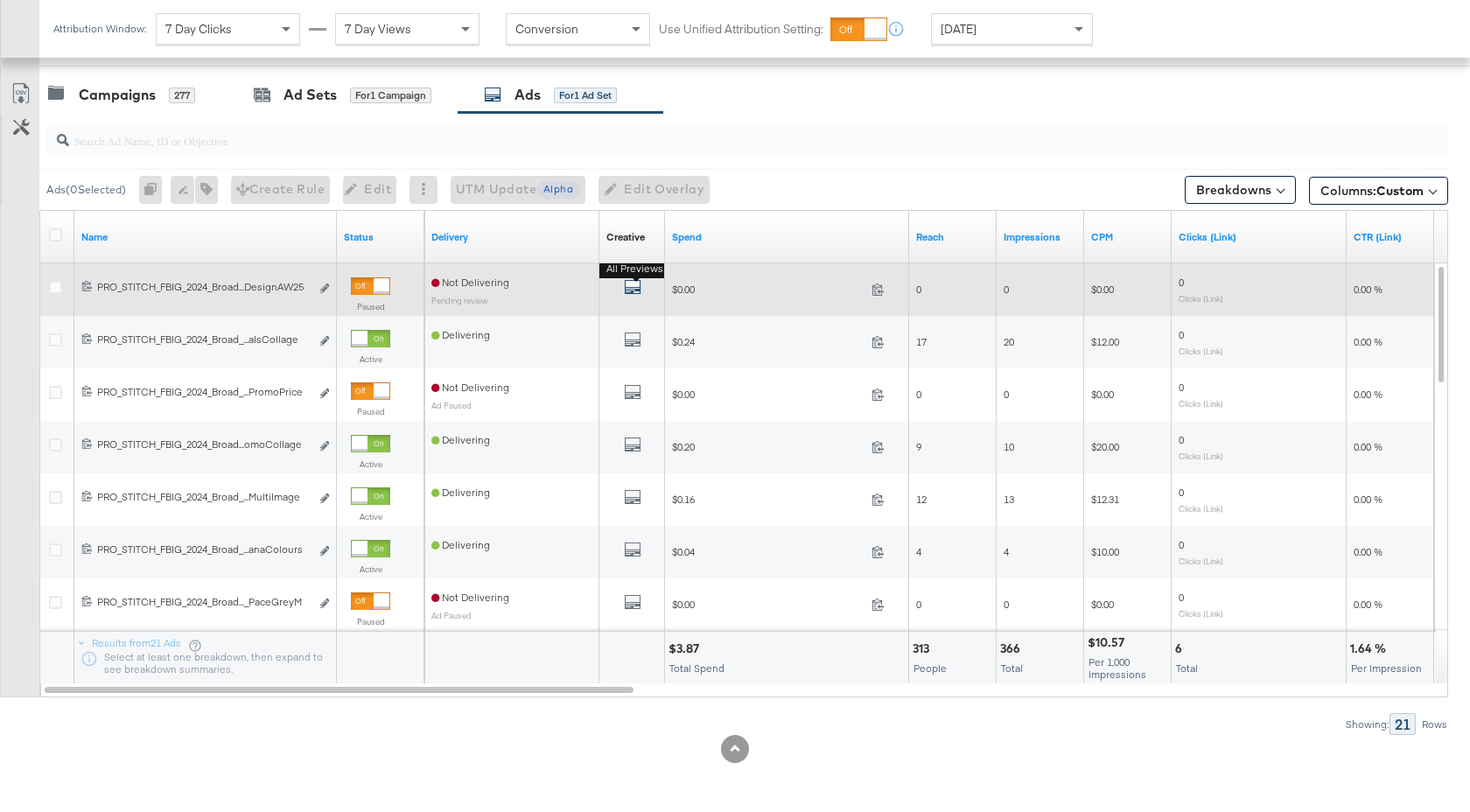
click at [636, 288] on icon "default" at bounding box center [632, 286] width 17 height 17
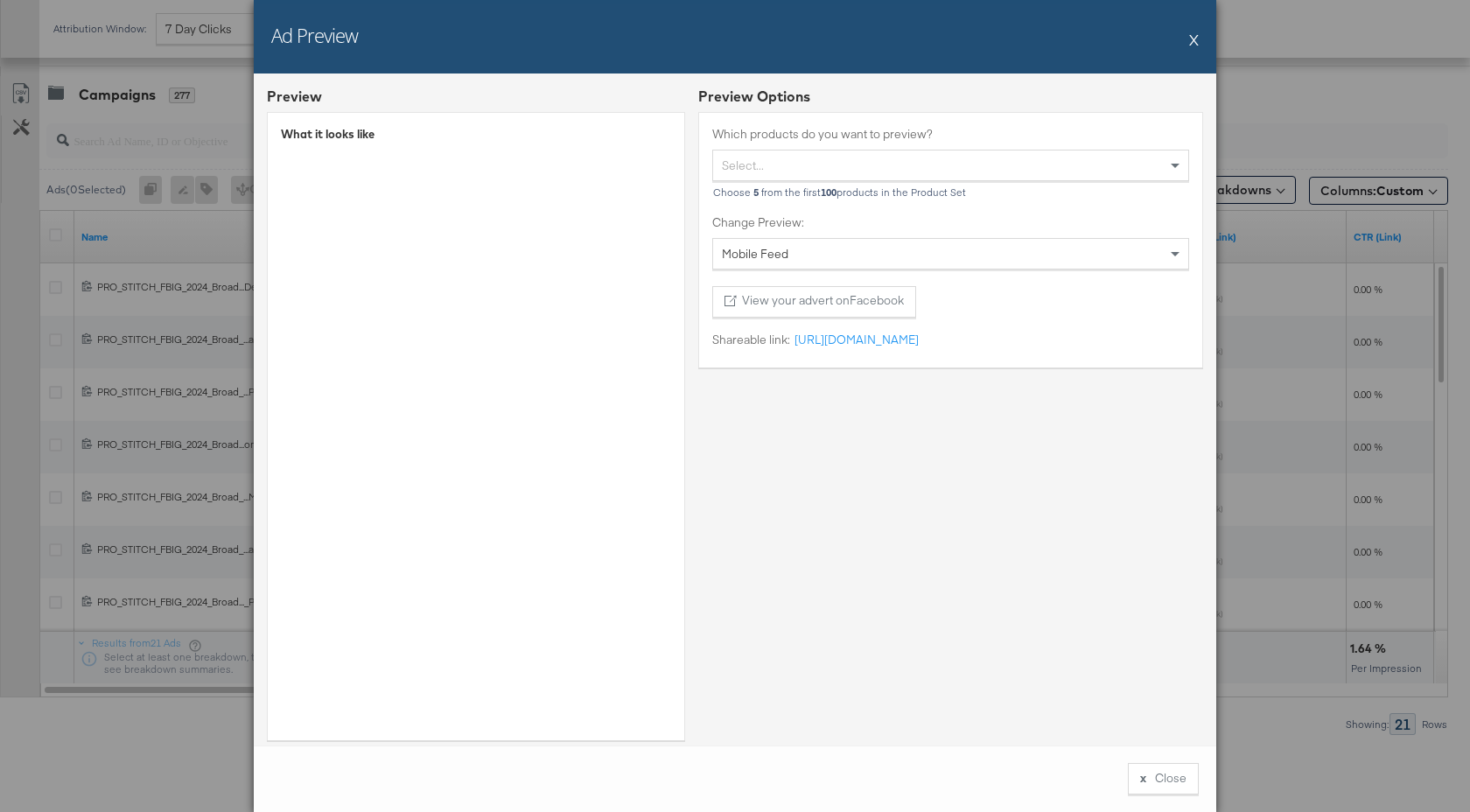
click at [1192, 37] on button "X" at bounding box center [1193, 39] width 10 height 35
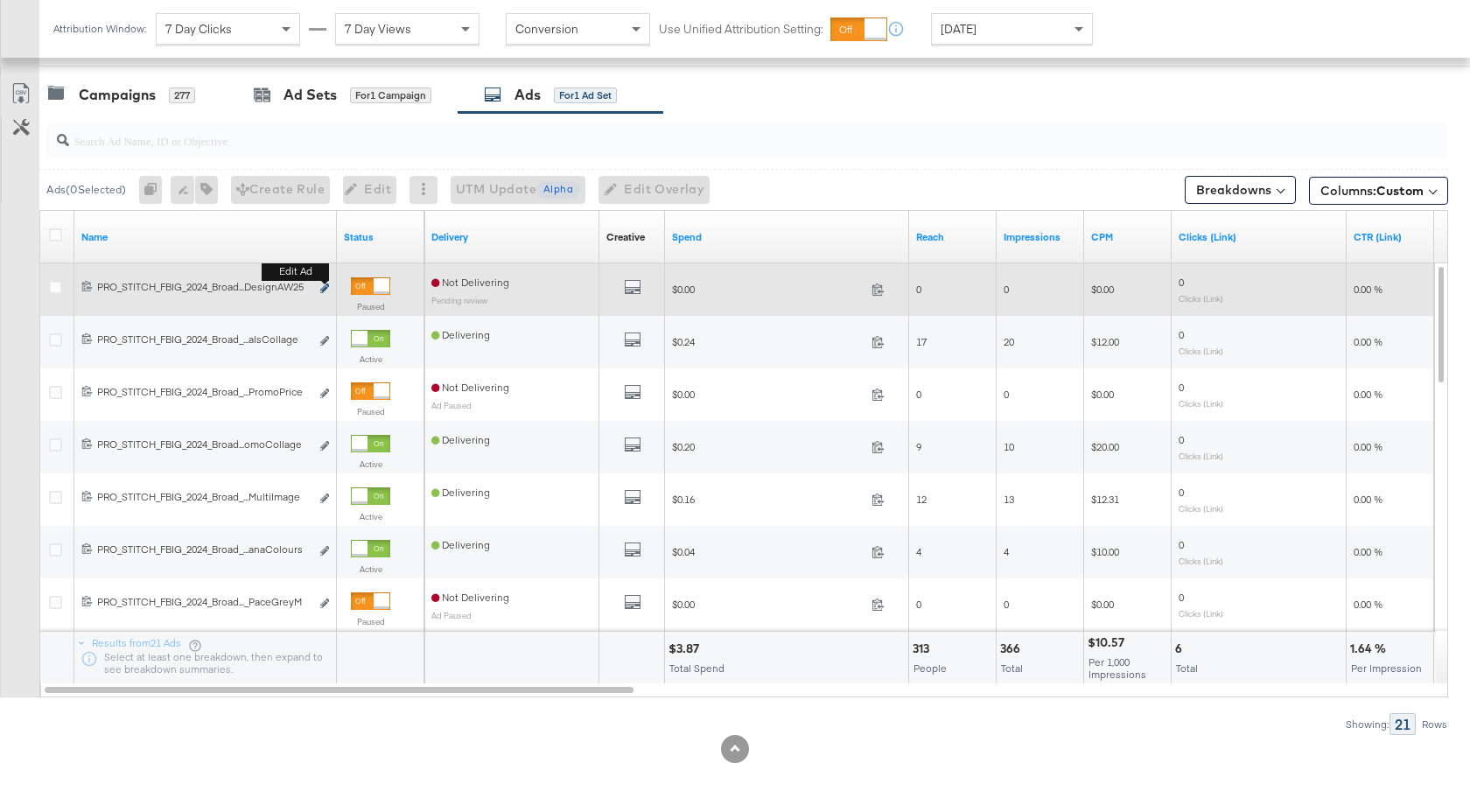
click at [324, 285] on icon "link" at bounding box center [324, 288] width 9 height 10
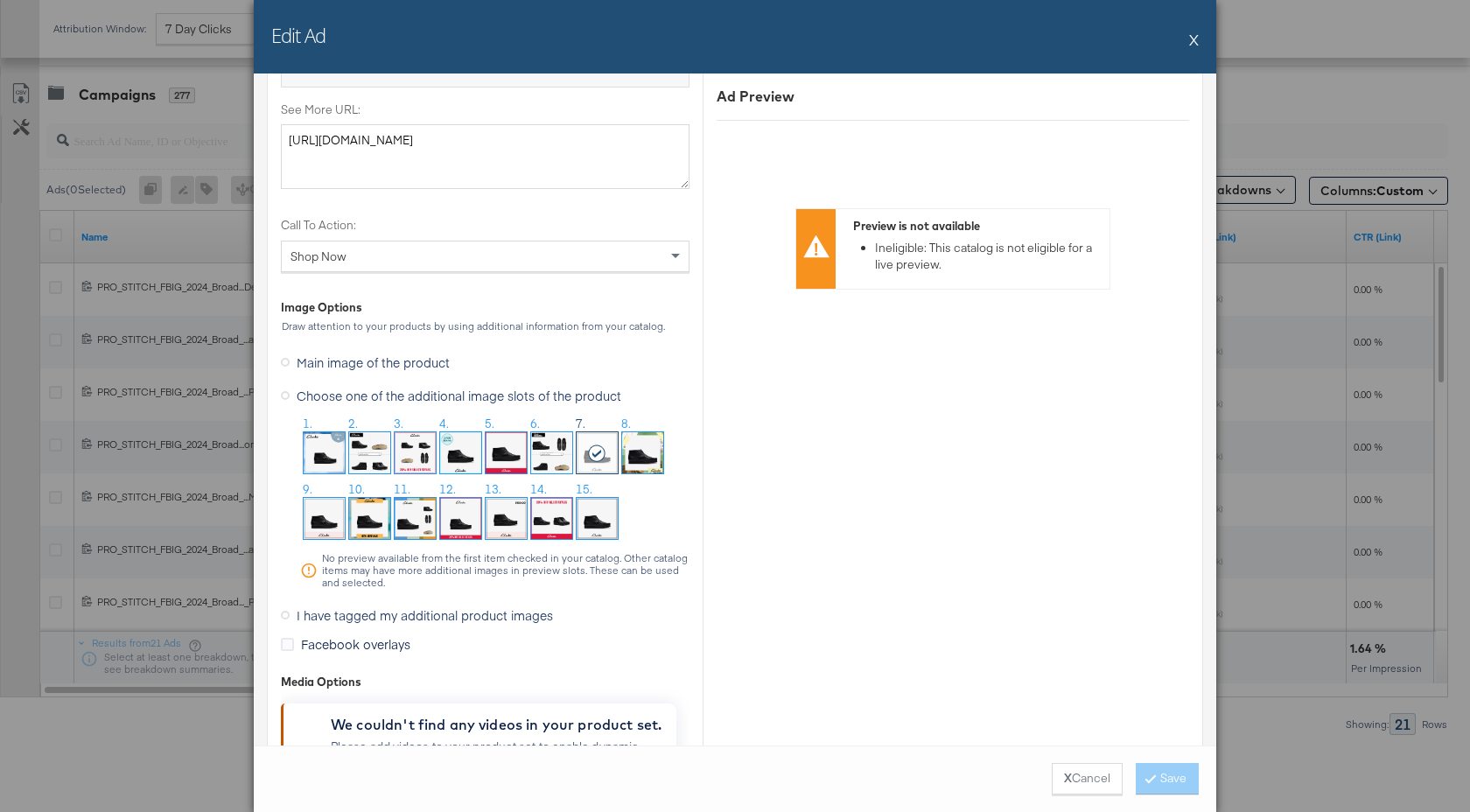
scroll to position [1587, 0]
click at [415, 530] on img at bounding box center [415, 517] width 41 height 41
click at [1171, 769] on button "Save" at bounding box center [1167, 778] width 63 height 32
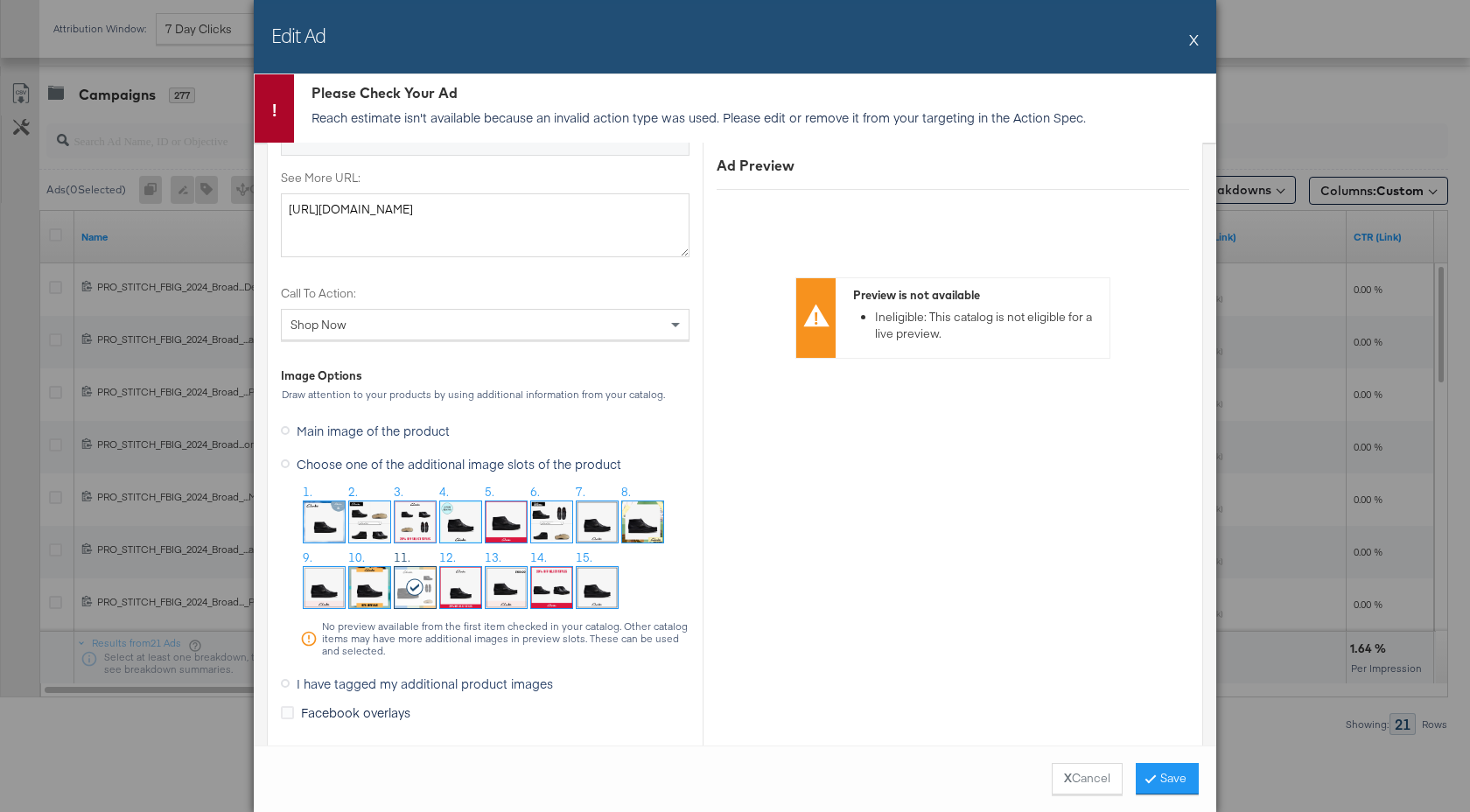
click at [664, 112] on p "Reach estimate isn't available because an invalid action type was used. Please …" at bounding box center [758, 117] width 894 height 17
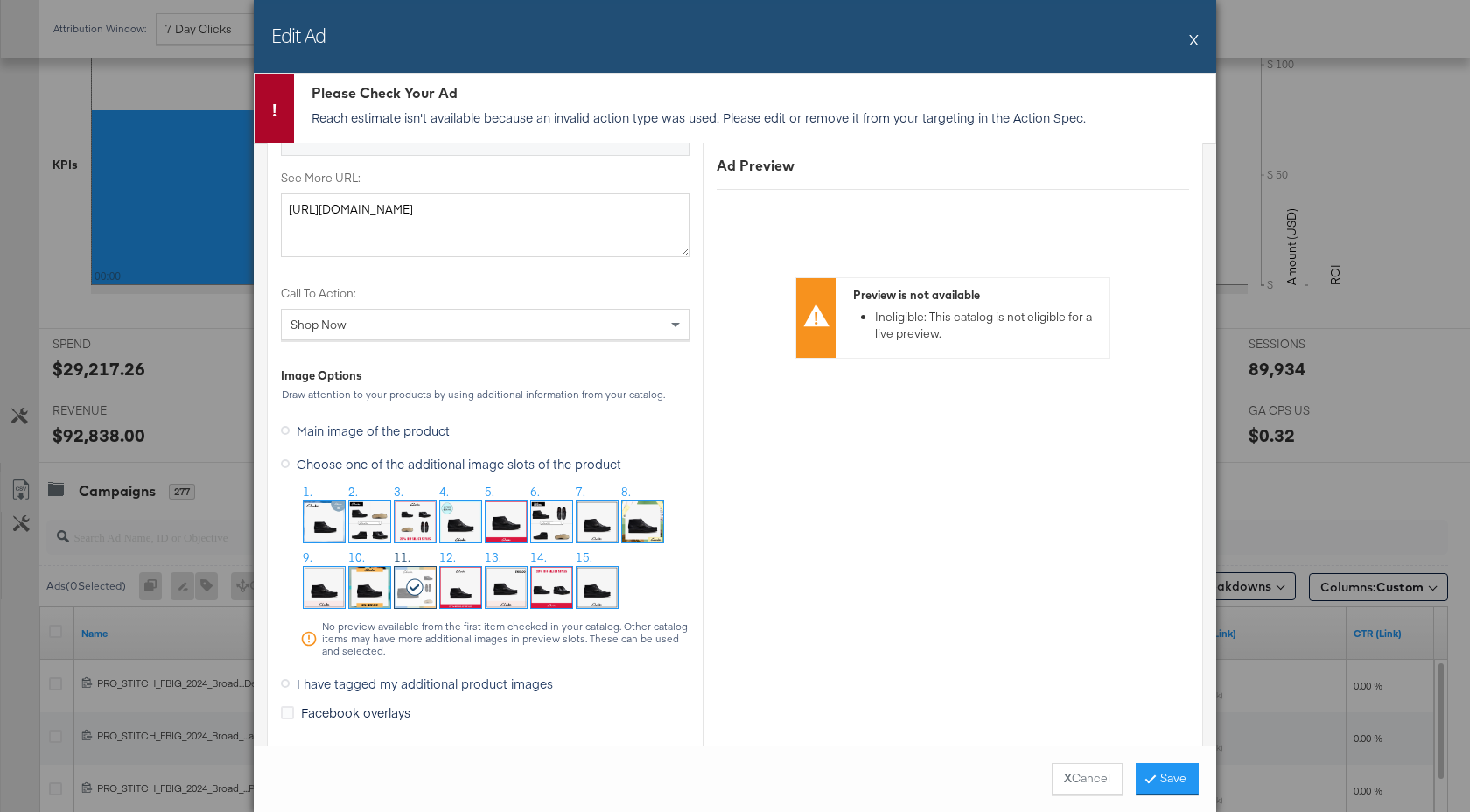
scroll to position [430, 0]
click at [1193, 37] on button "X" at bounding box center [1193, 39] width 10 height 35
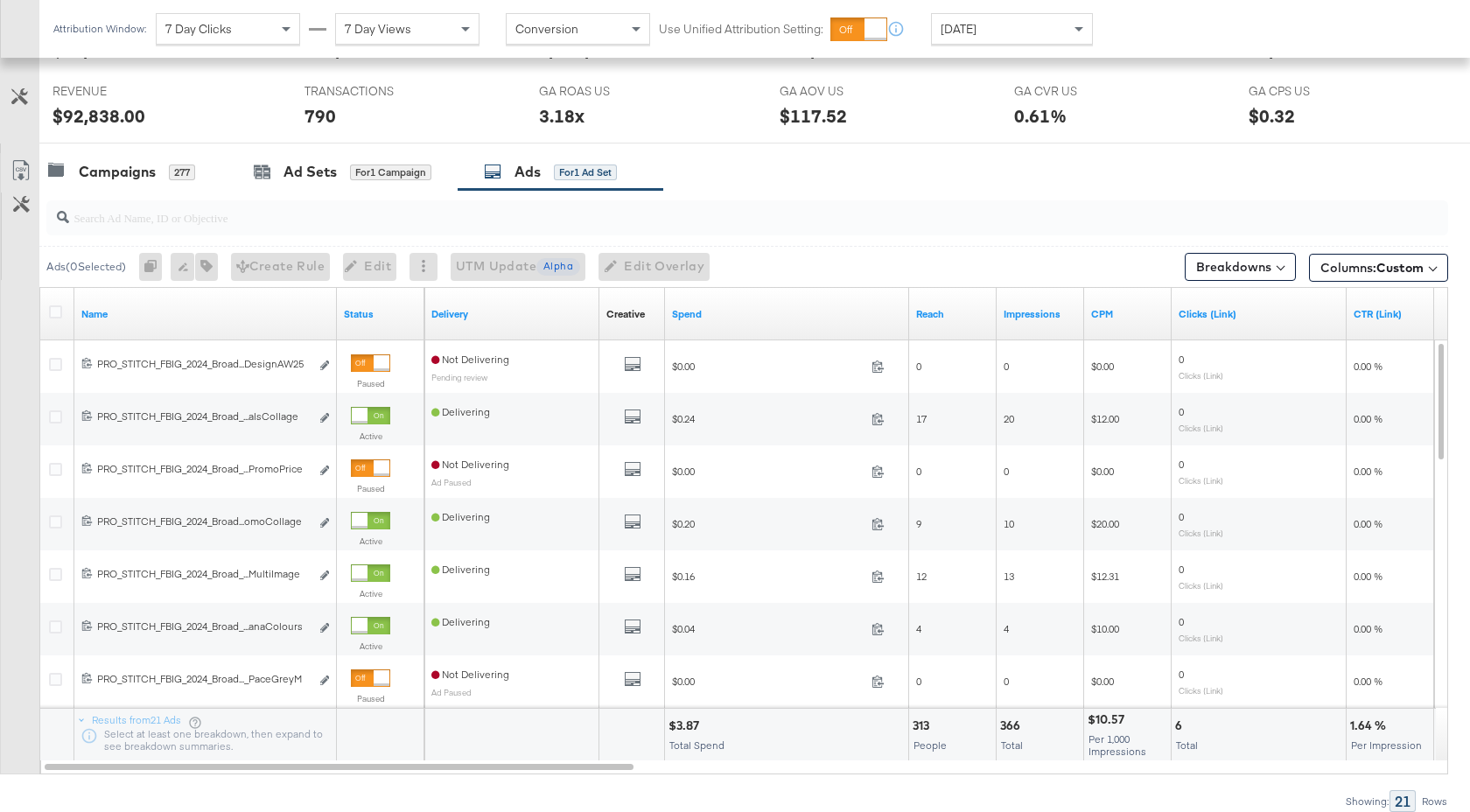
scroll to position [826, 0]
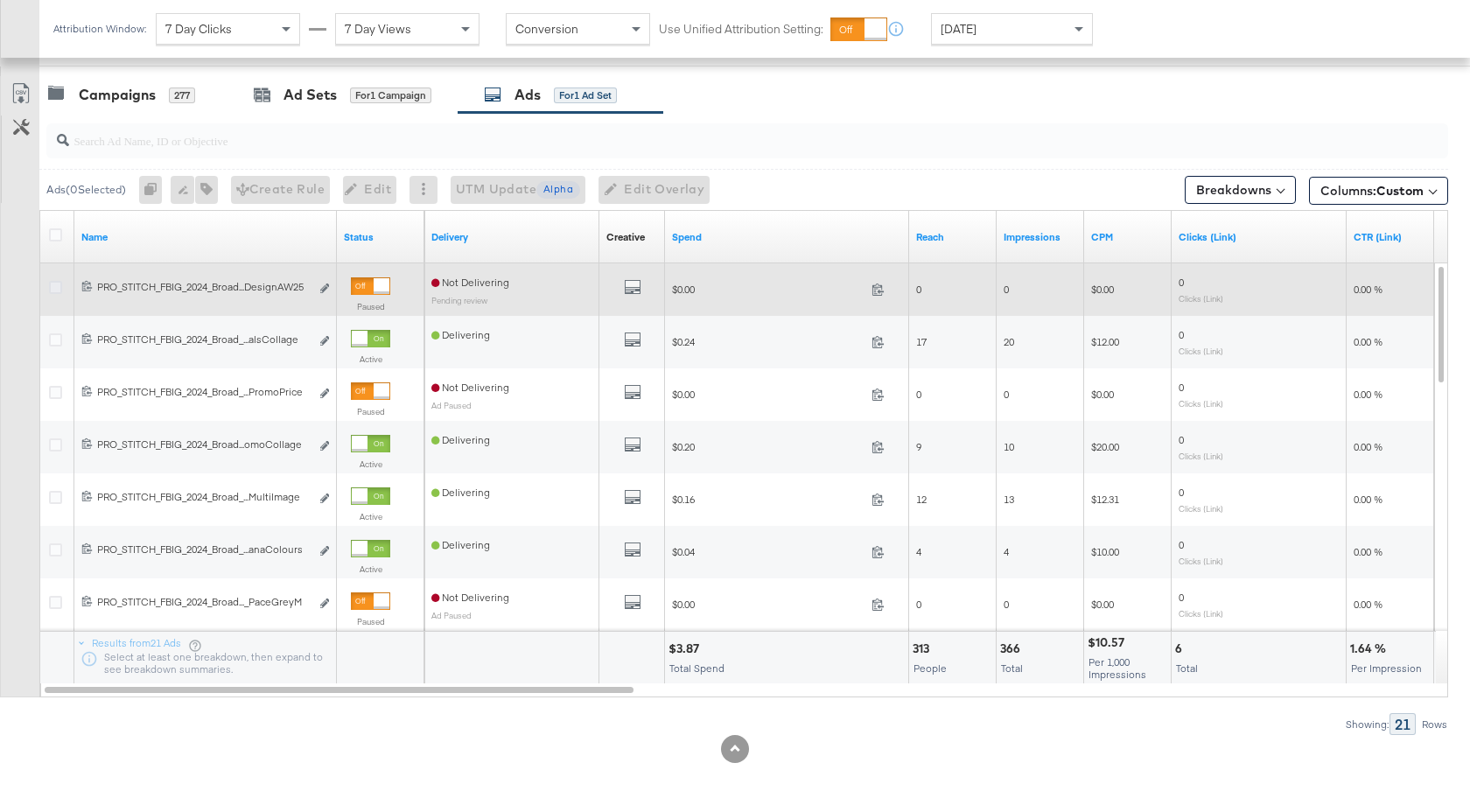
click at [57, 288] on icon at bounding box center [56, 287] width 13 height 13
click at [0, 0] on input "checkbox" at bounding box center [0, 0] width 0 height 0
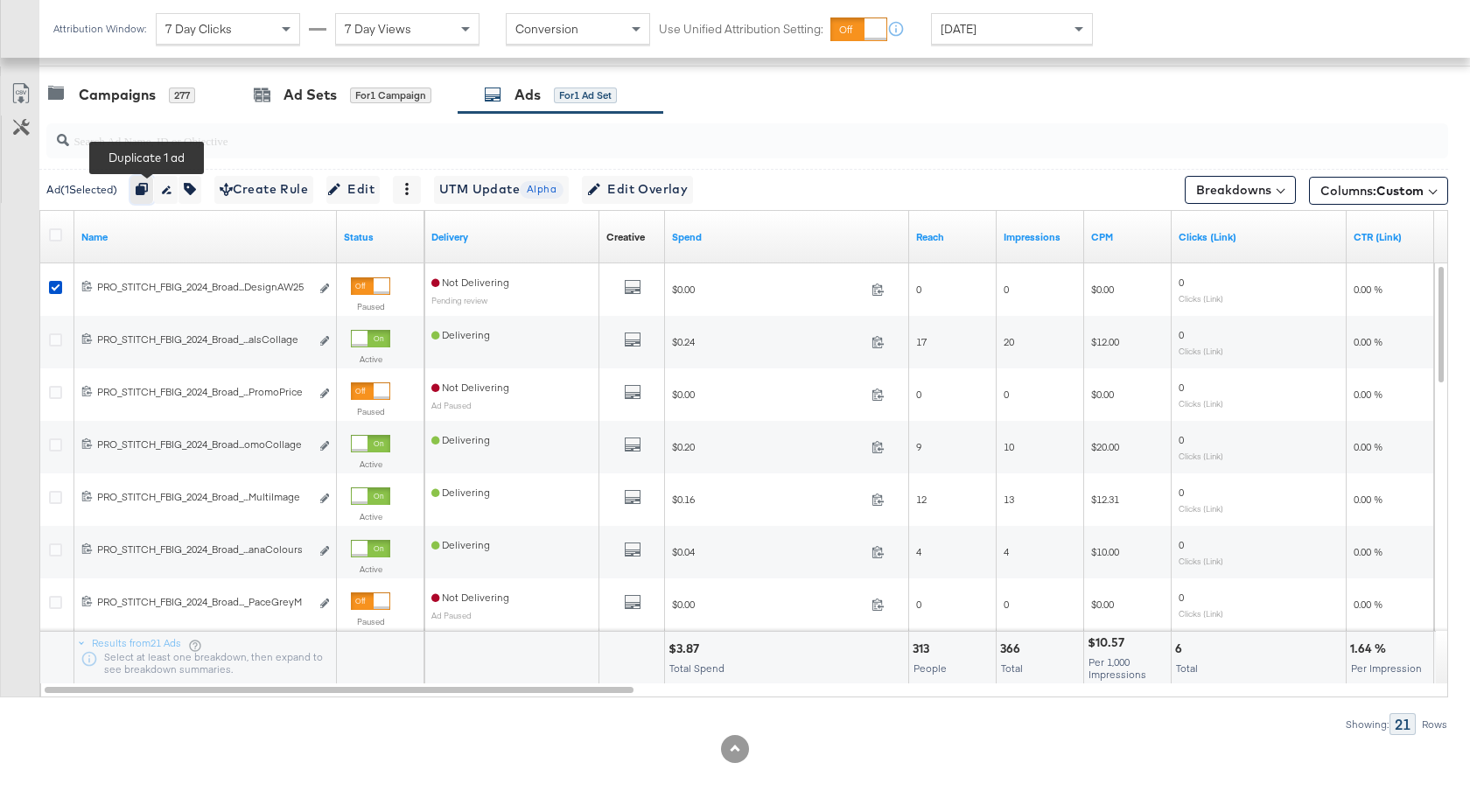
click at [146, 187] on icon "button" at bounding box center [142, 189] width 12 height 12
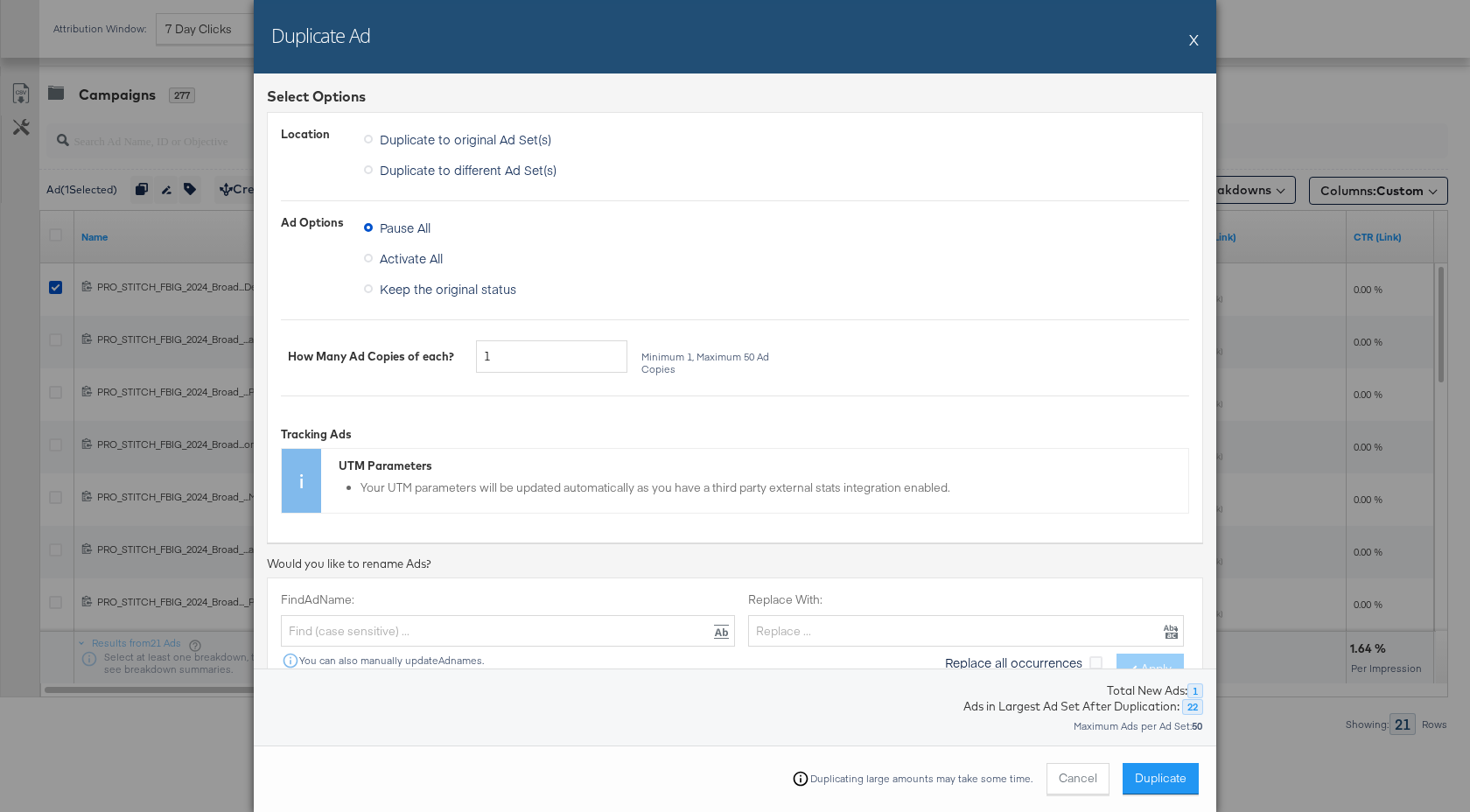
click at [416, 288] on span "Keep the original status" at bounding box center [447, 288] width 137 height 17
click at [0, 0] on input "Keep the original status" at bounding box center [0, 0] width 0 height 0
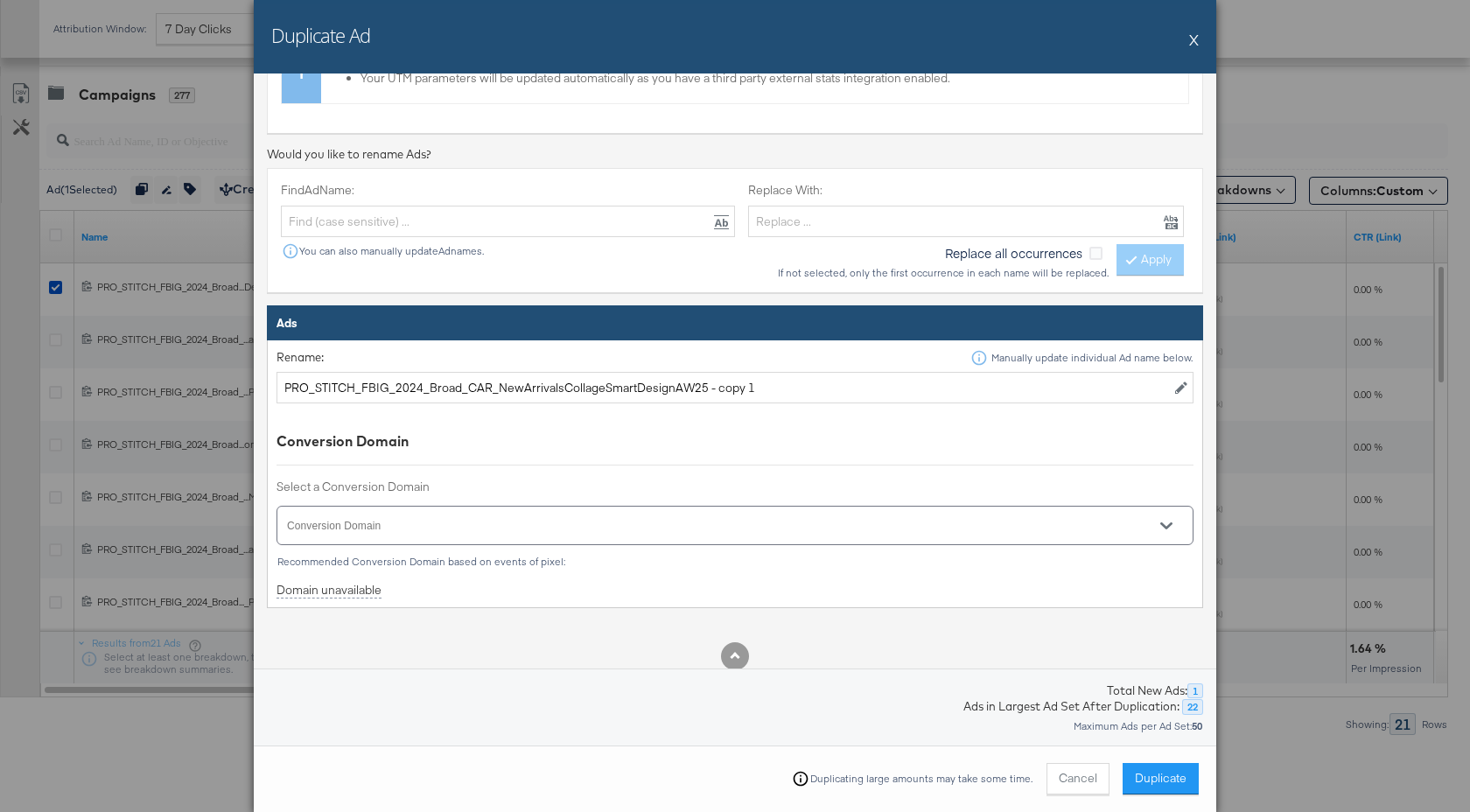
scroll to position [383, 0]
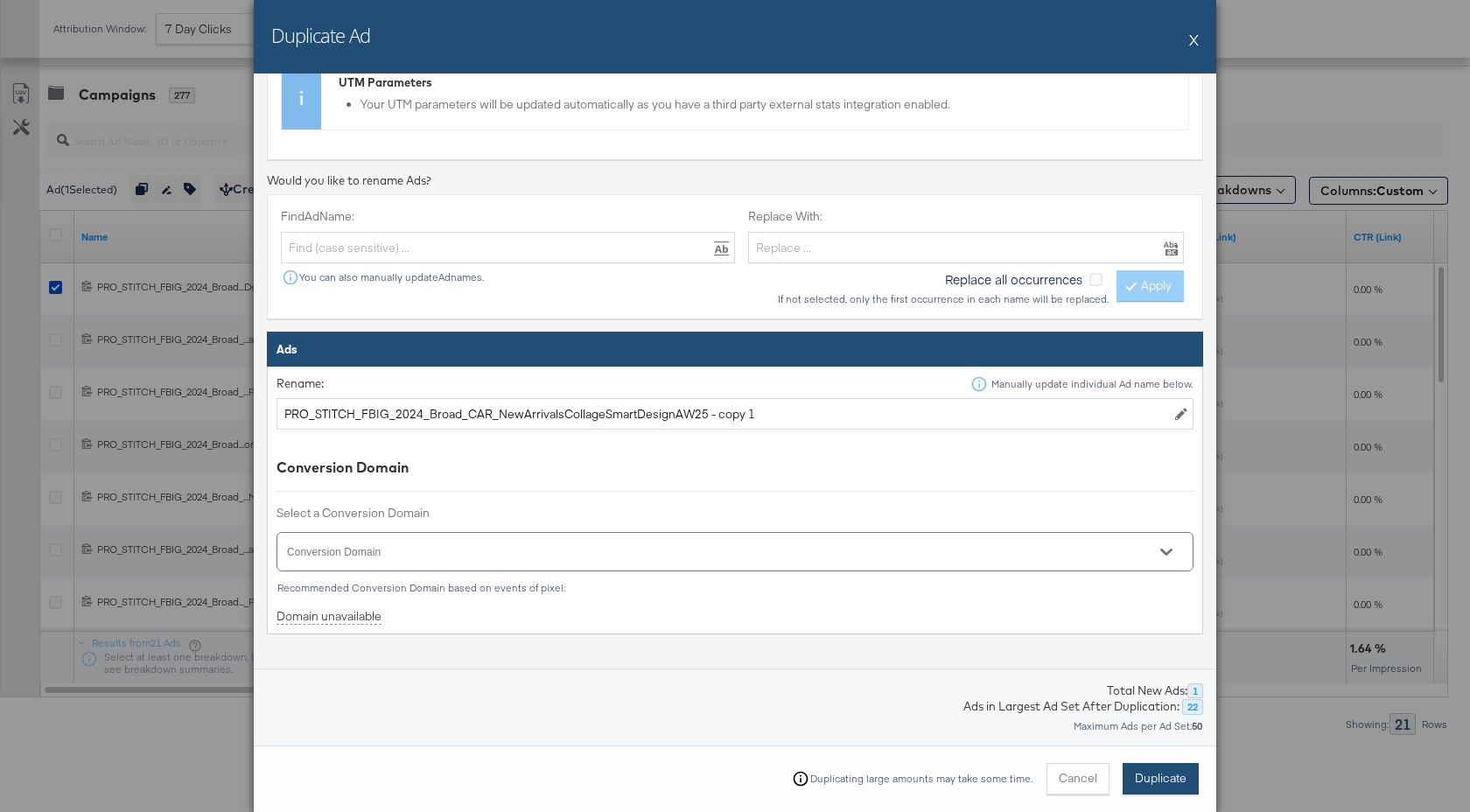
click at [1172, 780] on span "Duplicate" at bounding box center [1161, 778] width 52 height 16
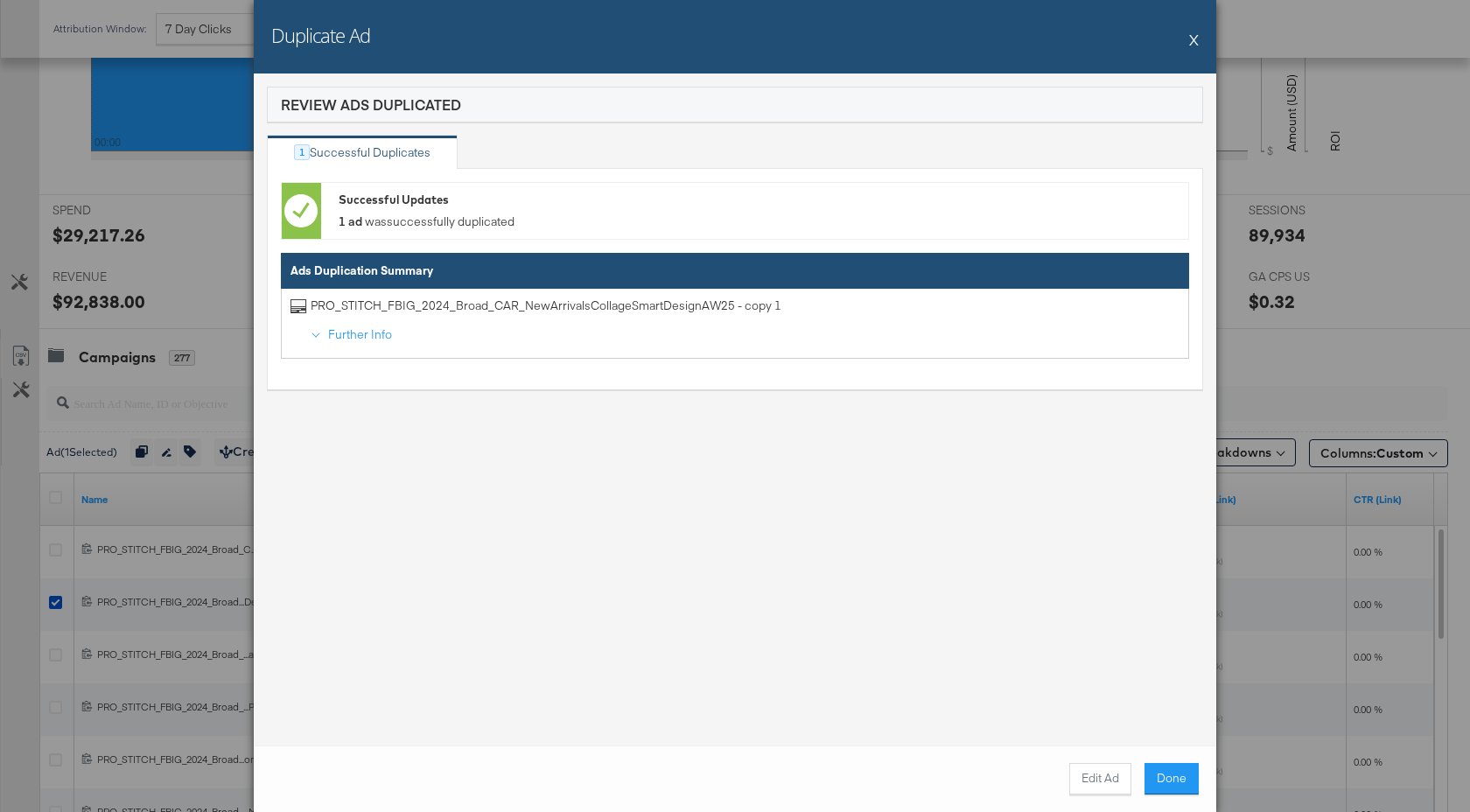
scroll to position [826, 0]
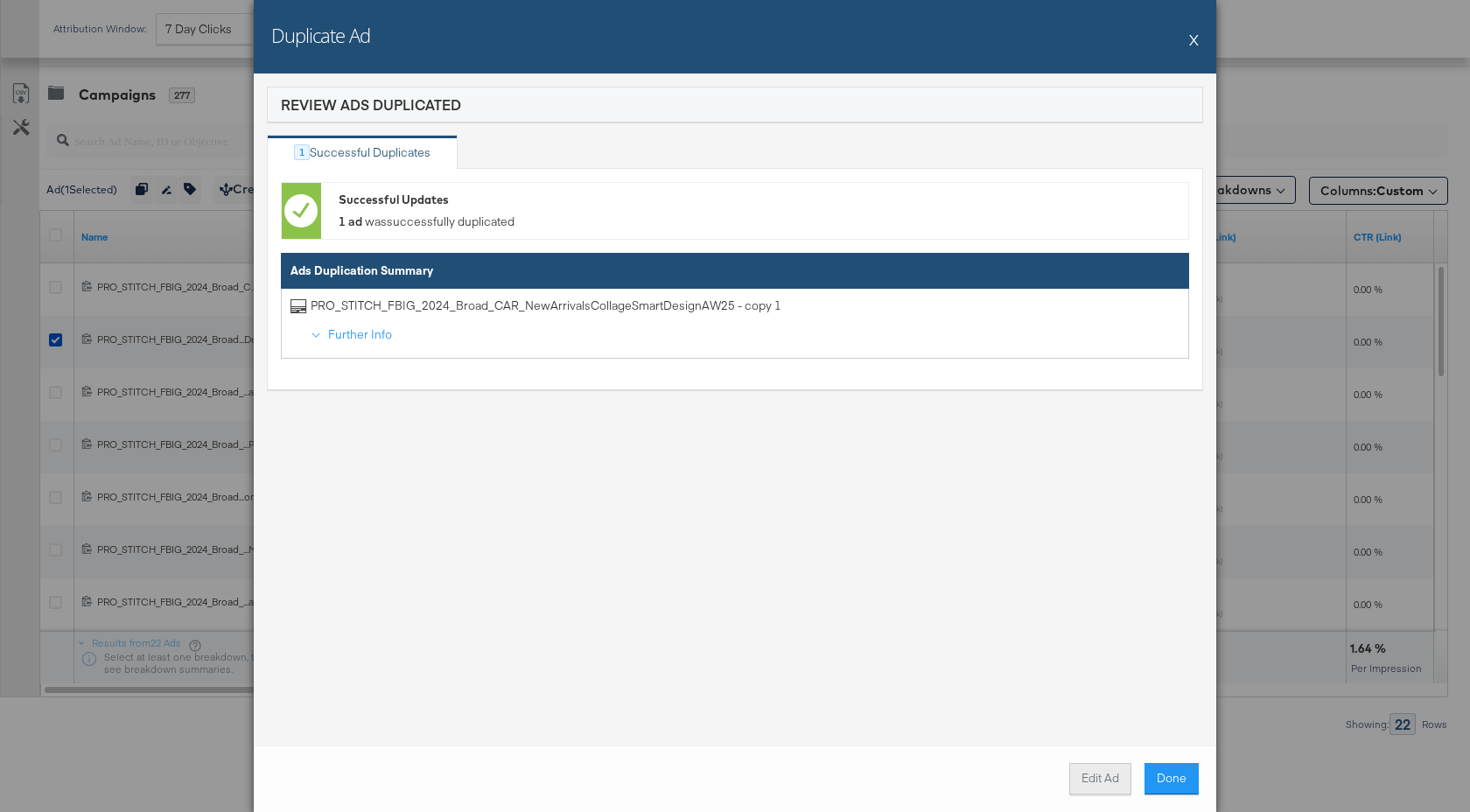
click at [1103, 787] on button "Edit Ad" at bounding box center [1099, 778] width 62 height 32
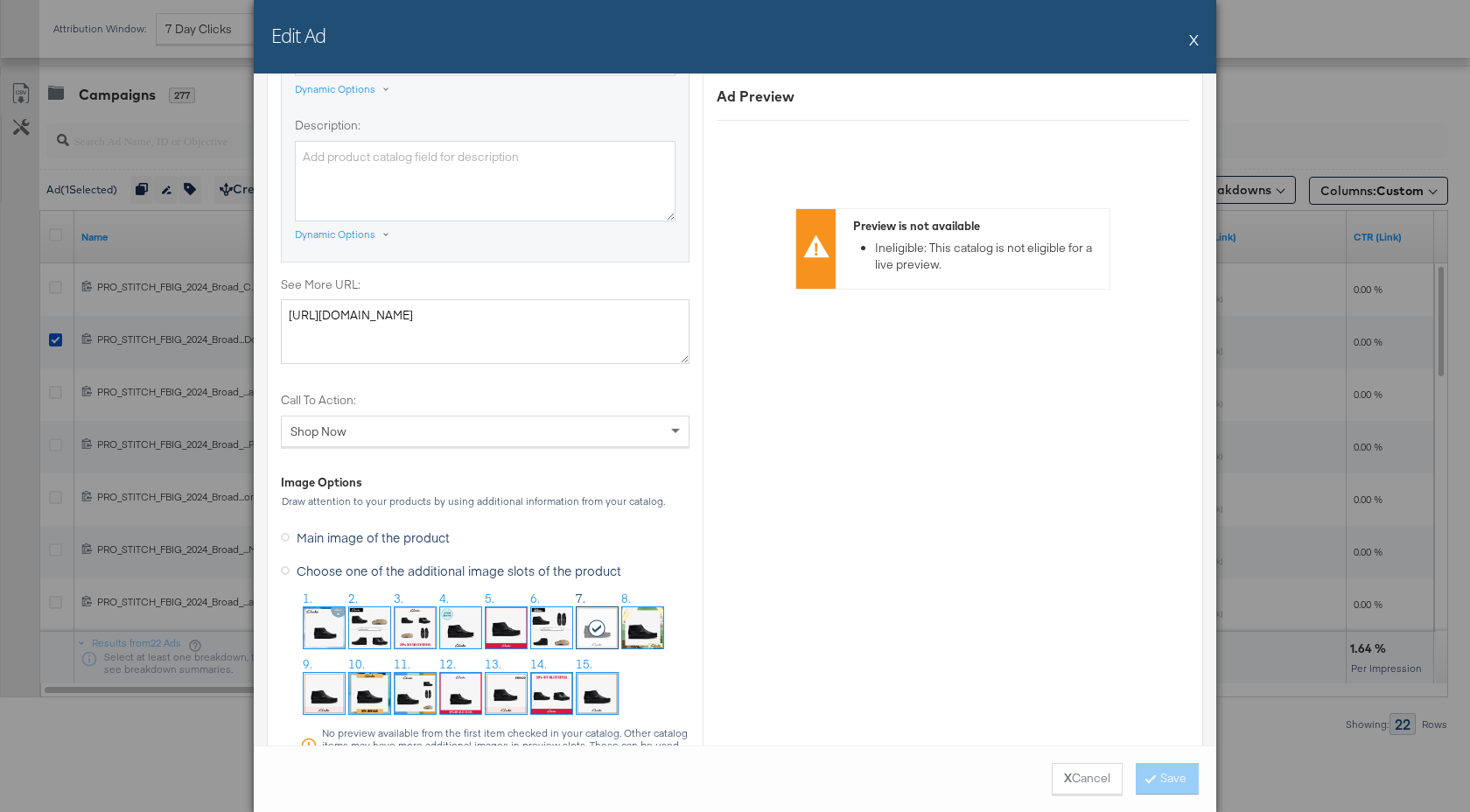
scroll to position [1607, 0]
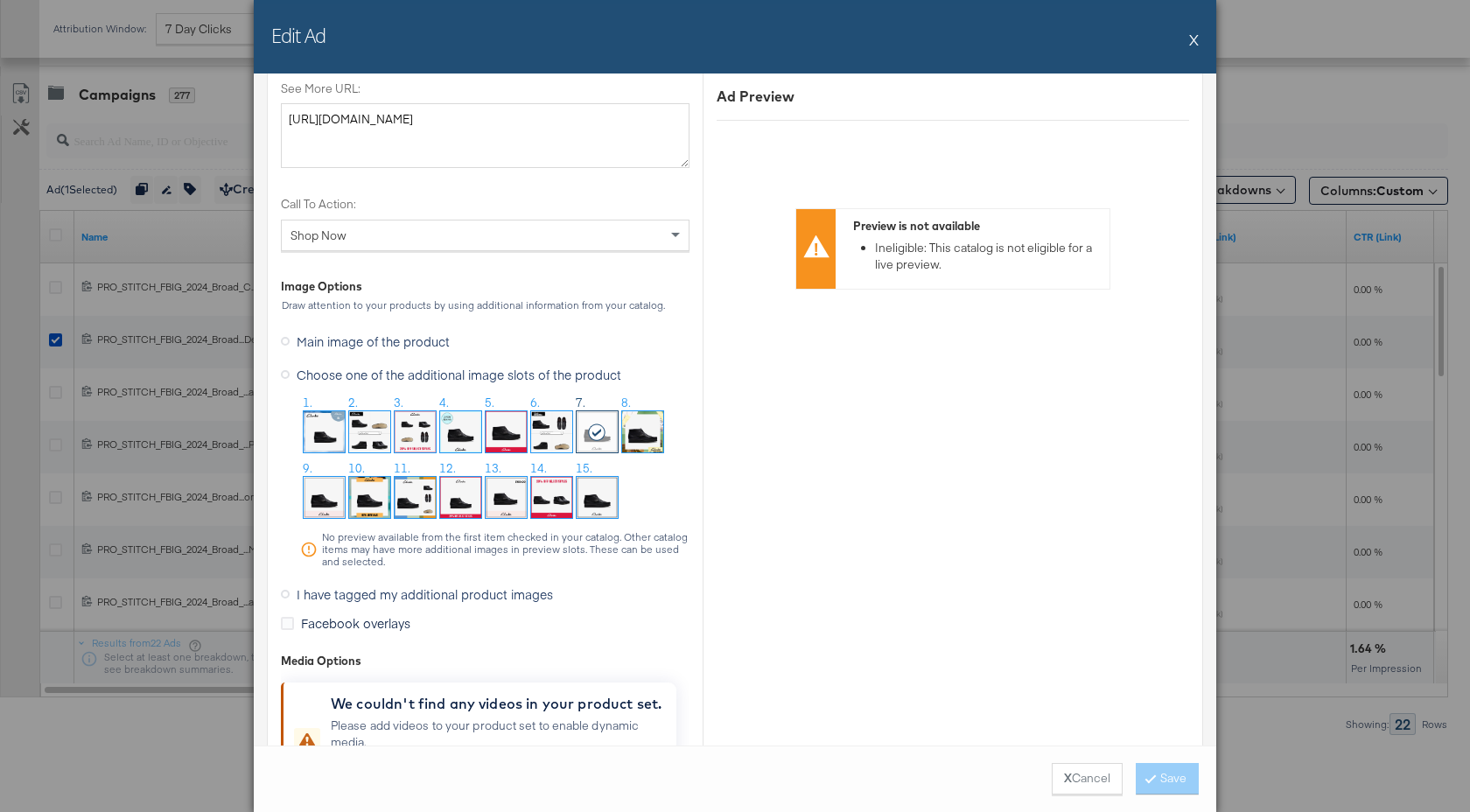
click at [411, 497] on img at bounding box center [415, 497] width 41 height 41
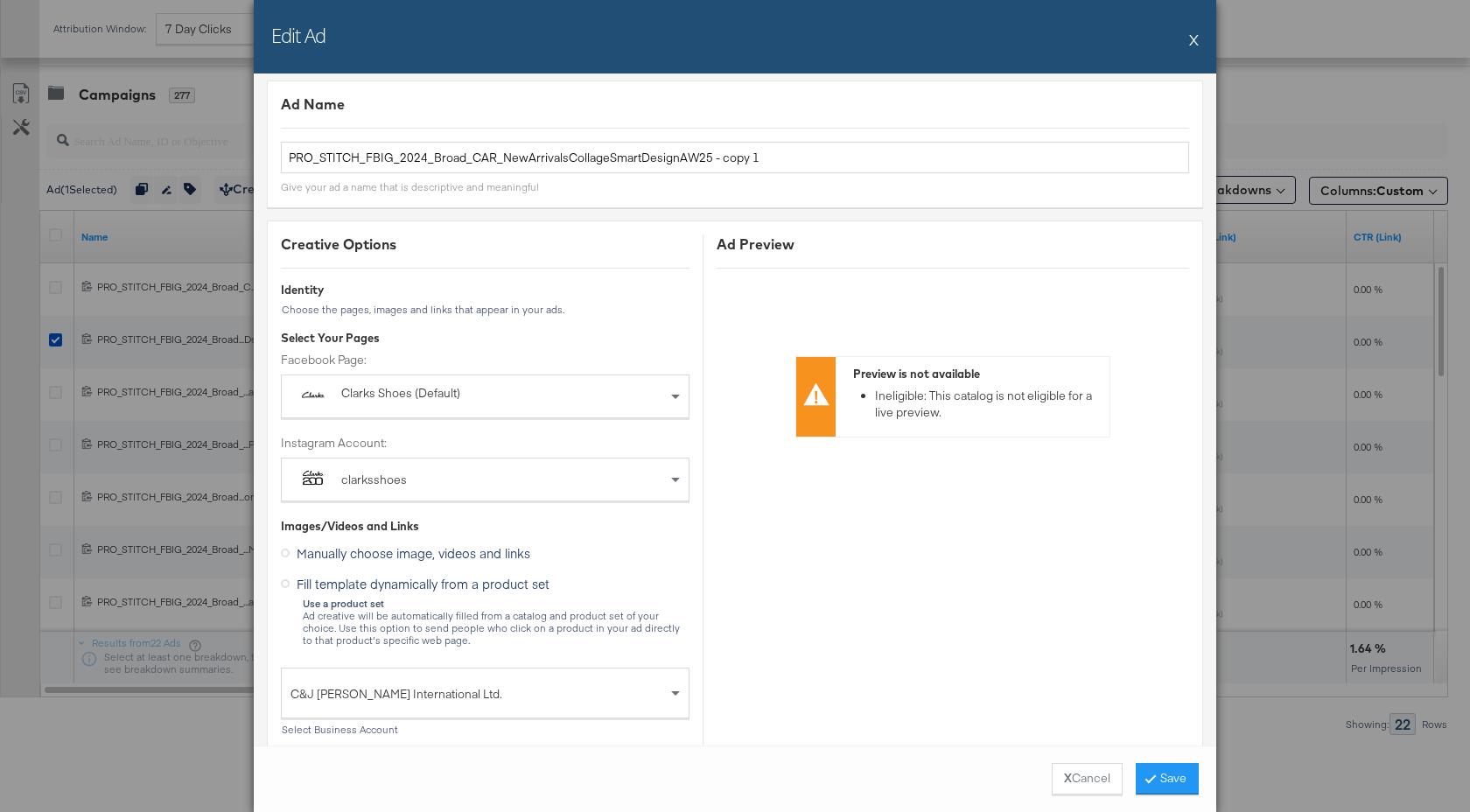
scroll to position [31, 0]
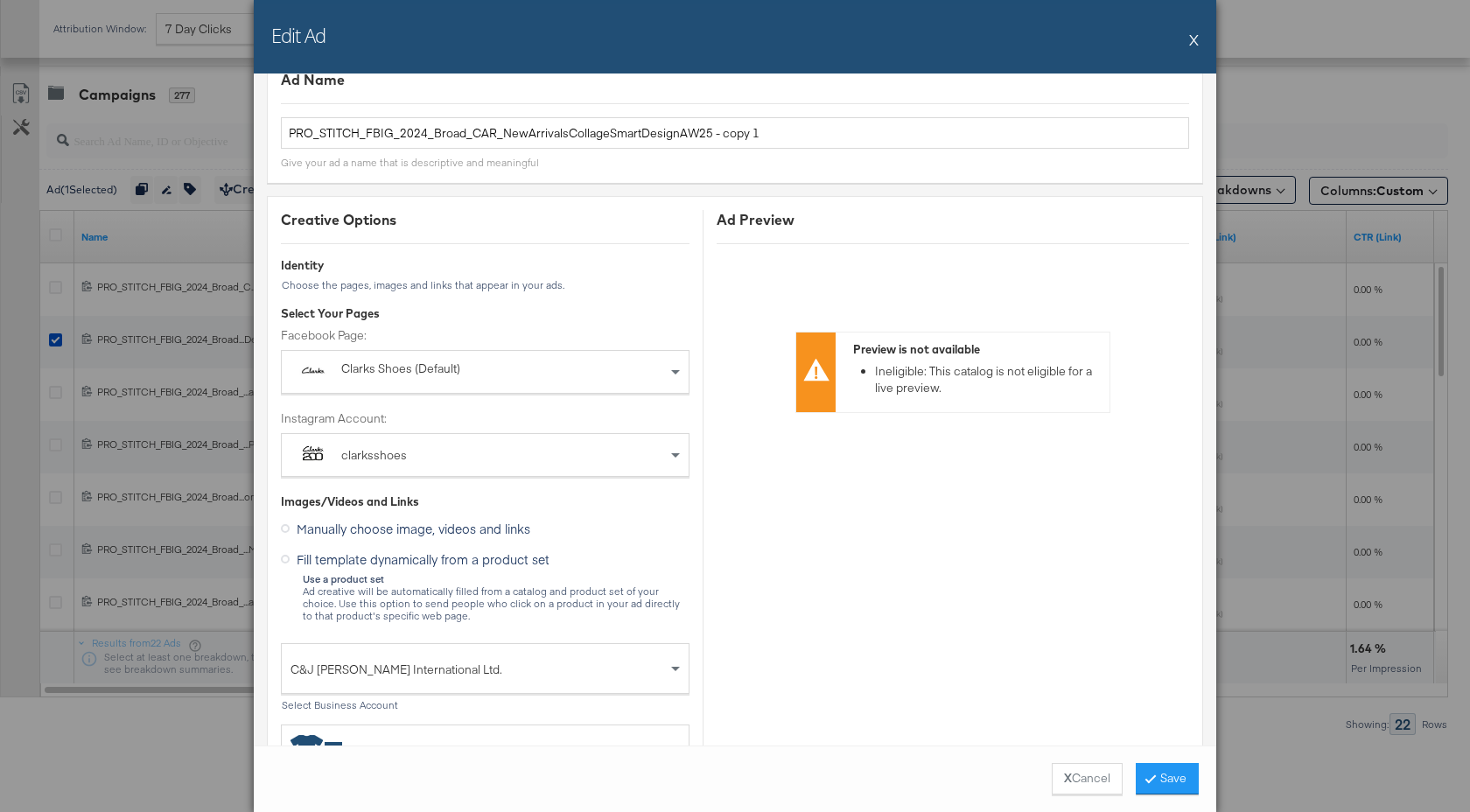
click at [283, 559] on icon at bounding box center [284, 558] width 9 height 9
click at [0, 0] on input "Fill template dynamically from a product set" at bounding box center [0, 0] width 0 height 0
click at [385, 557] on span "Fill template dynamically from a product set" at bounding box center [423, 559] width 253 height 17
click at [0, 0] on input "Fill template dynamically from a product set" at bounding box center [0, 0] width 0 height 0
click at [378, 530] on span "Manually choose image, videos and links" at bounding box center [414, 529] width 234 height 17
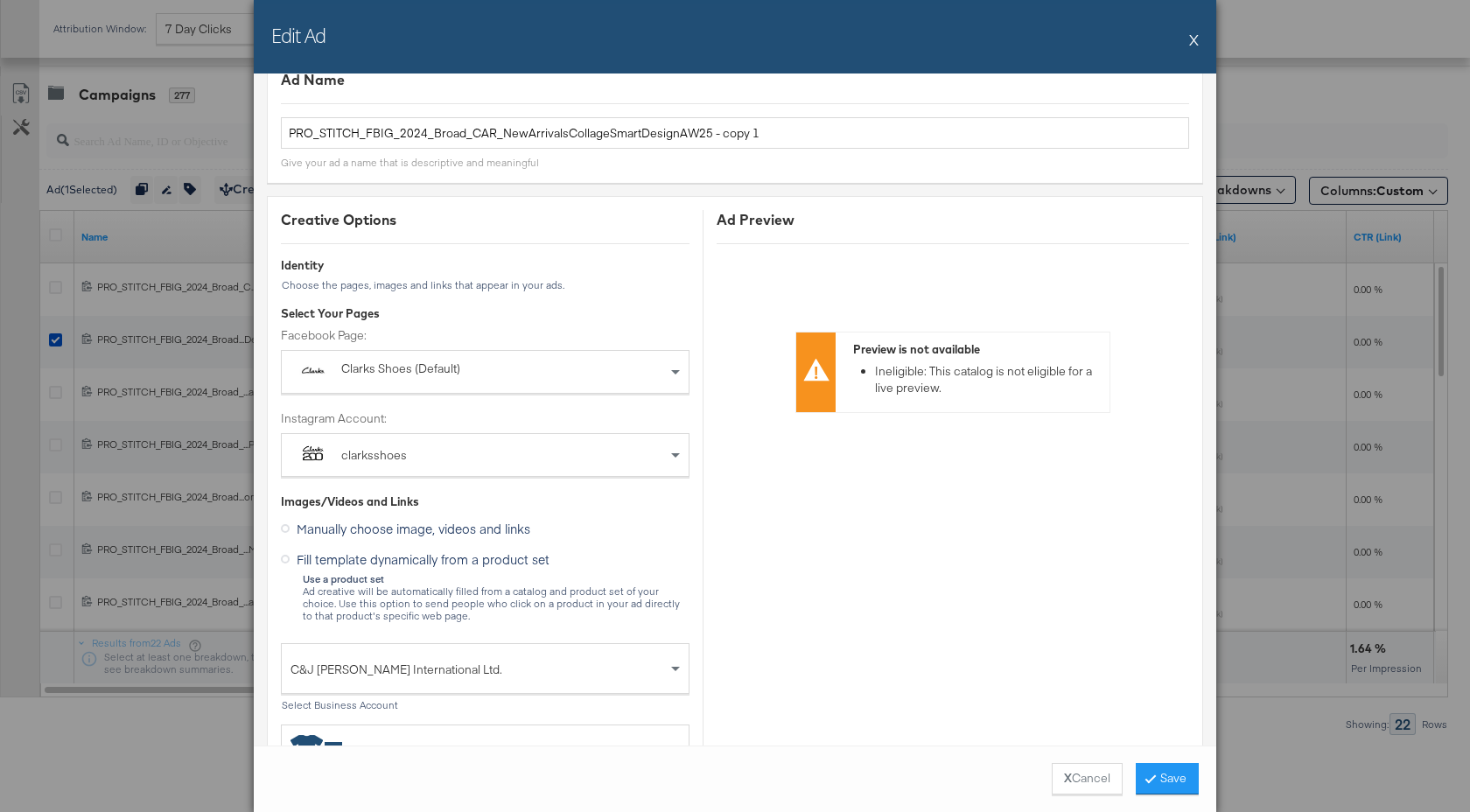
click at [0, 0] on input "Manually choose image, videos and links" at bounding box center [0, 0] width 0 height 0
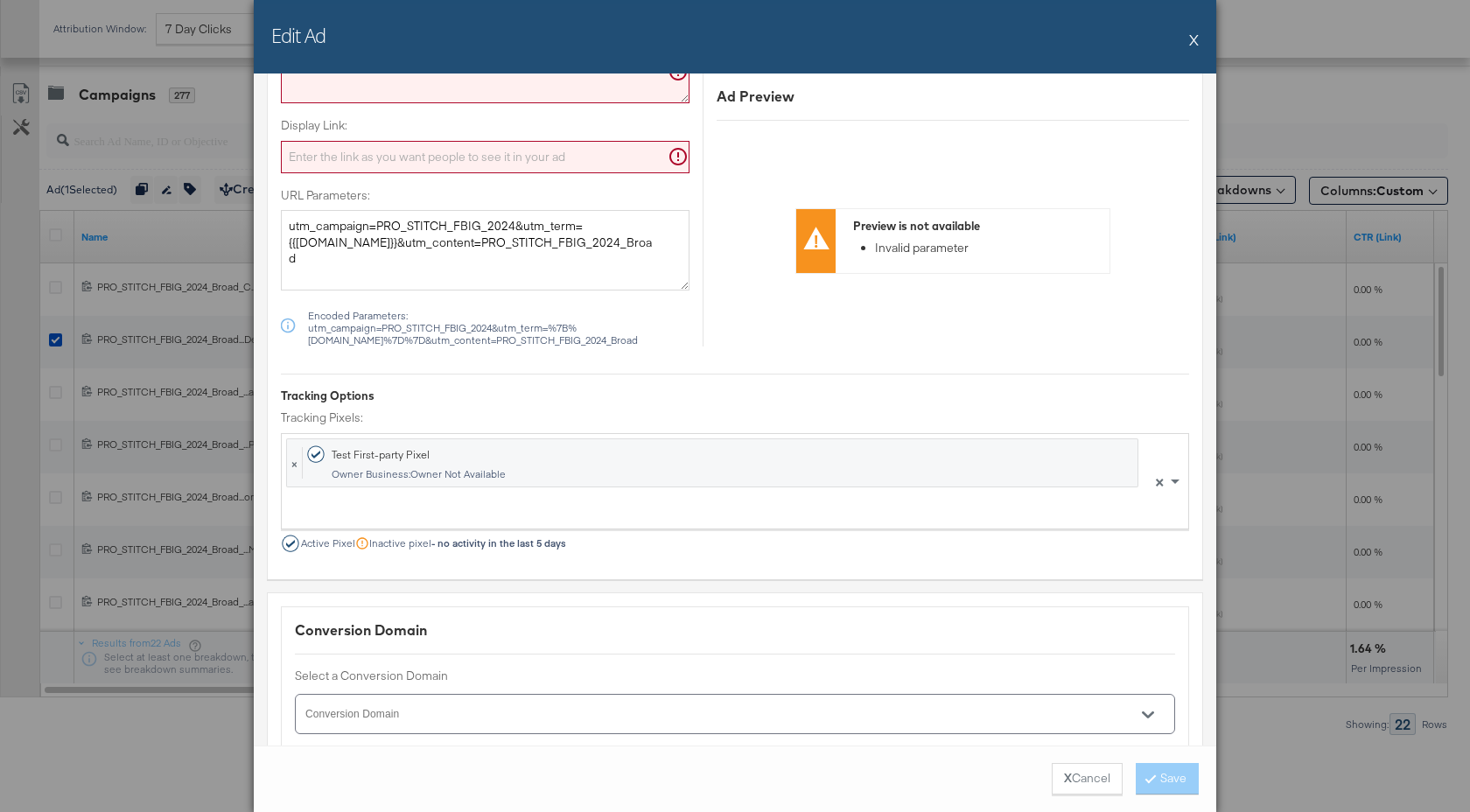
scroll to position [1835, 0]
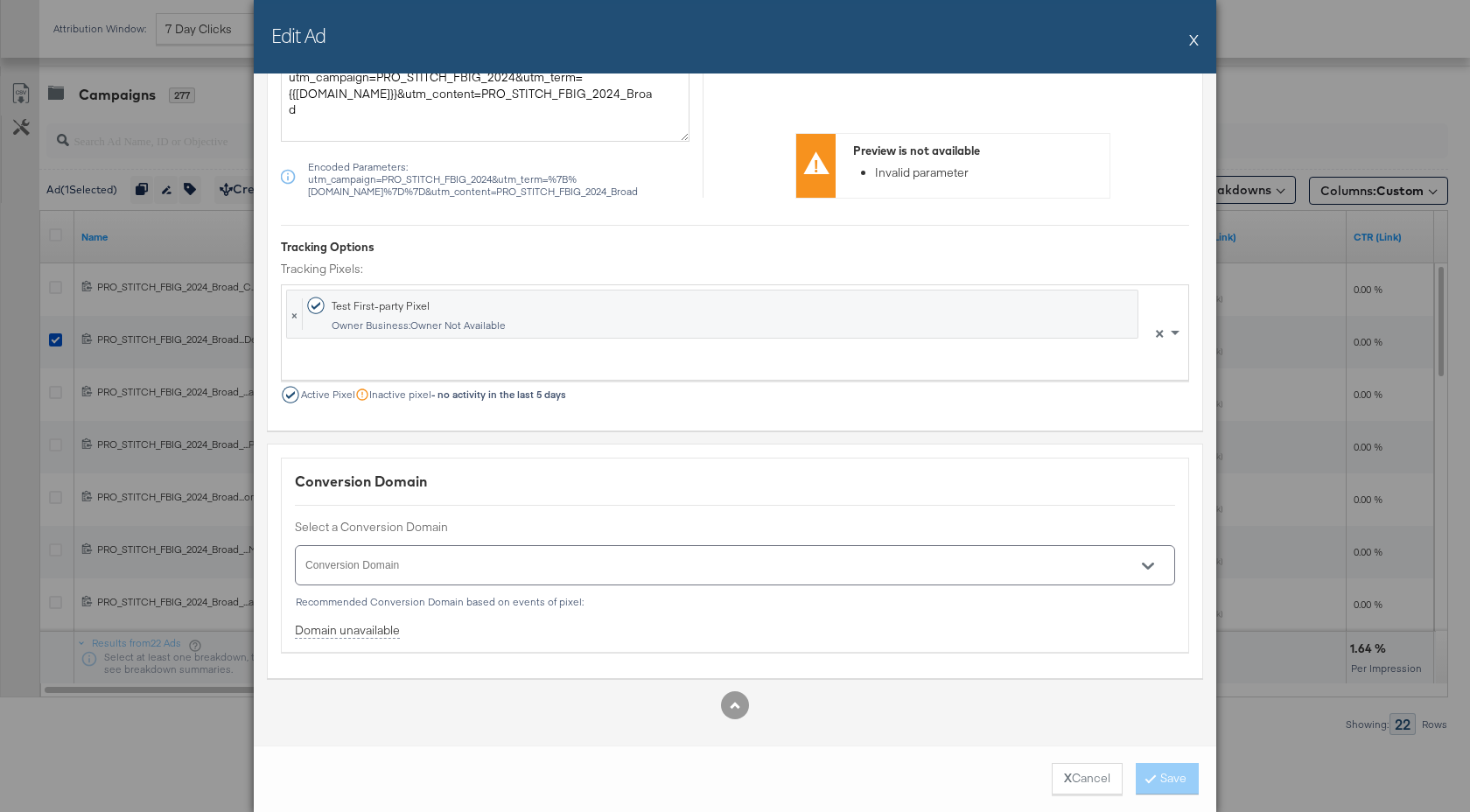
click at [1198, 40] on button "X" at bounding box center [1193, 39] width 10 height 35
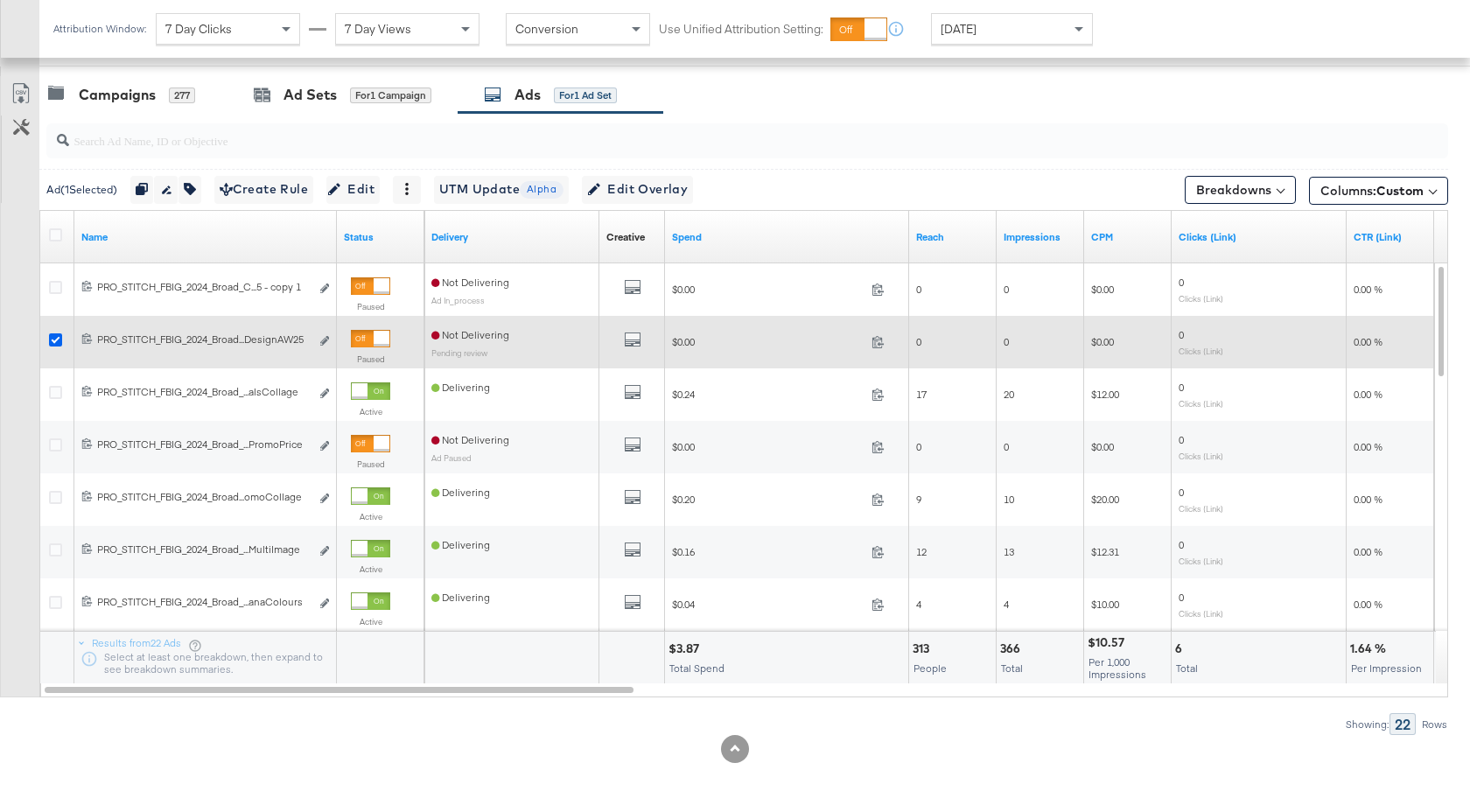
click at [56, 340] on icon at bounding box center [56, 340] width 13 height 13
click at [0, 0] on input "checkbox" at bounding box center [0, 0] width 0 height 0
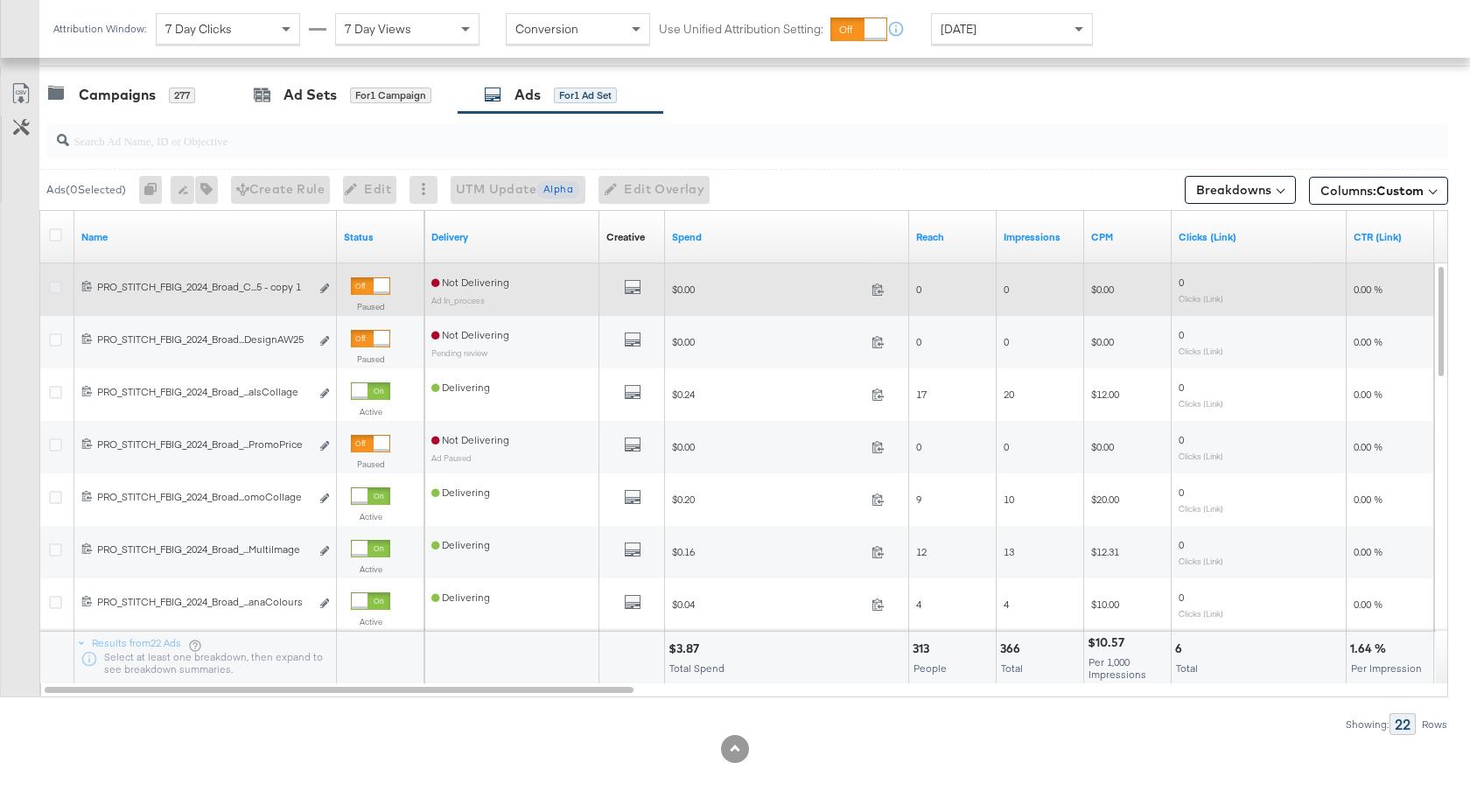
click at [56, 286] on icon at bounding box center [56, 287] width 13 height 13
click at [0, 0] on input "checkbox" at bounding box center [0, 0] width 0 height 0
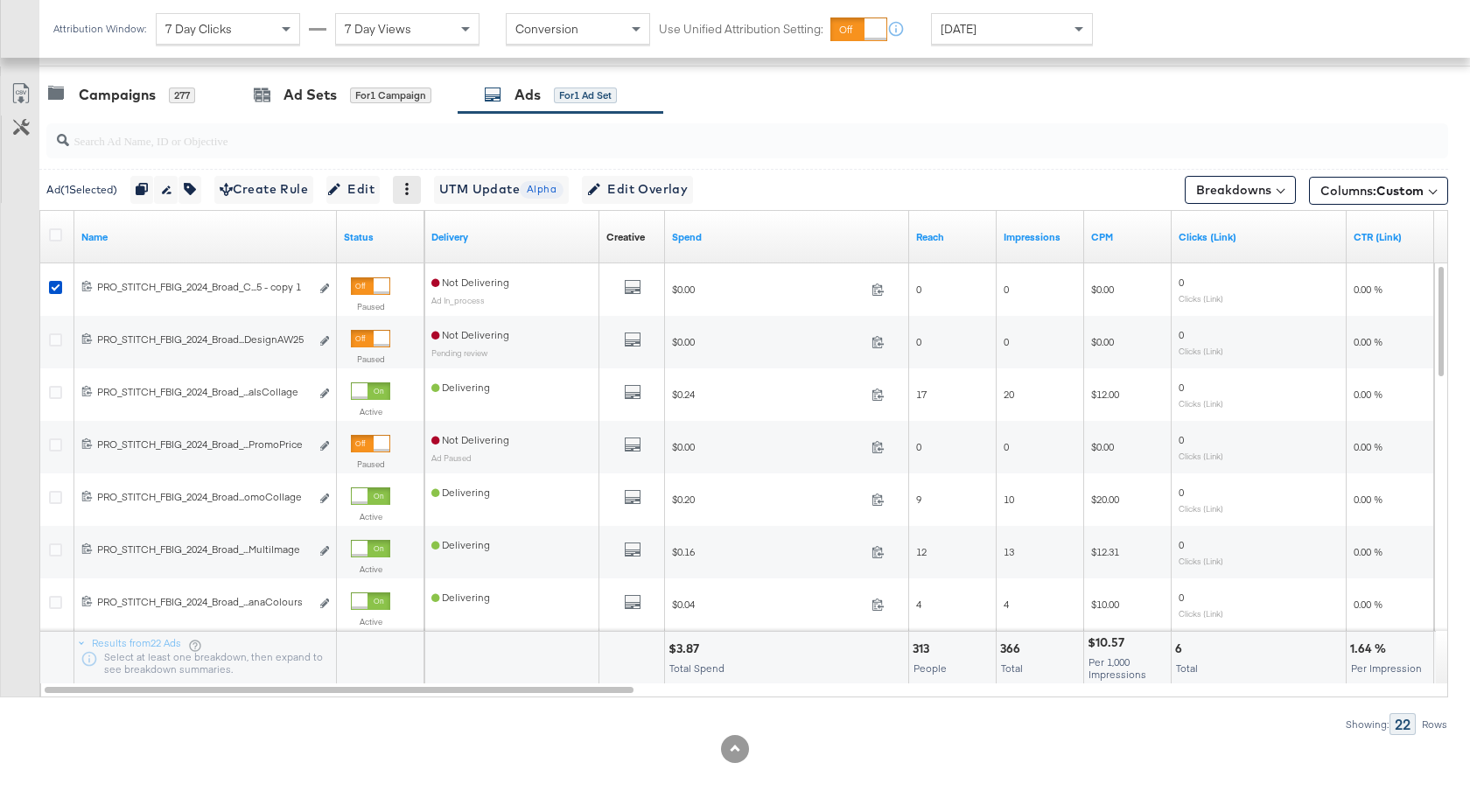
click at [413, 192] on icon at bounding box center [406, 189] width 12 height 12
click at [448, 267] on div "Delete" at bounding box center [467, 274] width 96 height 28
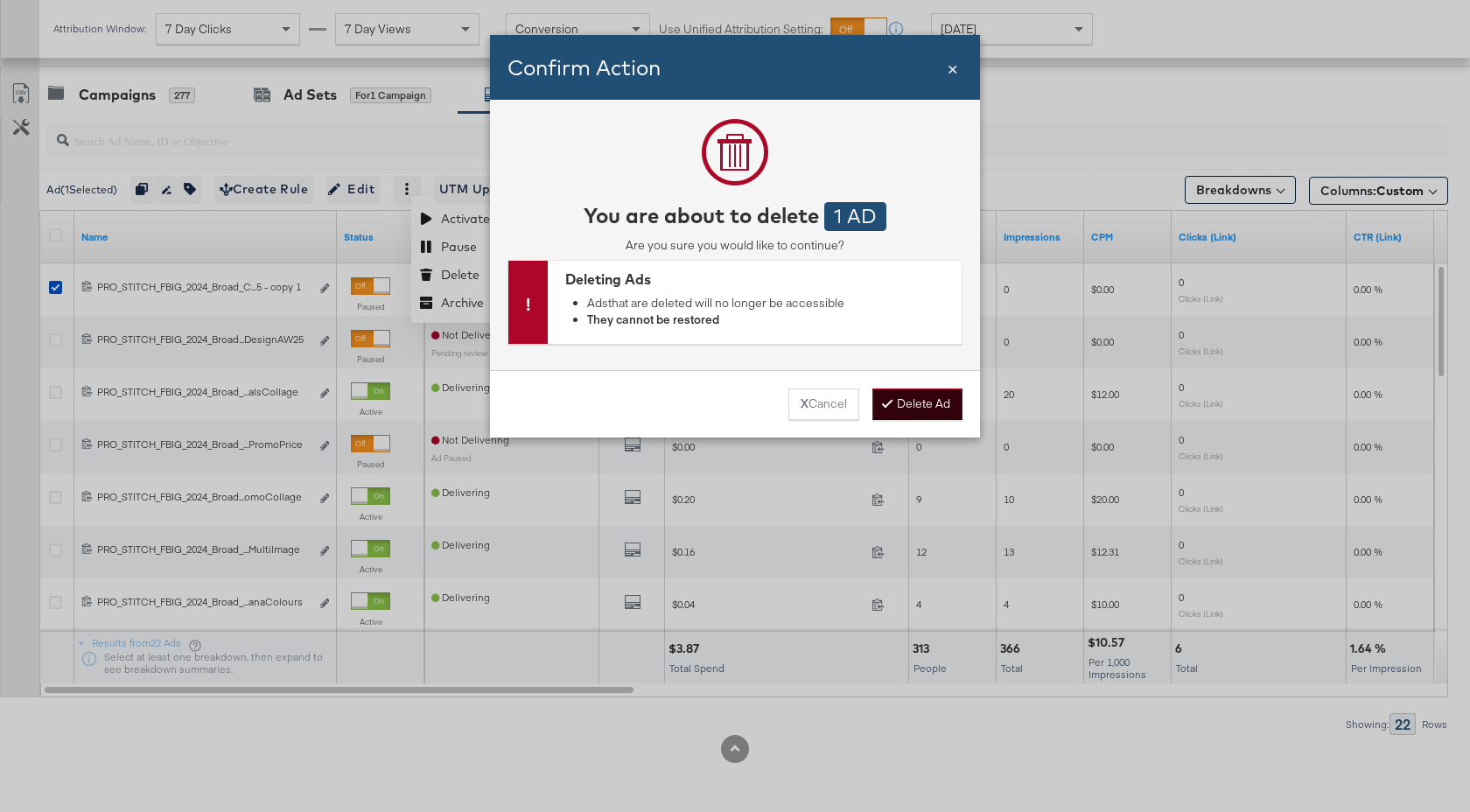
click at [915, 396] on button "Delete Ad" at bounding box center [917, 404] width 90 height 32
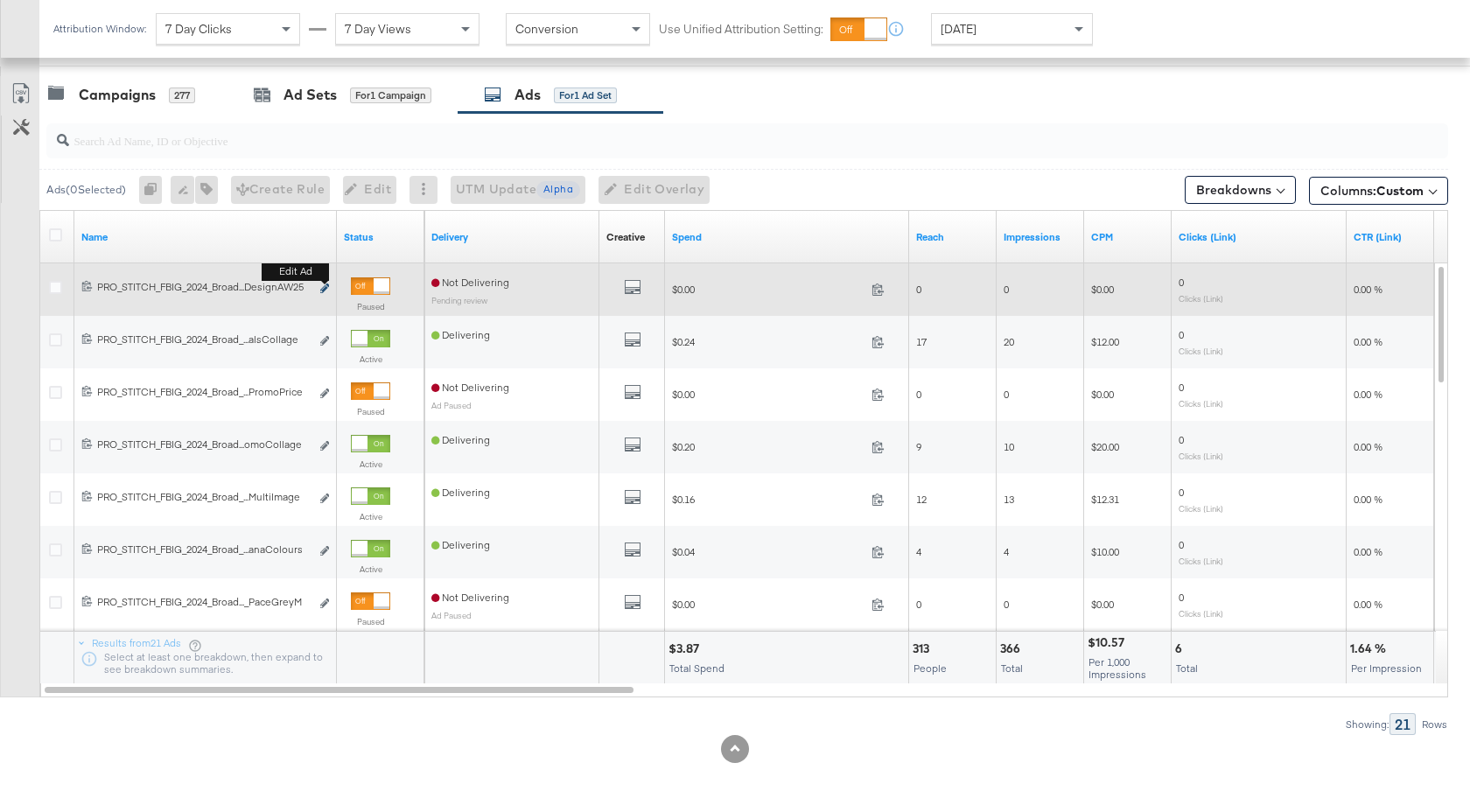
click at [321, 290] on icon "link" at bounding box center [324, 288] width 9 height 10
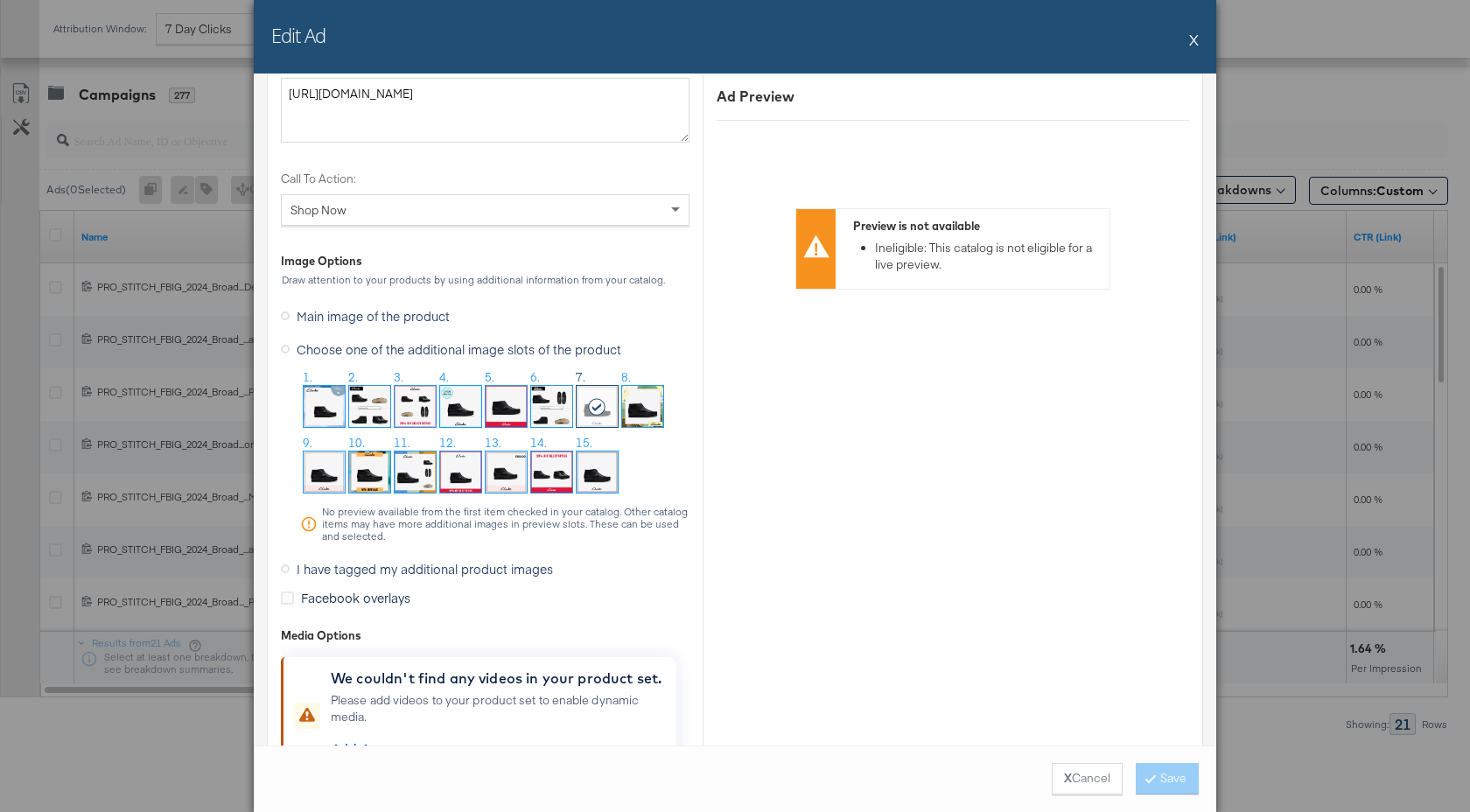
scroll to position [1673, 0]
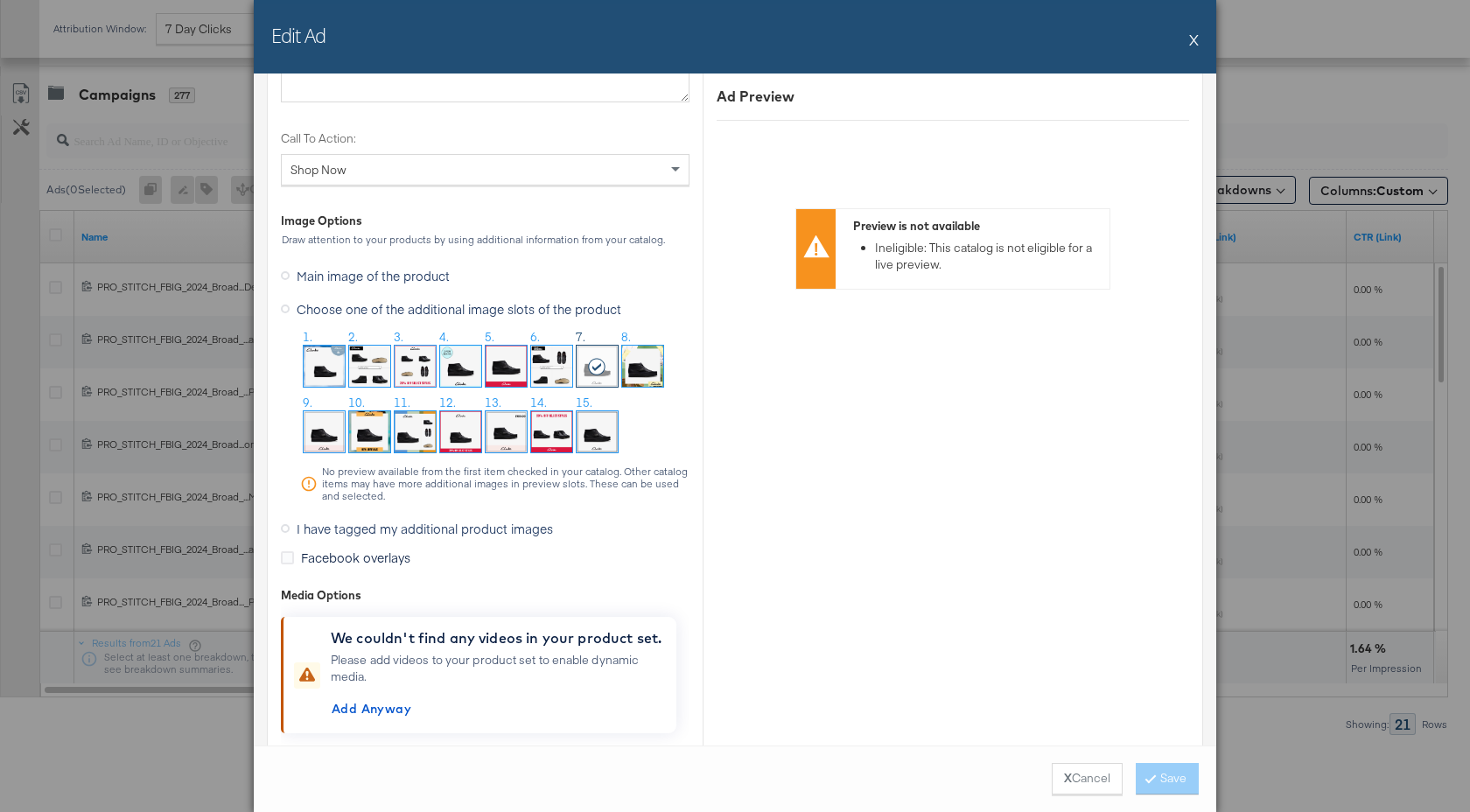
click at [416, 437] on img at bounding box center [415, 431] width 41 height 41
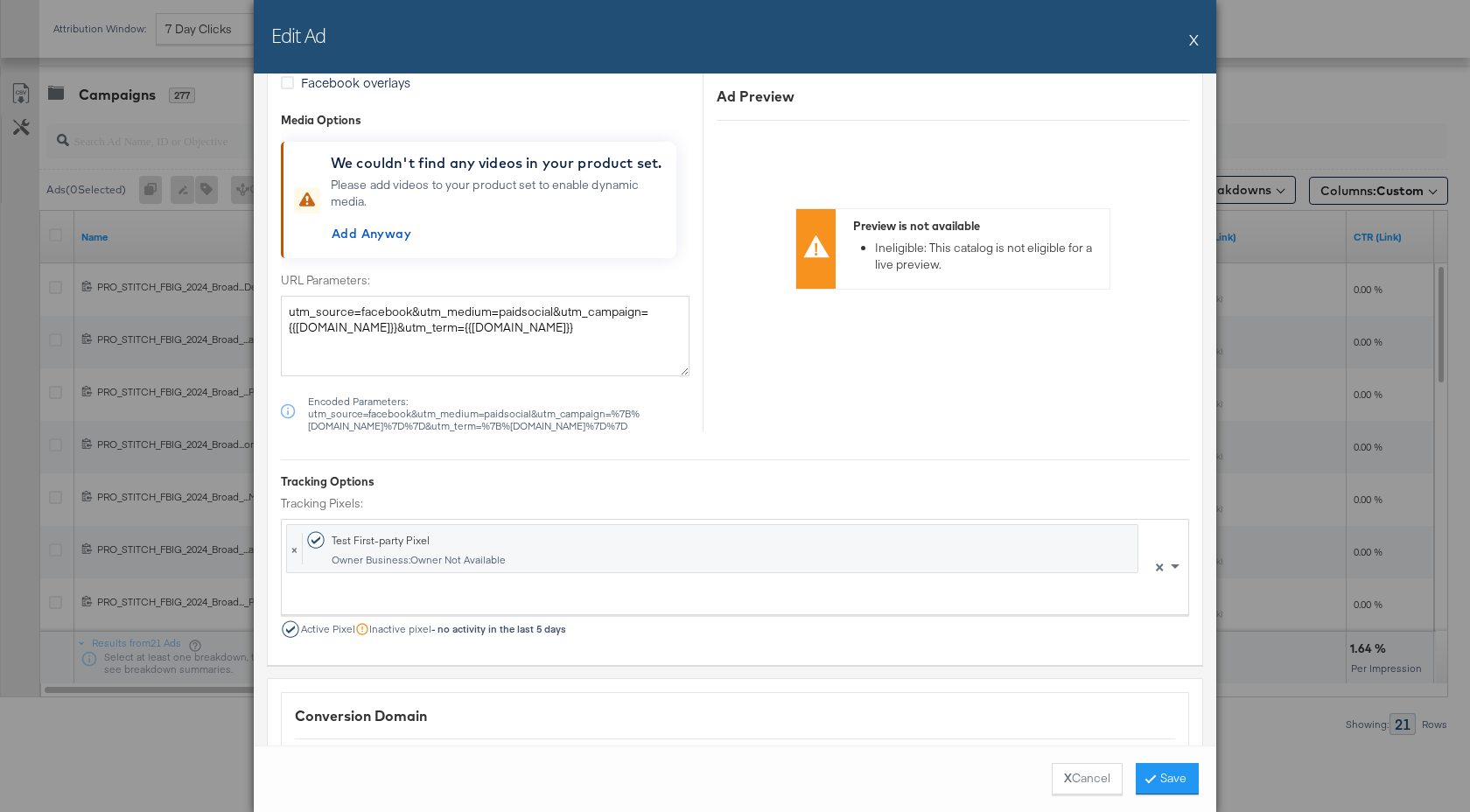
scroll to position [2127, 0]
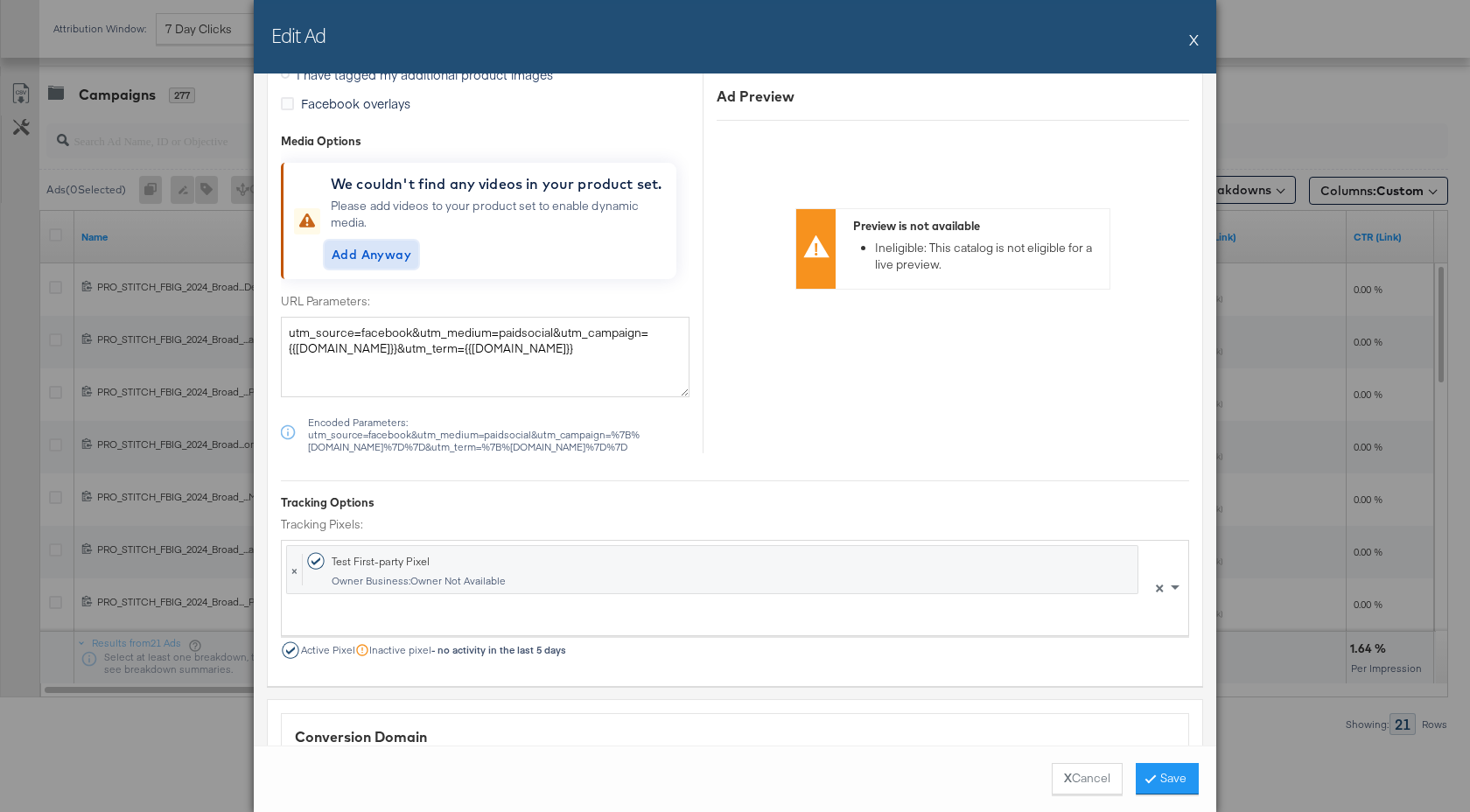
click at [382, 260] on span "Add Anyway" at bounding box center [371, 255] width 79 height 22
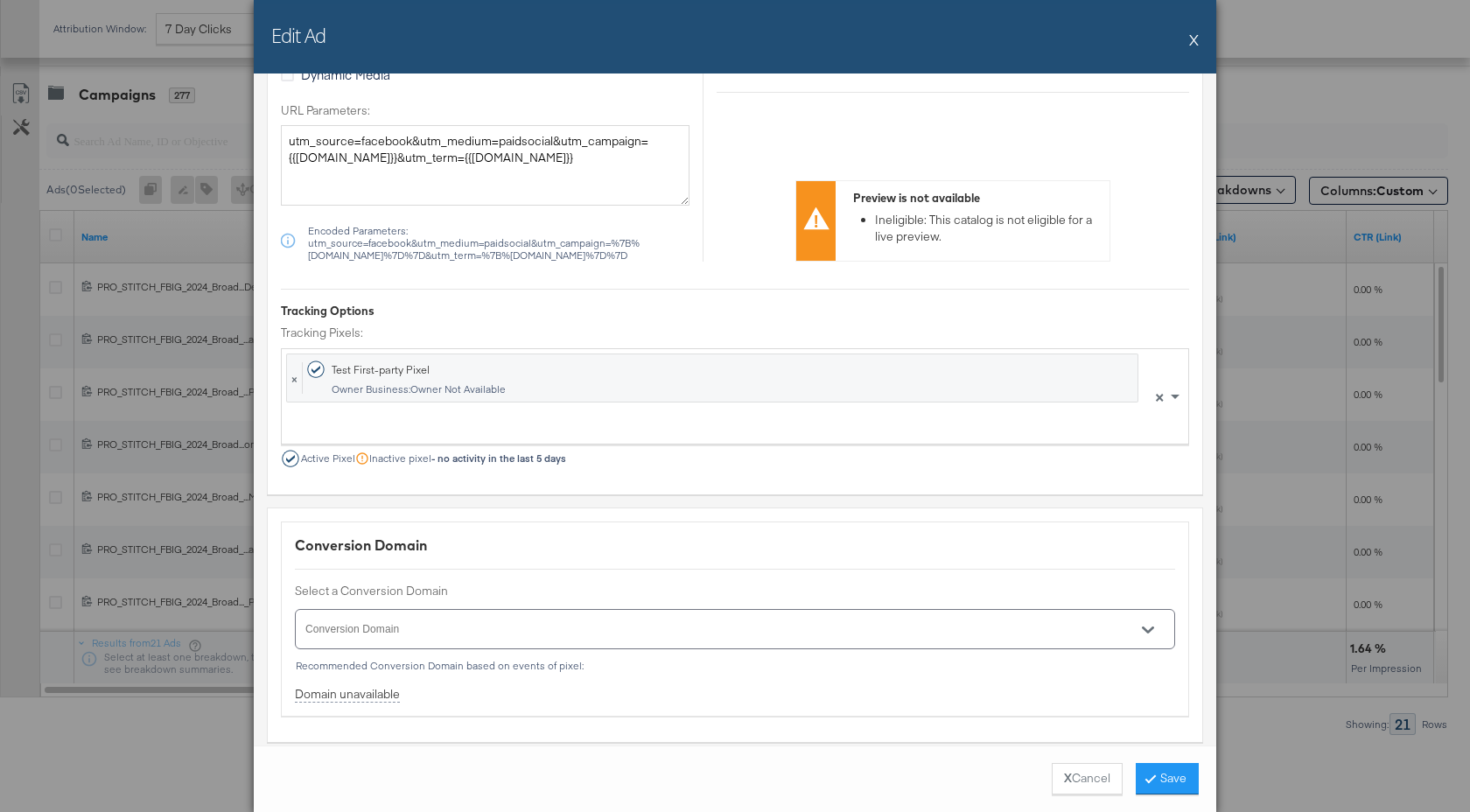
scroll to position [2282, 0]
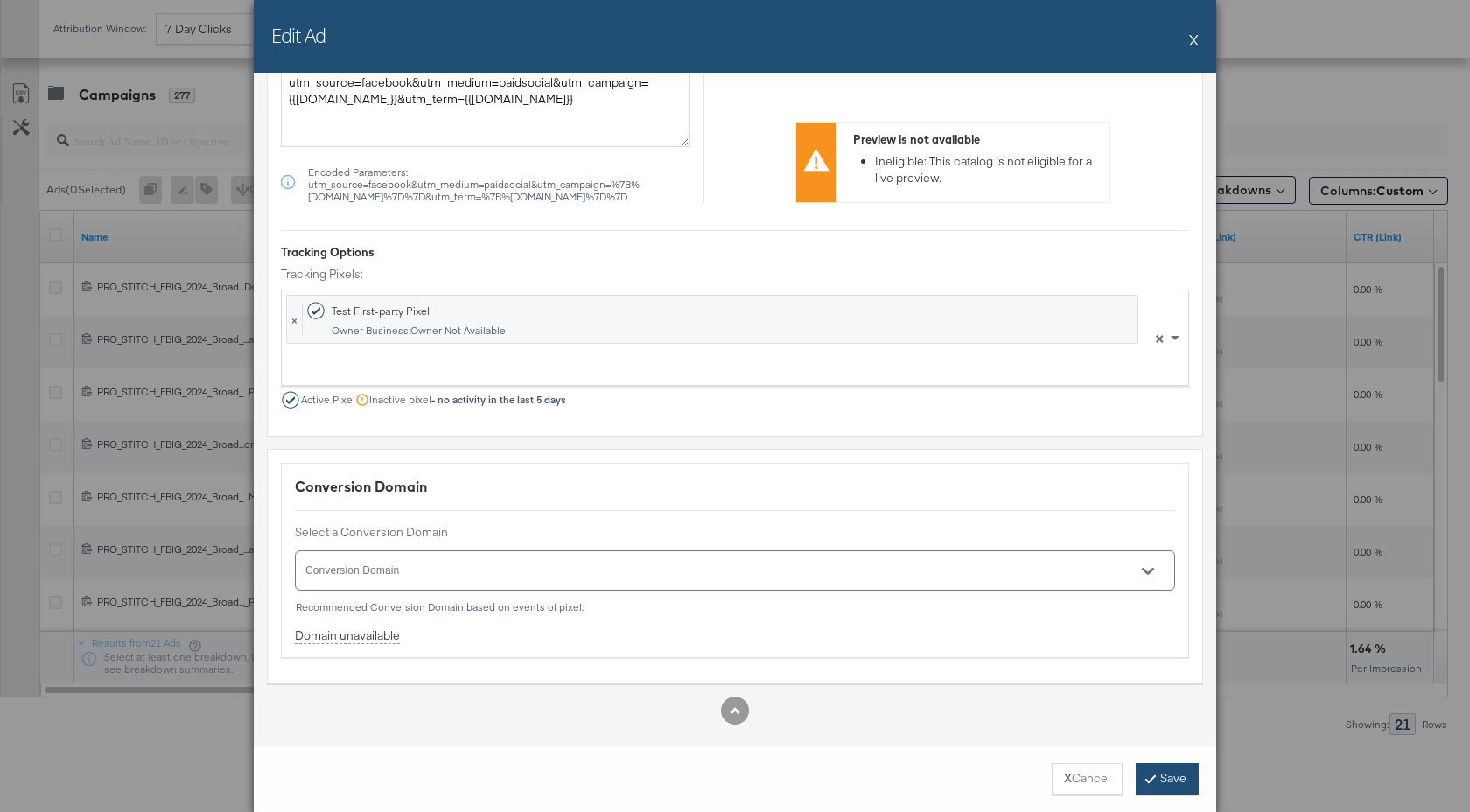
click at [1153, 774] on button "Save" at bounding box center [1167, 778] width 63 height 32
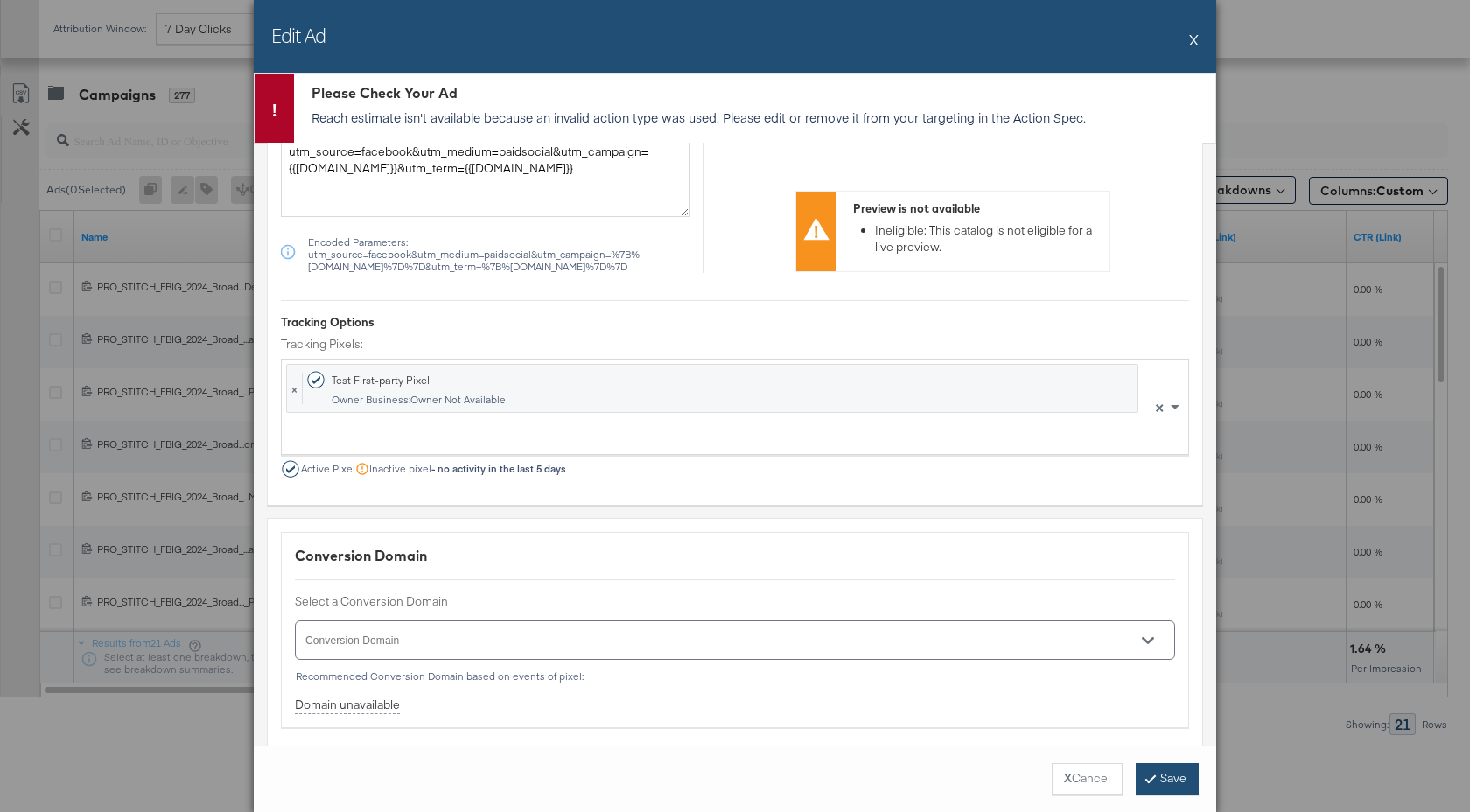
click at [1153, 774] on button "Save" at bounding box center [1167, 778] width 63 height 32
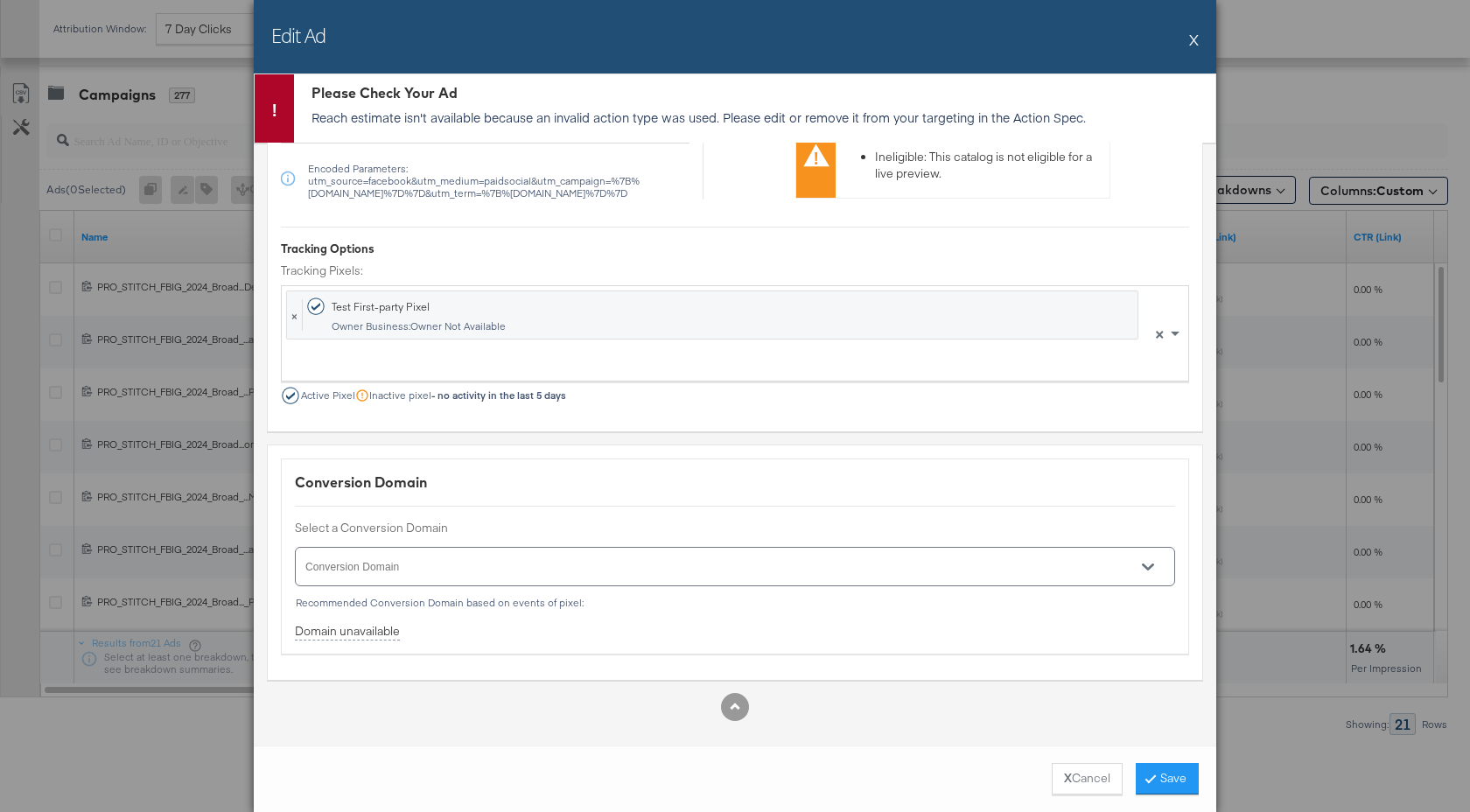
click at [1029, 573] on input "Conversion Domain" at bounding box center [710, 574] width 814 height 20
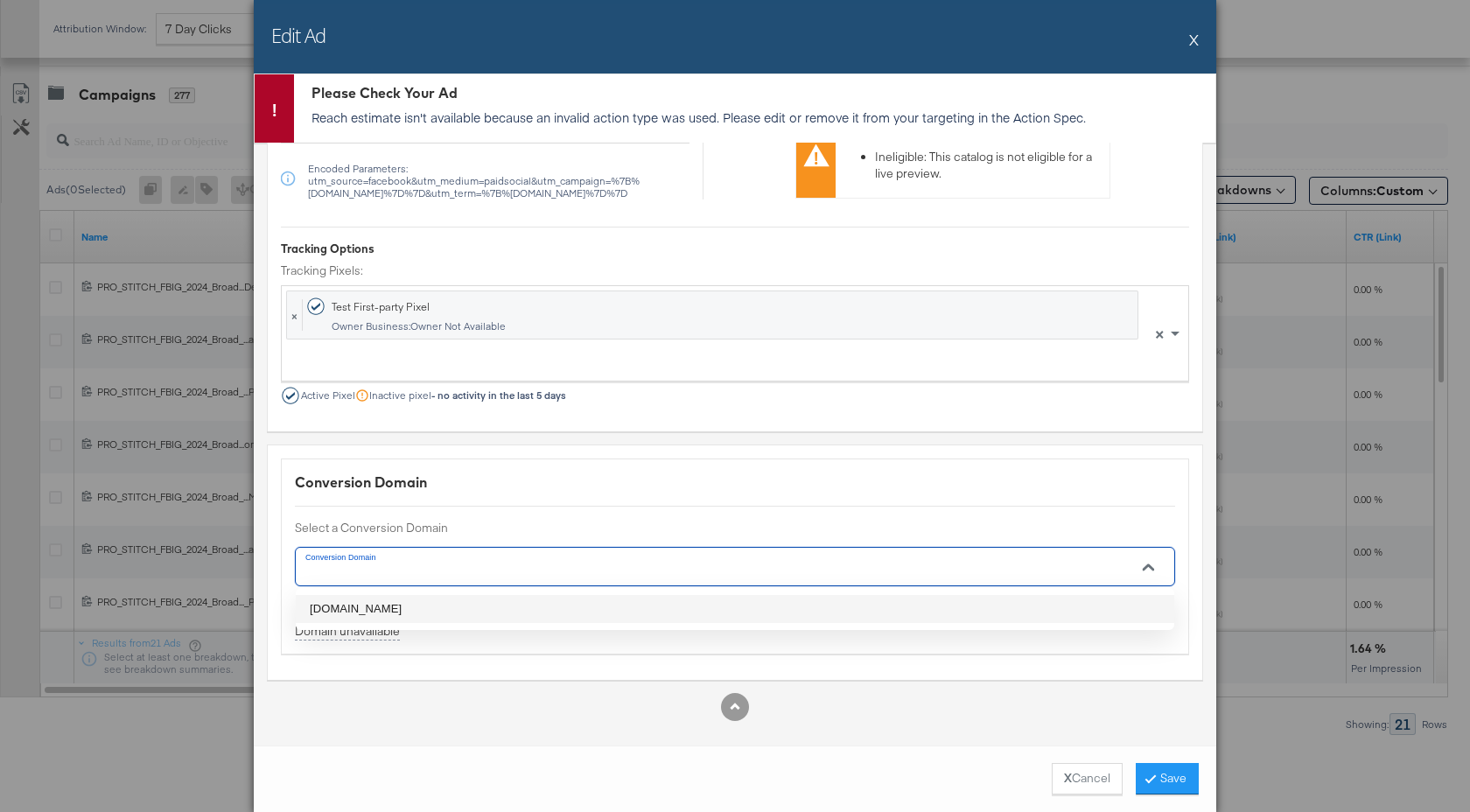
click at [1025, 610] on li "clarks.com" at bounding box center [735, 608] width 878 height 28
type input "clarks.com"
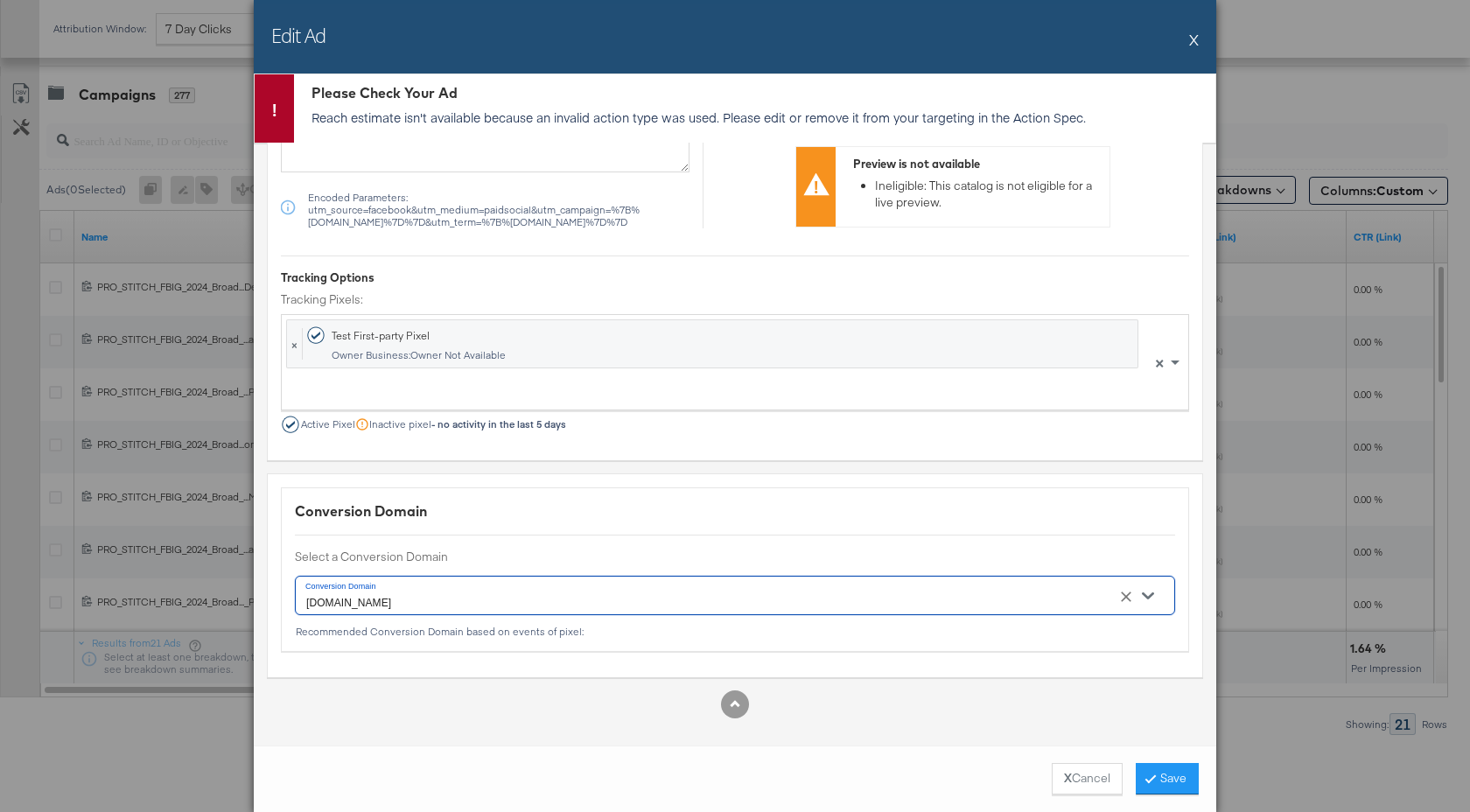
scroll to position [2325, 0]
click at [1179, 782] on button "Save" at bounding box center [1167, 778] width 63 height 32
click at [1195, 36] on button "X" at bounding box center [1193, 39] width 10 height 35
